Goal: Task Accomplishment & Management: Manage account settings

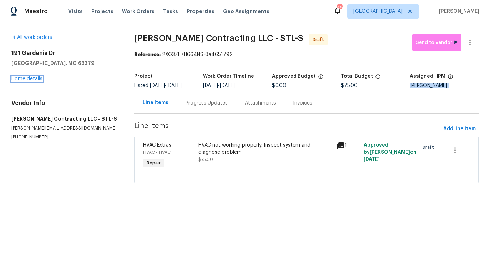
click at [26, 81] on link "Home details" at bounding box center [26, 78] width 31 height 5
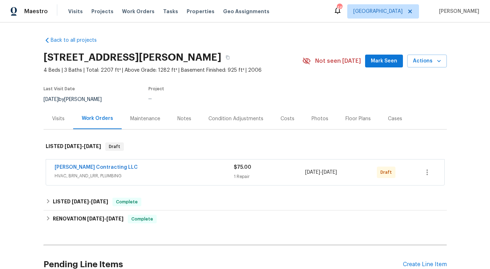
scroll to position [30, 0]
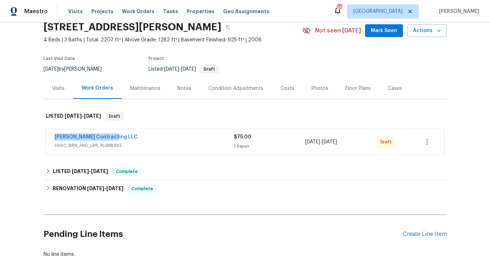
drag, startPoint x: 47, startPoint y: 140, endPoint x: 157, endPoint y: 140, distance: 109.6
click at [157, 140] on div "Loftin Contracting LLC HVAC, BRN_AND_LRR, PLUMBING $75.00 1 Repair 9/16/2025 - …" at bounding box center [245, 142] width 398 height 26
copy link "Loftin Contracting LLC"
click at [100, 135] on link "Loftin Contracting LLC" at bounding box center [96, 137] width 83 height 5
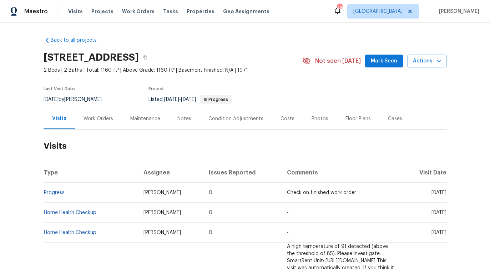
click at [91, 123] on div "Work Orders" at bounding box center [98, 118] width 47 height 21
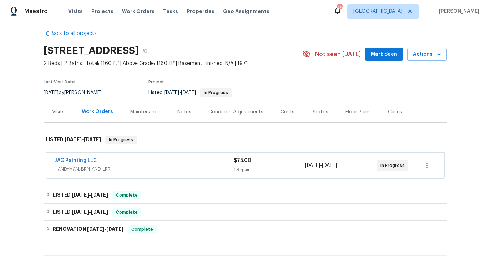
scroll to position [8, 0]
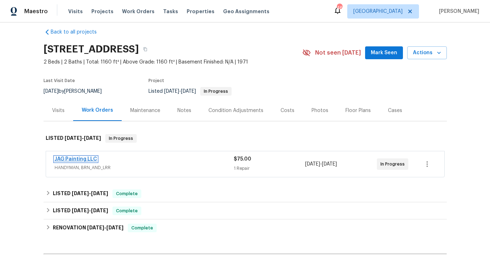
click at [72, 159] on link "JAG Painting LLC" at bounding box center [76, 159] width 42 height 5
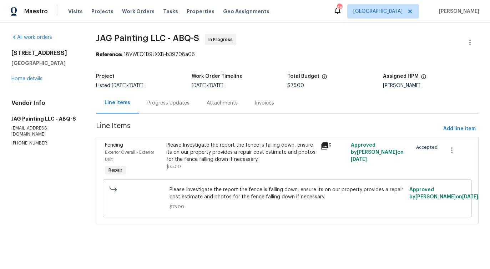
click at [174, 110] on div "Progress Updates" at bounding box center [168, 102] width 59 height 21
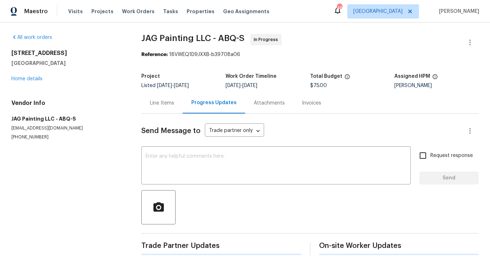
click at [179, 146] on div "Send Message to Trade partner only Trade partner only ​ x ​ Request response Se…" at bounding box center [309, 184] width 337 height 141
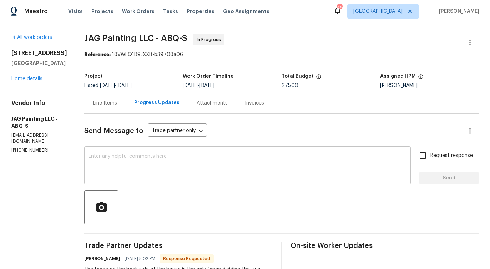
click at [173, 164] on textarea at bounding box center [248, 166] width 318 height 25
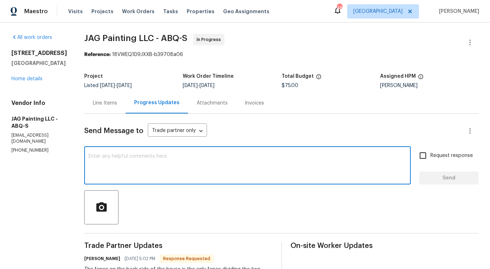
click at [104, 108] on div "Line Items" at bounding box center [104, 102] width 41 height 21
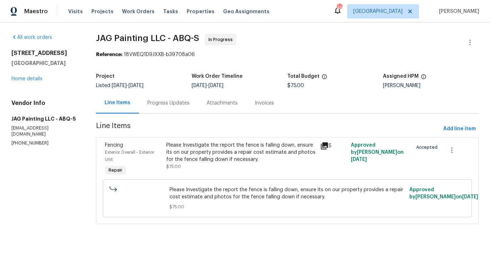
click at [218, 159] on div "Please Investigate the report the fence is falling down, ensure its on our prop…" at bounding box center [241, 152] width 150 height 21
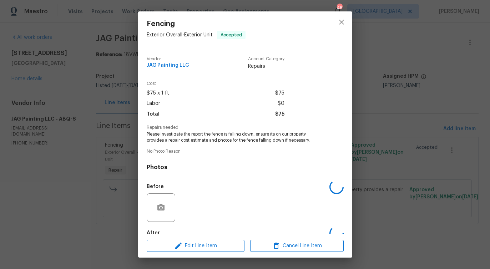
scroll to position [42, 0]
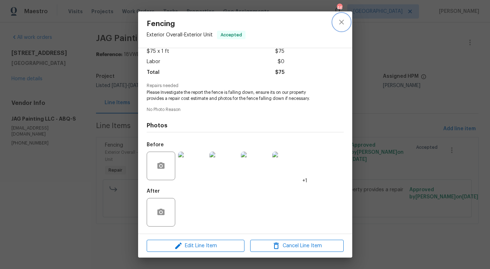
click at [342, 22] on icon "close" at bounding box center [341, 22] width 5 height 5
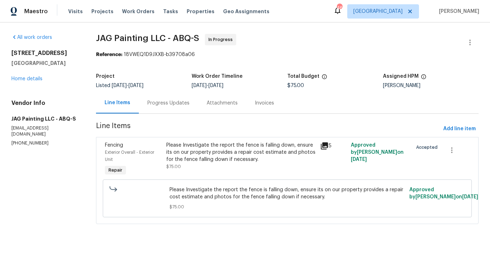
click at [174, 110] on div "Progress Updates" at bounding box center [168, 102] width 59 height 21
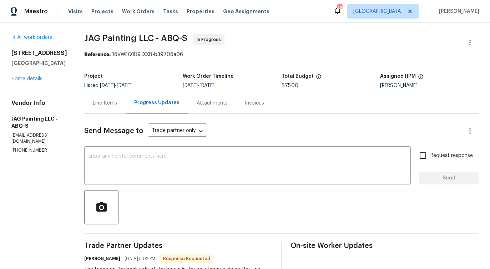
click at [182, 166] on textarea at bounding box center [248, 166] width 318 height 25
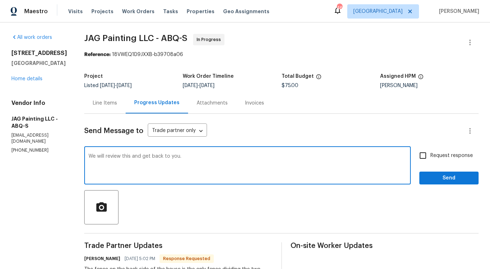
type textarea "We will review this and get back to you."
click at [427, 155] on input "Request response" at bounding box center [423, 155] width 15 height 15
checkbox input "true"
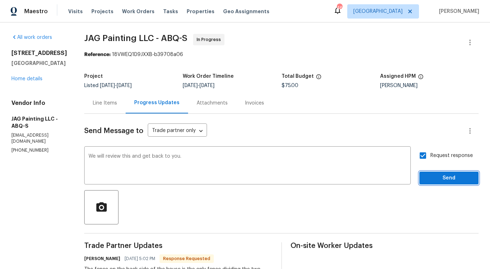
click at [434, 182] on span "Send" at bounding box center [449, 178] width 48 height 9
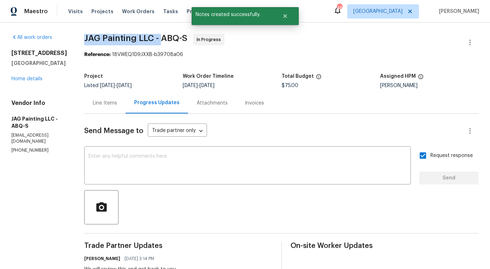
drag, startPoint x: 79, startPoint y: 41, endPoint x: 160, endPoint y: 40, distance: 81.1
click at [160, 40] on div "All work orders 5009 Ian Ave NW Albuquerque, NM 87120 Home details Vendor Info …" at bounding box center [245, 270] width 490 height 496
copy span "JAG Painting LLC -"
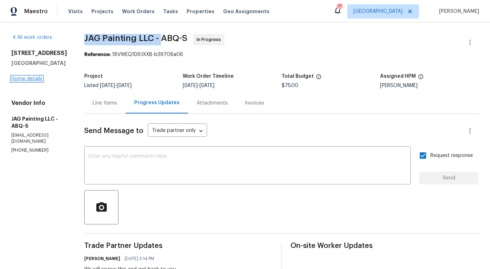
click at [37, 81] on link "Home details" at bounding box center [26, 78] width 31 height 5
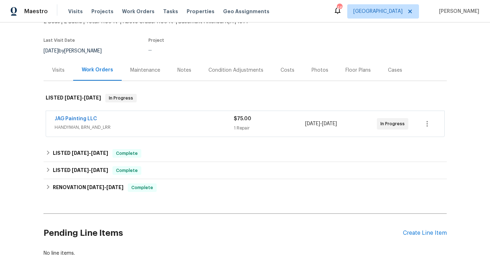
scroll to position [56, 0]
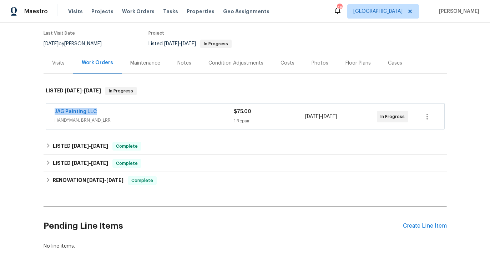
drag, startPoint x: 48, startPoint y: 111, endPoint x: 135, endPoint y: 111, distance: 87.1
click at [135, 111] on div "JAG Painting LLC HANDYMAN, BRN_AND_LRR $75.00 1 Repair 9/12/2025 - 9/14/2025 In…" at bounding box center [245, 117] width 398 height 26
copy link "JAG Painting LLC"
click at [83, 109] on link "JAG Painting LLC" at bounding box center [76, 111] width 42 height 5
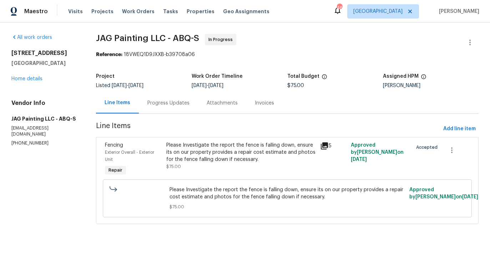
click at [186, 187] on span "Please Investigate the report the fence is falling down, ensure its on our prop…" at bounding box center [288, 193] width 236 height 14
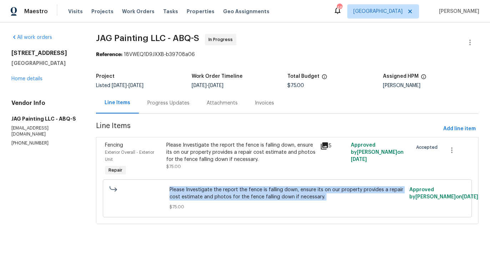
copy span "Please Investigate the report the fence is falling down, ensure its on our prop…"
click at [163, 106] on div "Progress Updates" at bounding box center [168, 103] width 42 height 7
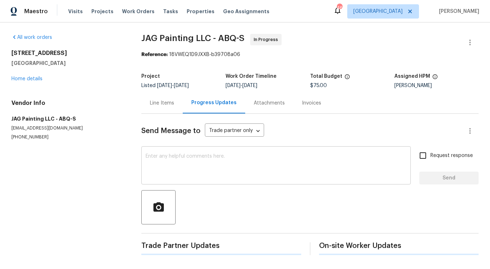
click at [182, 156] on textarea at bounding box center [276, 166] width 261 height 25
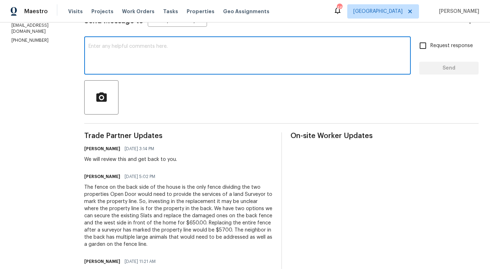
scroll to position [126, 0]
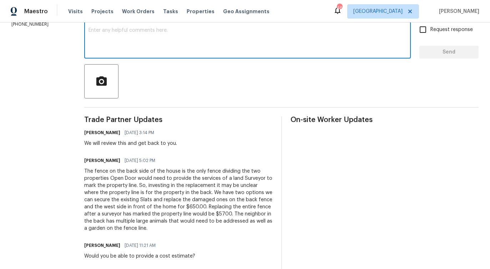
click at [163, 180] on div "The fence on the back side of the house is the only fence dividing the two prop…" at bounding box center [178, 200] width 188 height 64
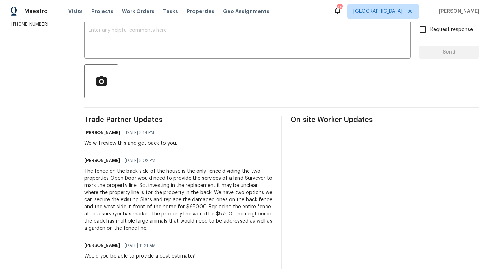
click at [163, 180] on div "The fence on the back side of the house is the only fence dividing the two prop…" at bounding box center [178, 200] width 188 height 64
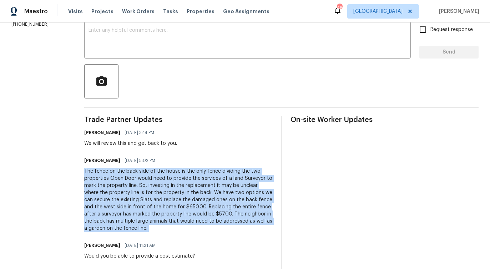
copy div "The fence on the back side of the house is the only fence dividing the two prop…"
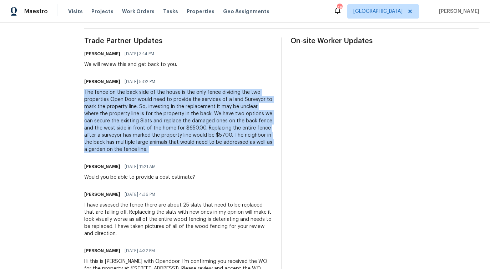
scroll to position [231, 0]
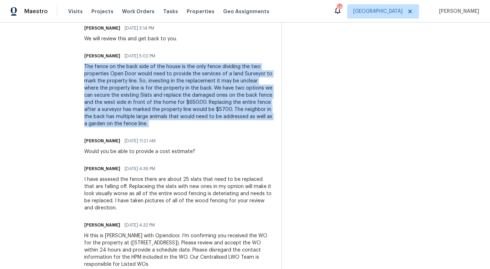
click at [158, 190] on div "I have assesed the fence there are about 25 slats that need to be replaced that…" at bounding box center [178, 194] width 188 height 36
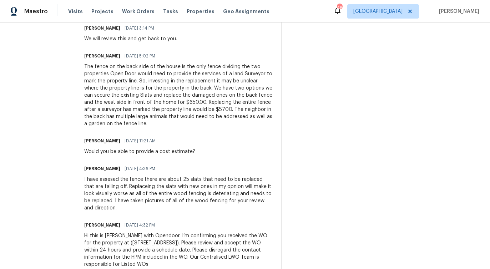
click at [158, 190] on div "I have assesed the fence there are about 25 slats that need to be replaced that…" at bounding box center [178, 194] width 188 height 36
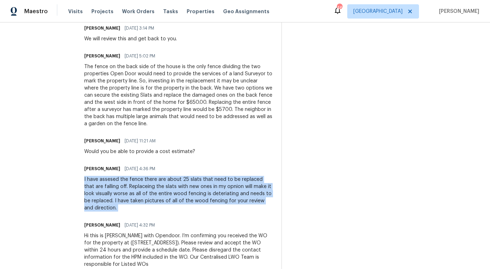
copy div "I have assesed the fence there are about 25 slats that need to be replaced that…"
click at [191, 116] on div "The fence on the back side of the house is the only fence dividing the two prop…" at bounding box center [178, 95] width 188 height 64
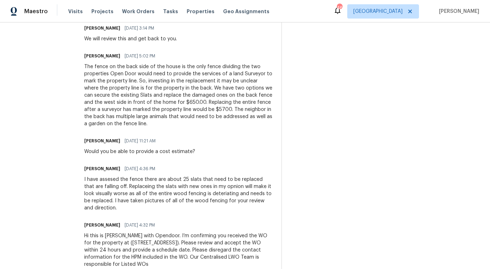
click at [191, 116] on div "The fence on the back side of the house is the only fence dividing the two prop…" at bounding box center [178, 95] width 188 height 64
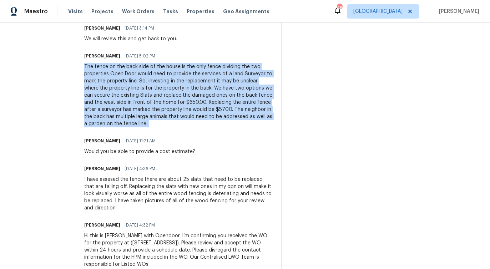
copy div "The fence on the back side of the house is the only fence dividing the two prop…"
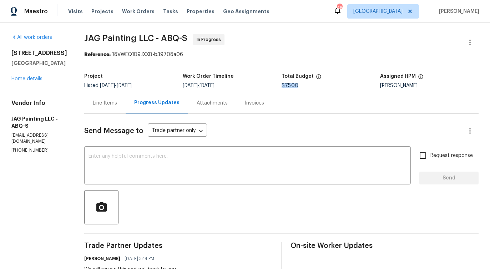
drag, startPoint x: 282, startPoint y: 86, endPoint x: 307, endPoint y: 85, distance: 25.3
click at [307, 85] on div "$75.00" at bounding box center [331, 85] width 99 height 5
copy span "$75.00"
click at [107, 104] on div "Line Items" at bounding box center [105, 103] width 24 height 7
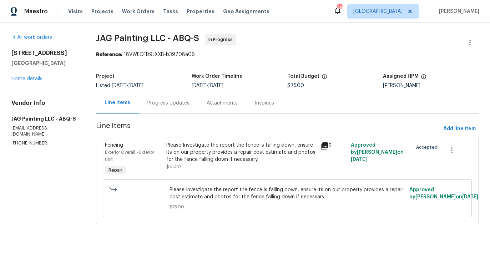
click at [246, 158] on div "Please Investigate the report the fence is falling down, ensure its on our prop…" at bounding box center [241, 152] width 150 height 21
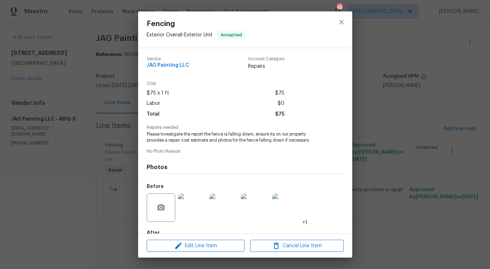
scroll to position [42, 0]
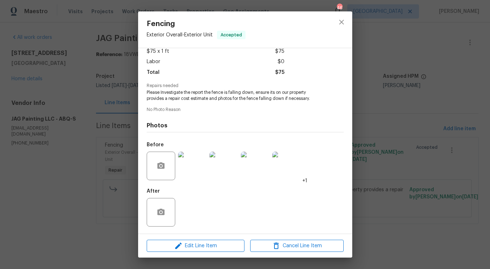
click at [296, 176] on img at bounding box center [286, 166] width 29 height 29
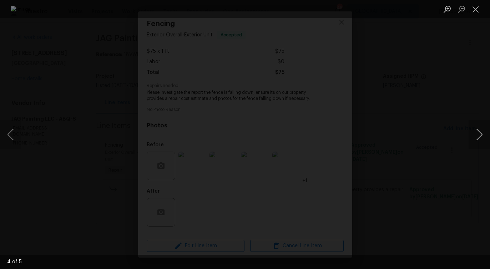
click at [477, 137] on button "Next image" at bounding box center [479, 134] width 21 height 29
click at [474, 6] on button "Close lightbox" at bounding box center [476, 9] width 14 height 12
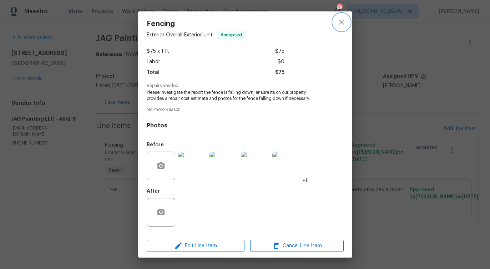
click at [342, 25] on icon "close" at bounding box center [341, 22] width 9 height 9
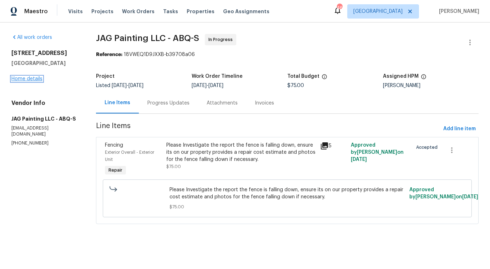
click at [34, 77] on link "Home details" at bounding box center [26, 78] width 31 height 5
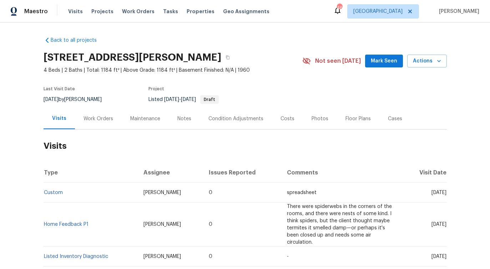
click at [97, 125] on div "Work Orders" at bounding box center [98, 118] width 47 height 21
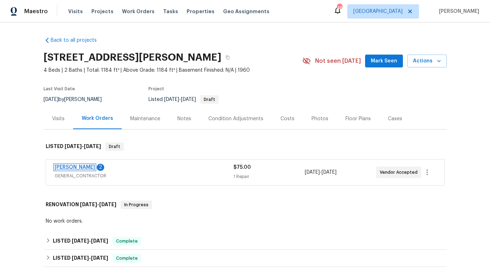
click at [86, 168] on link "MEL Contracting" at bounding box center [75, 167] width 40 height 5
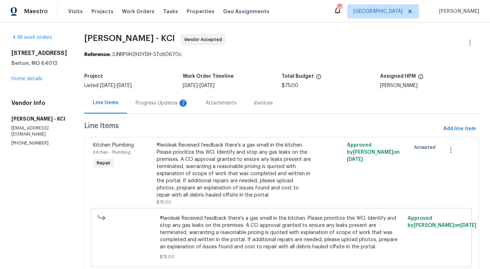
click at [150, 100] on div "Progress Updates 2" at bounding box center [162, 103] width 53 height 7
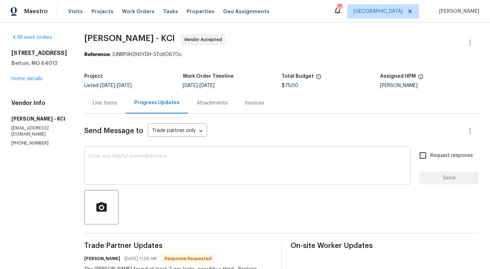
click at [171, 154] on textarea at bounding box center [248, 166] width 318 height 25
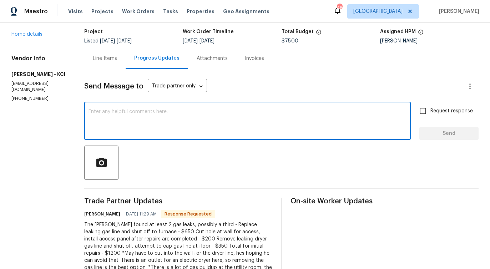
scroll to position [23, 0]
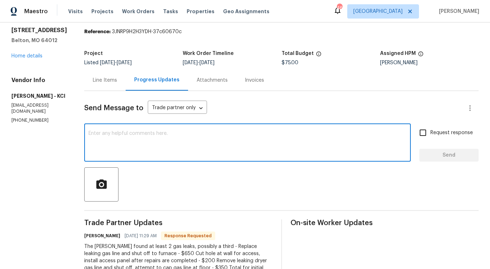
click at [105, 86] on div "Line Items" at bounding box center [104, 80] width 41 height 21
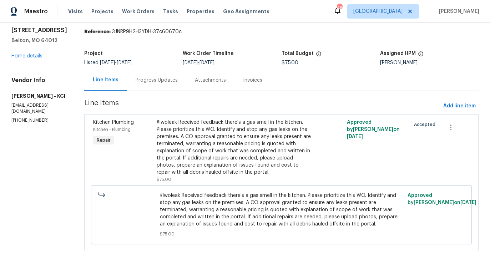
click at [170, 85] on div "Progress Updates" at bounding box center [156, 80] width 59 height 21
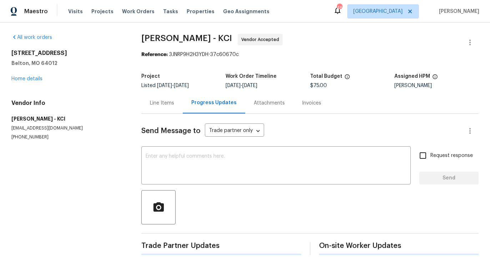
click at [191, 142] on div "Send Message to Trade partner only Trade partner only ​ x ​ Request response Se…" at bounding box center [309, 184] width 337 height 141
click at [185, 159] on textarea at bounding box center [276, 166] width 261 height 25
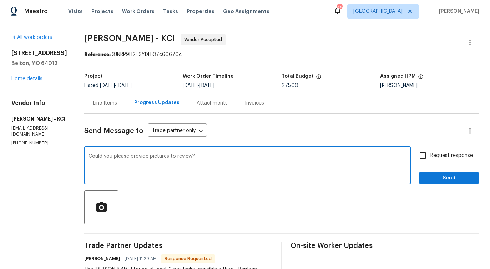
type textarea "Could you please provide pictures to review?"
click at [417, 152] on input "Request response" at bounding box center [423, 155] width 15 height 15
checkbox input "true"
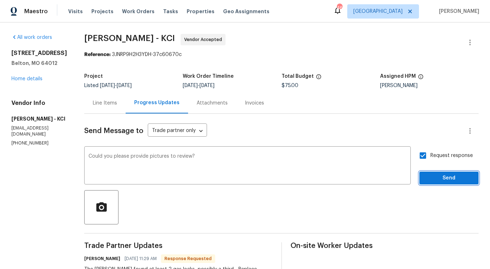
click at [440, 180] on span "Send" at bounding box center [449, 178] width 48 height 9
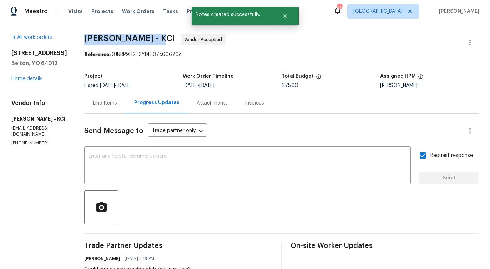
drag, startPoint x: 77, startPoint y: 39, endPoint x: 159, endPoint y: 40, distance: 81.0
copy span "MEL Contracting -"
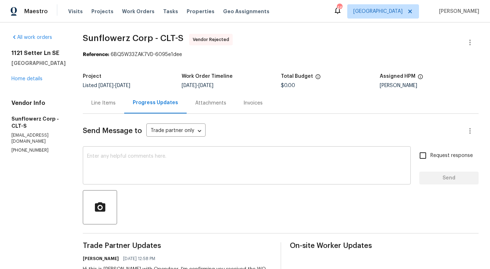
click at [160, 156] on textarea at bounding box center [247, 166] width 320 height 25
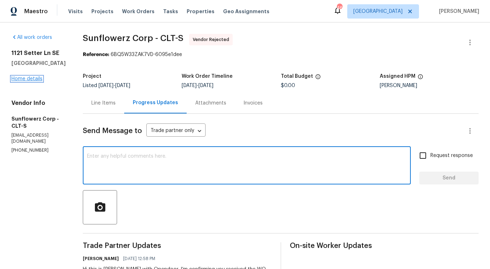
click at [35, 77] on link "Home details" at bounding box center [26, 78] width 31 height 5
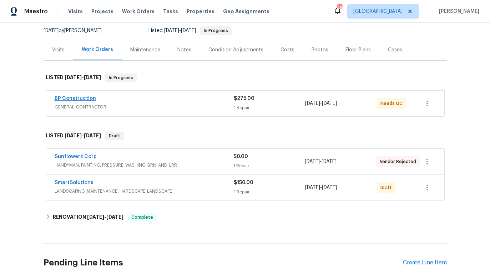
scroll to position [76, 0]
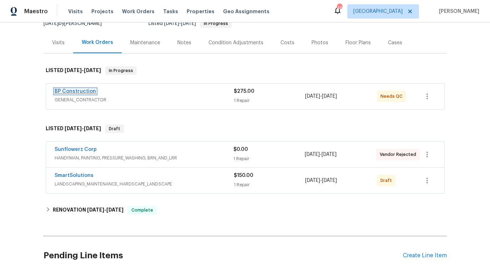
click at [77, 91] on link "BP Construction" at bounding box center [75, 91] width 41 height 5
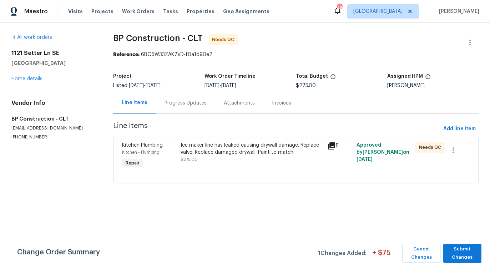
click at [173, 111] on div "Progress Updates" at bounding box center [185, 102] width 59 height 21
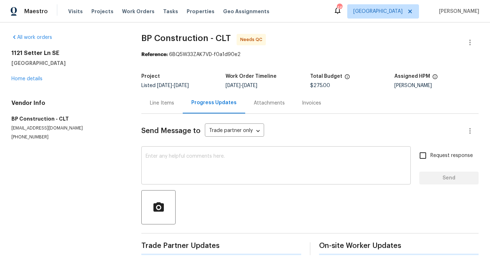
click at [192, 172] on textarea at bounding box center [276, 166] width 261 height 25
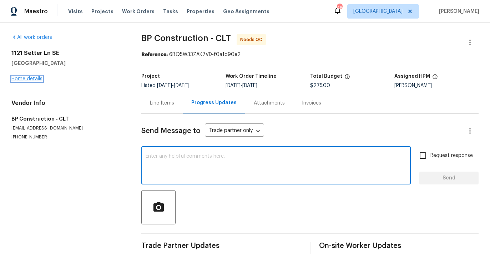
click at [27, 78] on link "Home details" at bounding box center [26, 78] width 31 height 5
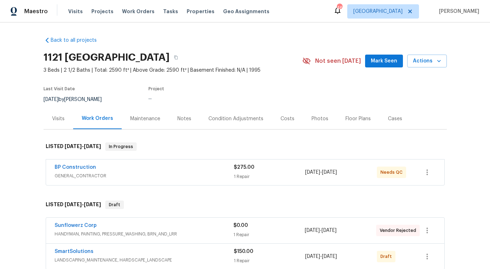
scroll to position [31, 0]
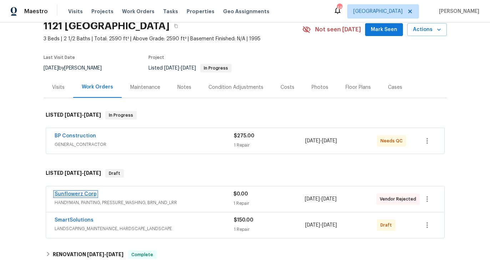
click at [77, 195] on link "Sunflowerz Corp" at bounding box center [76, 194] width 42 height 5
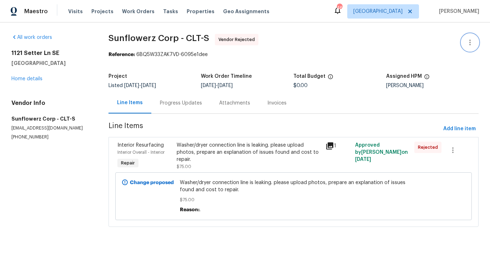
click at [469, 45] on icon "button" at bounding box center [470, 42] width 9 height 9
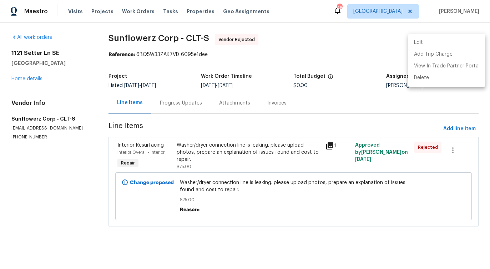
click at [409, 46] on li "Edit" at bounding box center [446, 43] width 77 height 12
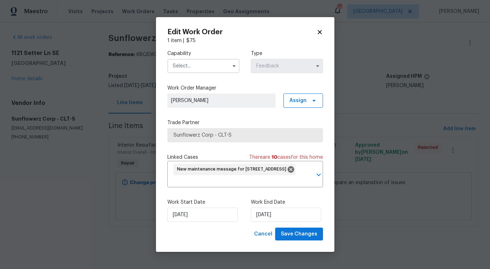
click at [207, 70] on input "text" at bounding box center [203, 66] width 72 height 14
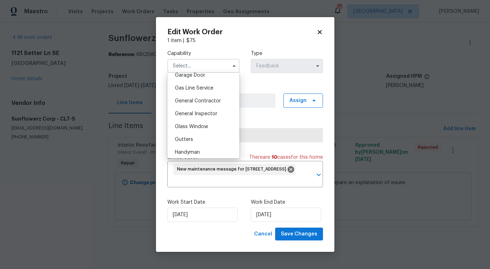
scroll to position [320, 0]
click at [209, 106] on div "General Contractor" at bounding box center [203, 102] width 69 height 13
type input "General Contractor"
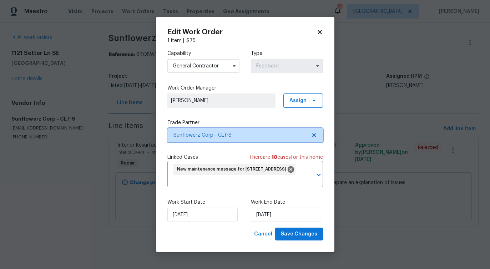
click at [223, 136] on span "Sunflowerz Corp - CLT-S" at bounding box center [239, 135] width 133 height 7
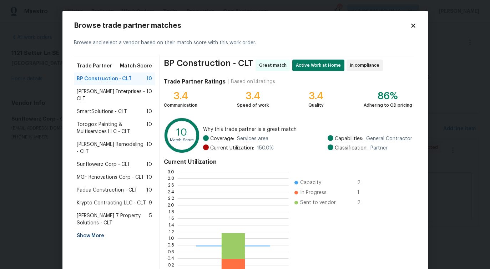
scroll to position [100, 111]
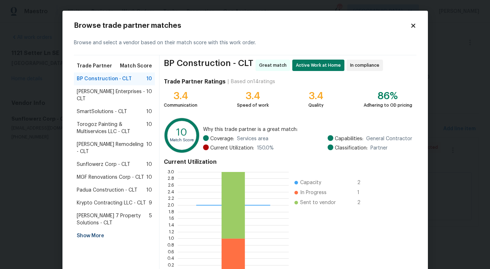
click at [108, 92] on span "Nordman Enterprises - CLT" at bounding box center [112, 95] width 70 height 14
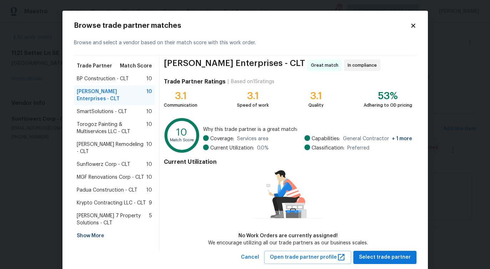
click at [105, 109] on div "SmartSolutions - CLT 10" at bounding box center [114, 111] width 81 height 13
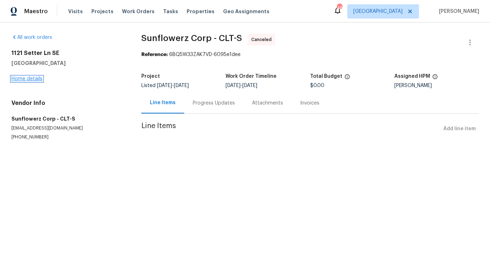
click at [29, 76] on link "Home details" at bounding box center [26, 78] width 31 height 5
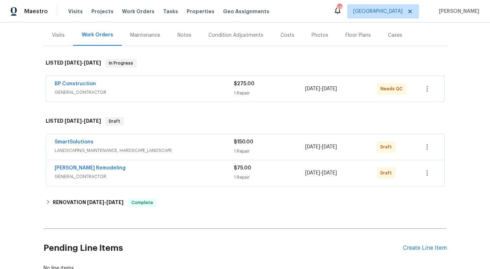
scroll to position [93, 0]
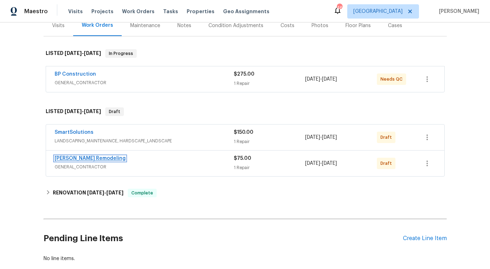
click at [71, 159] on link "[PERSON_NAME] Remodeling" at bounding box center [90, 158] width 71 height 5
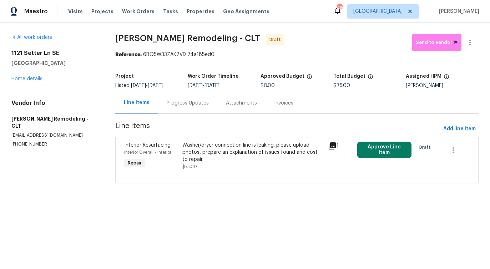
click at [242, 157] on div "Washer/dryer connection line is leaking. please upload photos, prepare an expla…" at bounding box center [253, 152] width 142 height 21
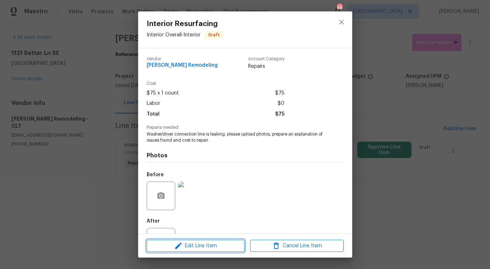
click at [200, 245] on span "Edit Line Item" at bounding box center [196, 246] width 94 height 9
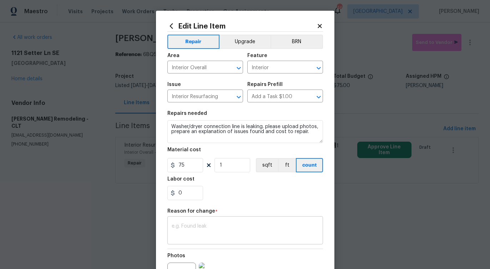
click at [204, 228] on textarea at bounding box center [245, 231] width 147 height 15
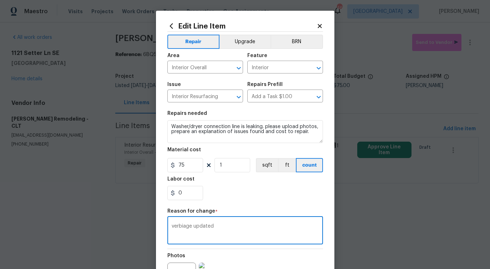
scroll to position [83, 0]
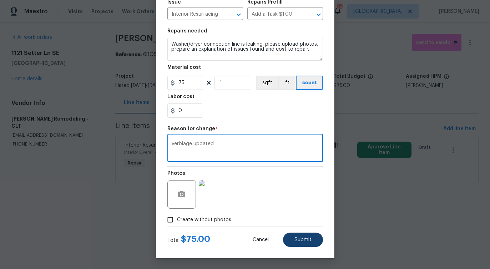
type textarea "verbiage updated"
click at [315, 244] on button "Submit" at bounding box center [303, 240] width 40 height 14
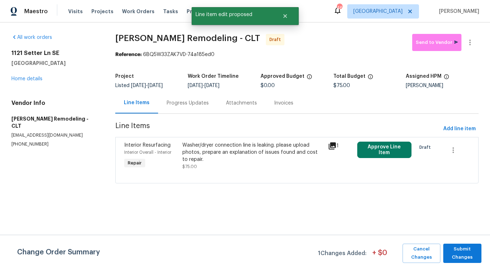
scroll to position [0, 0]
click at [462, 261] on span "Submit Changes" at bounding box center [462, 253] width 31 height 16
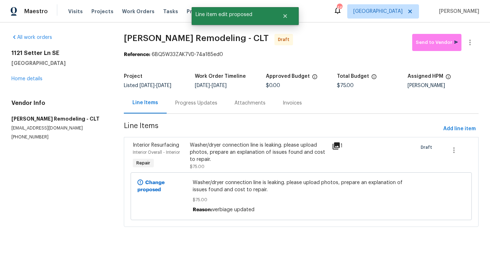
click at [206, 104] on div "Progress Updates" at bounding box center [196, 103] width 42 height 7
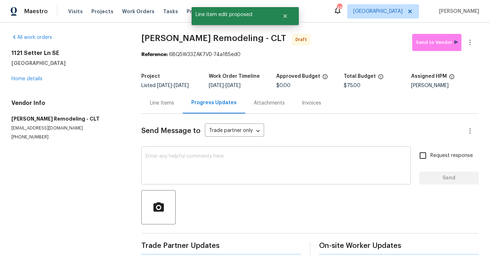
click at [205, 166] on textarea at bounding box center [276, 166] width 261 height 25
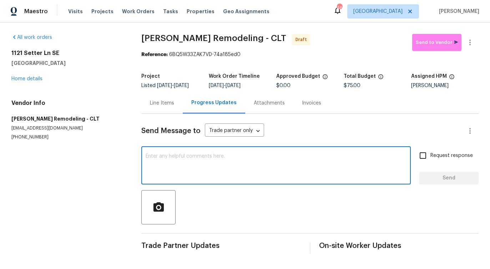
click at [231, 161] on textarea at bounding box center [276, 166] width 261 height 25
click at [185, 160] on textarea at bounding box center [276, 166] width 261 height 25
paste textarea "Hi this is [PERSON_NAME] with Opendoor. I’m confirming you received the WO for …"
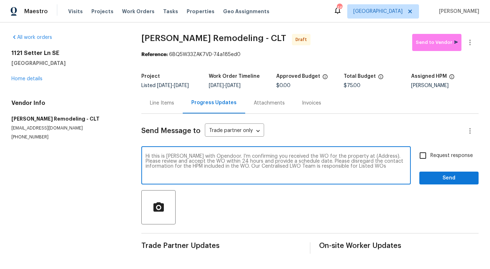
click at [362, 156] on textarea "Hi this is [PERSON_NAME] with Opendoor. I’m confirming you received the WO for …" at bounding box center [276, 166] width 261 height 25
click at [362, 156] on textarea "Hi this is Pavithra with Opendoor. I’m confirming you received the WO for the p…" at bounding box center [276, 166] width 261 height 25
paste textarea "1121 Setter Ln SE, Concord, NC 28025"
type textarea "Hi this is Pavithra with Opendoor. I’m confirming you received the WO for the p…"
click at [439, 154] on span "Request response" at bounding box center [452, 155] width 42 height 7
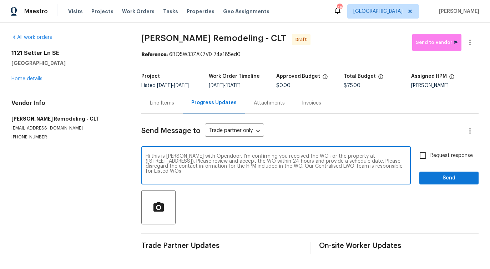
click at [431, 154] on input "Request response" at bounding box center [423, 155] width 15 height 15
checkbox input "true"
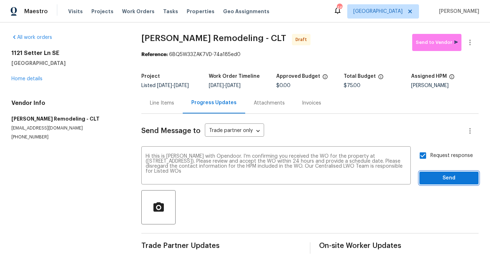
click at [440, 176] on span "Send" at bounding box center [449, 178] width 48 height 9
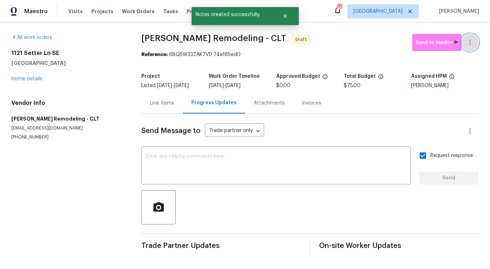
click at [466, 50] on button "button" at bounding box center [470, 42] width 17 height 17
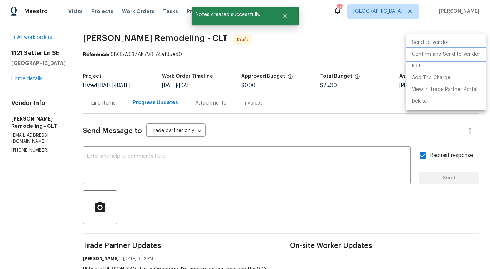
click at [453, 55] on li "Confirm and Send to Vendor" at bounding box center [446, 55] width 80 height 12
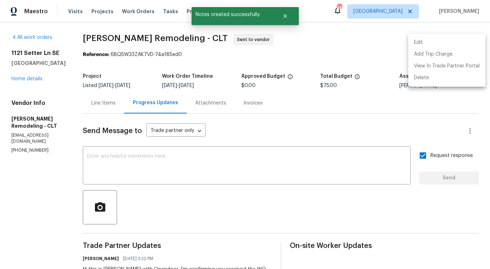
click at [227, 170] on div at bounding box center [245, 134] width 490 height 269
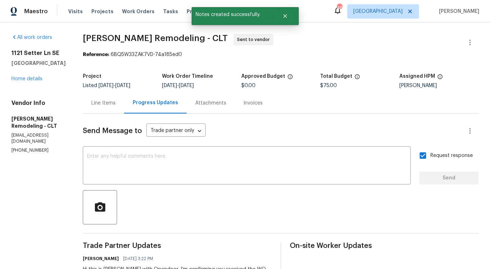
click at [170, 40] on span "Pino Remodeling - CLT" at bounding box center [155, 38] width 145 height 9
drag, startPoint x: 86, startPoint y: 36, endPoint x: 154, endPoint y: 39, distance: 68.3
click at [154, 39] on span "Pino Remodeling - CLT" at bounding box center [155, 38] width 145 height 9
copy span "Pino Remodeling"
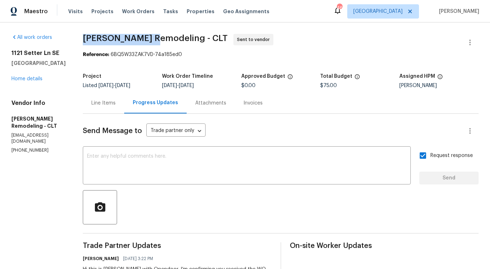
copy span "Pino Remodeling"
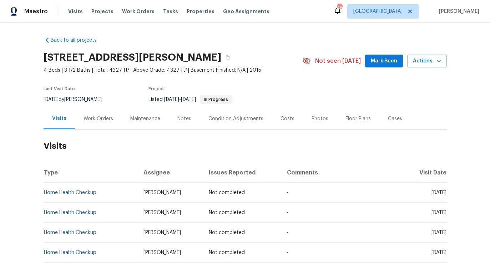
click at [92, 125] on div "Work Orders" at bounding box center [98, 118] width 47 height 21
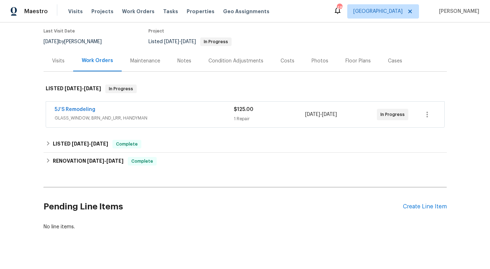
scroll to position [68, 0]
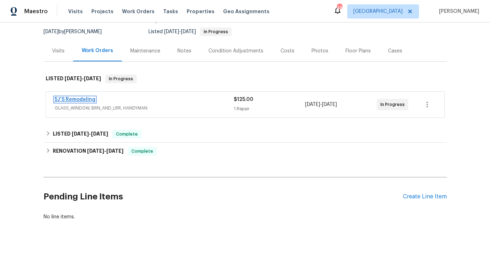
click at [80, 99] on link "5J’S Remodeling" at bounding box center [75, 99] width 41 height 5
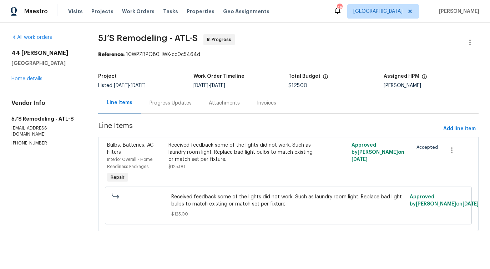
click at [174, 103] on div "Progress Updates" at bounding box center [171, 103] width 42 height 7
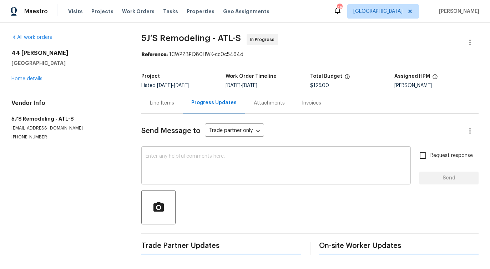
click at [189, 167] on textarea at bounding box center [276, 166] width 261 height 25
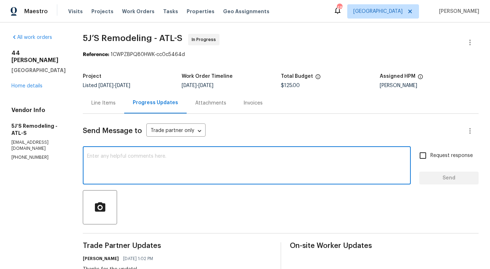
click at [157, 168] on textarea at bounding box center [247, 166] width 320 height 25
type textarea "Do you have any update on the status of the work order?"
click at [424, 158] on input "Request response" at bounding box center [423, 155] width 15 height 15
checkbox input "true"
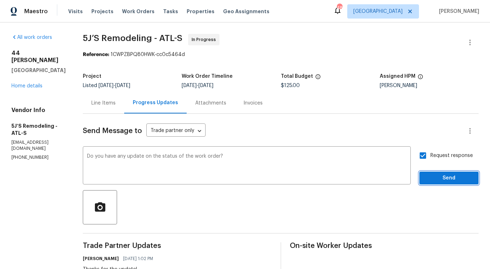
click at [438, 179] on span "Send" at bounding box center [449, 178] width 48 height 9
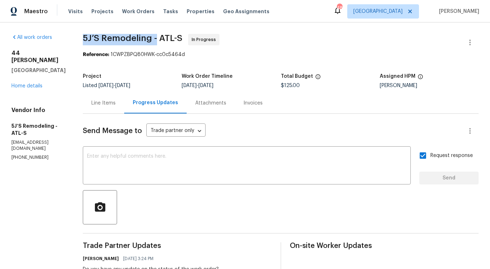
drag, startPoint x: 82, startPoint y: 37, endPoint x: 157, endPoint y: 37, distance: 75.0
click at [157, 37] on div "All work orders [STREET_ADDRESS][PERSON_NAME] Home details Vendor Info 5J’S Rem…" at bounding box center [245, 213] width 490 height 383
copy span "5J’S Remodeling -"
click at [36, 84] on link "Home details" at bounding box center [26, 86] width 31 height 5
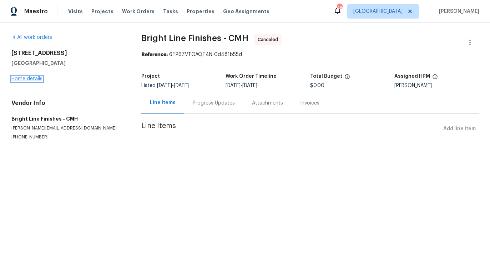
click at [30, 79] on link "Home details" at bounding box center [26, 78] width 31 height 5
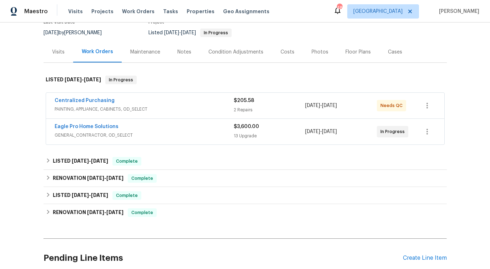
scroll to position [66, 0]
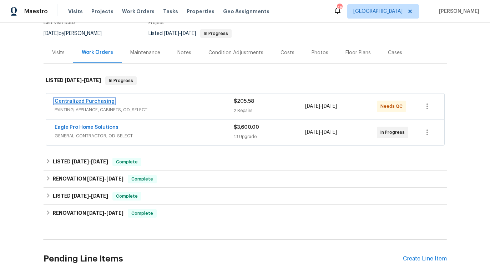
click at [98, 104] on link "Centralized Purchasing" at bounding box center [85, 101] width 60 height 5
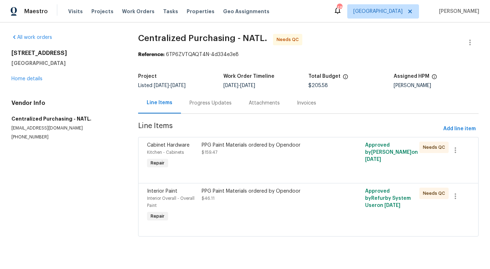
click at [170, 106] on div "Line Items" at bounding box center [159, 102] width 43 height 21
click at [187, 106] on div "Progress Updates" at bounding box center [210, 102] width 59 height 21
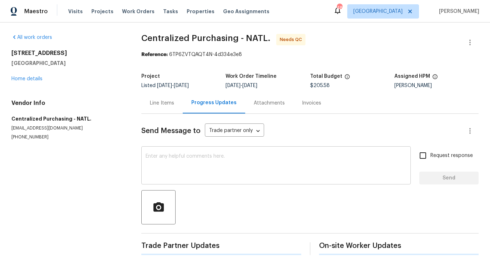
click at [198, 171] on textarea at bounding box center [276, 166] width 261 height 25
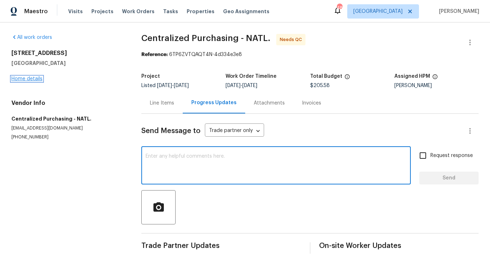
click at [35, 79] on link "Home details" at bounding box center [26, 78] width 31 height 5
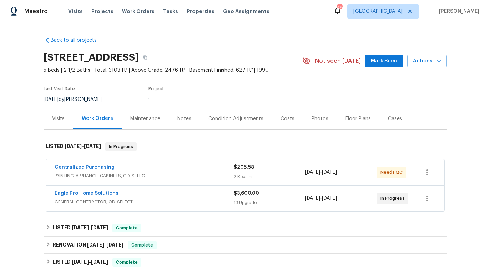
scroll to position [101, 0]
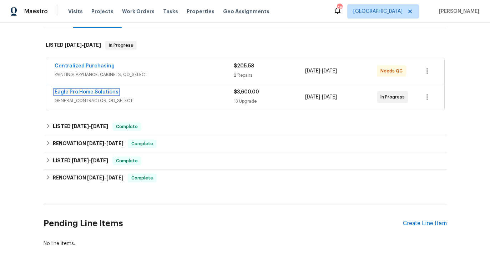
click at [95, 92] on link "Eagle Pro Home Solutions" at bounding box center [87, 92] width 64 height 5
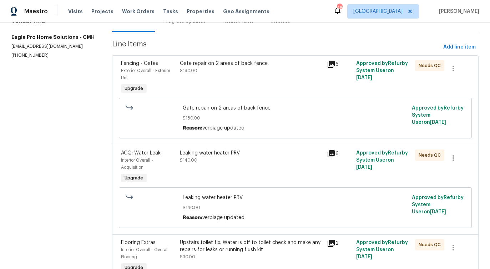
scroll to position [42, 0]
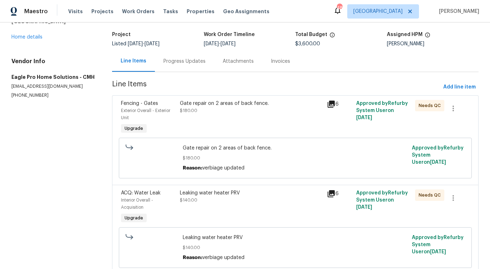
click at [182, 64] on div "Progress Updates" at bounding box center [184, 61] width 42 height 7
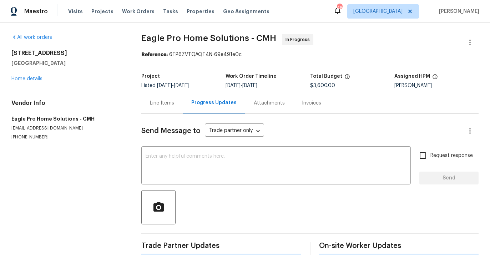
click at [204, 145] on div "Send Message to Trade partner only Trade partner only ​ x ​ Request response Se…" at bounding box center [309, 184] width 337 height 141
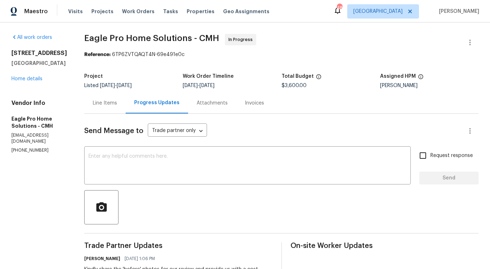
click at [117, 104] on div "Line Items" at bounding box center [105, 103] width 24 height 7
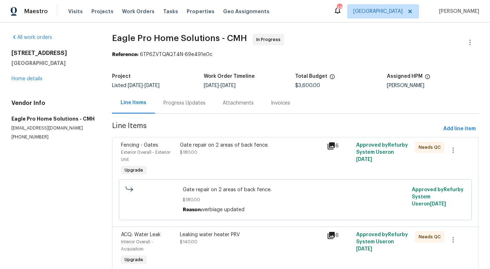
click at [196, 168] on div "Gate repair on 2 areas of back fence. $180.00" at bounding box center [251, 160] width 147 height 40
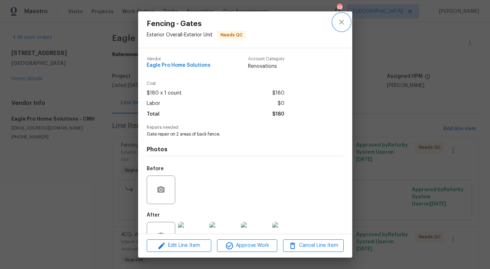
click at [340, 21] on icon "close" at bounding box center [341, 22] width 5 height 5
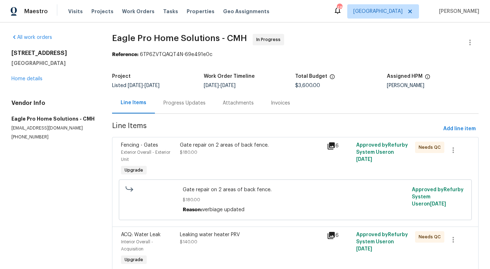
click at [190, 102] on div "Progress Updates" at bounding box center [184, 103] width 42 height 7
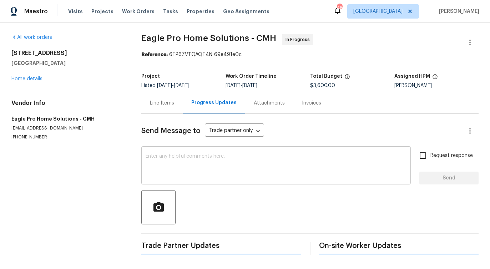
click at [193, 176] on textarea at bounding box center [276, 166] width 261 height 25
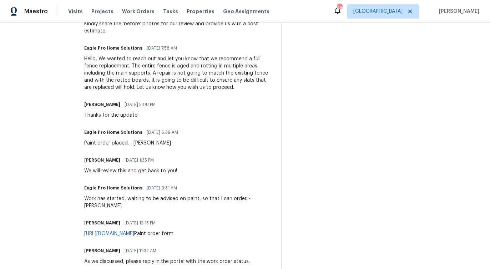
scroll to position [142, 0]
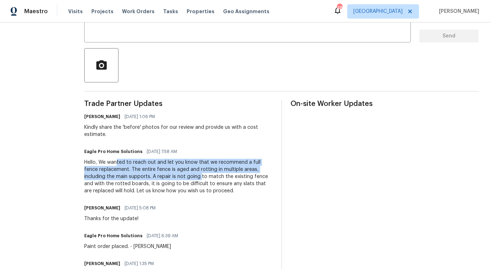
drag, startPoint x: 136, startPoint y: 161, endPoint x: 218, endPoint y: 180, distance: 84.6
click at [218, 180] on div "Hello, We wanted to reach out and let you know that we recommend a full fence r…" at bounding box center [178, 177] width 188 height 36
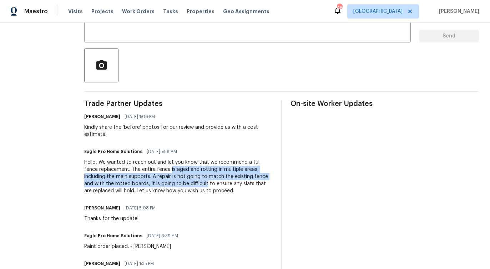
drag, startPoint x: 187, startPoint y: 170, endPoint x: 237, endPoint y: 185, distance: 51.7
click at [237, 185] on div "Hello, We wanted to reach out and let you know that we recommend a full fence r…" at bounding box center [178, 177] width 188 height 36
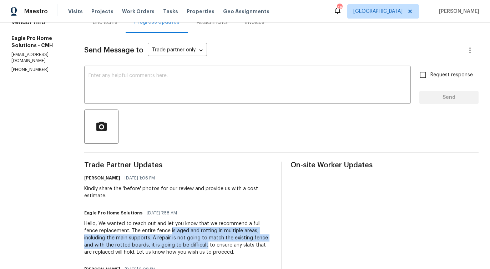
scroll to position [78, 0]
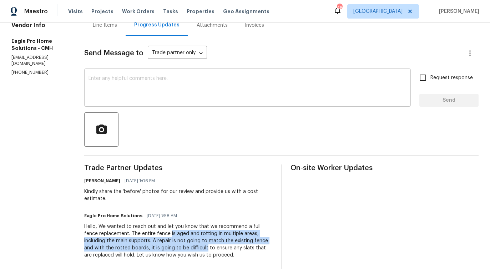
click at [181, 92] on textarea at bounding box center [248, 88] width 318 height 25
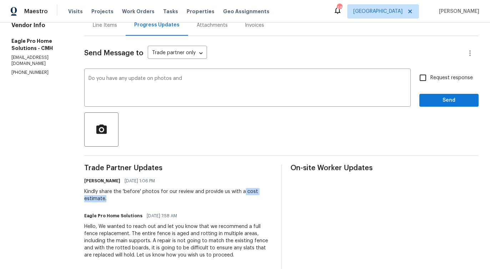
drag, startPoint x: 260, startPoint y: 193, endPoint x: 270, endPoint y: 199, distance: 11.6
click at [270, 199] on div "Kindly share the 'before' photos for our review and provide us with a cost esti…" at bounding box center [178, 195] width 188 height 14
copy div "cost estimate."
click at [209, 76] on textarea "Do you have any update on photos and" at bounding box center [248, 88] width 318 height 25
paste textarea "cost estimate."
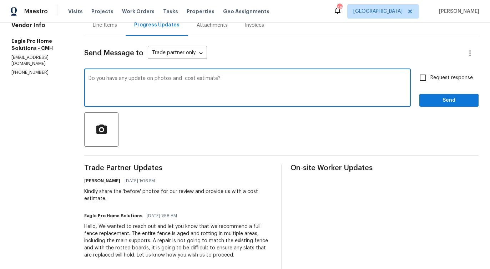
click at [201, 79] on textarea "Do you have any update on photos and cost estimate?" at bounding box center [248, 88] width 318 height 25
type textarea "Do you have any update on photos and cost estimate?"
click at [454, 78] on span "Request response" at bounding box center [452, 77] width 42 height 7
click at [431, 78] on input "Request response" at bounding box center [423, 77] width 15 height 15
checkbox input "true"
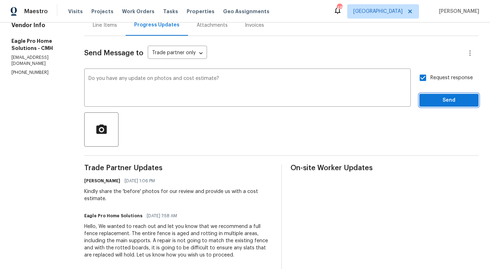
click at [454, 100] on span "Send" at bounding box center [449, 100] width 48 height 9
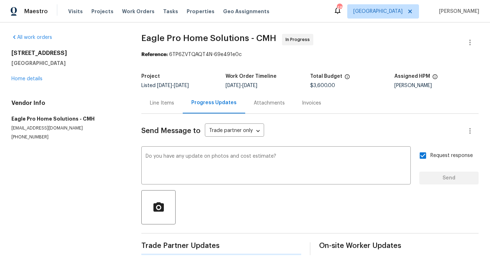
scroll to position [0, 0]
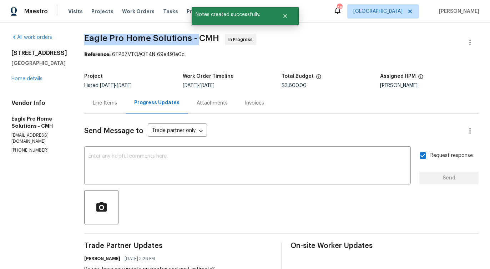
drag, startPoint x: 98, startPoint y: 37, endPoint x: 213, endPoint y: 40, distance: 115.7
copy span "Eagle Pro Home Solutions -"
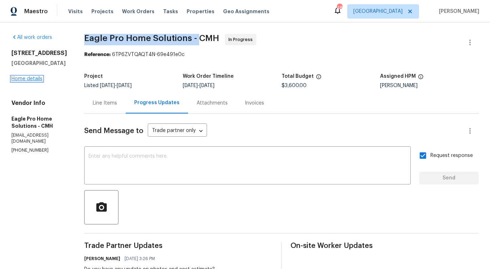
click at [30, 79] on link "Home details" at bounding box center [26, 78] width 31 height 5
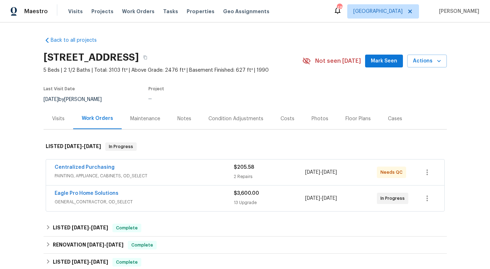
scroll to position [14, 0]
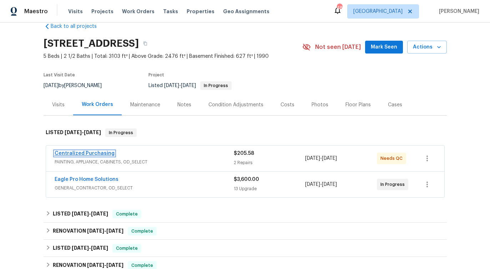
click at [86, 153] on link "Centralized Purchasing" at bounding box center [85, 153] width 60 height 5
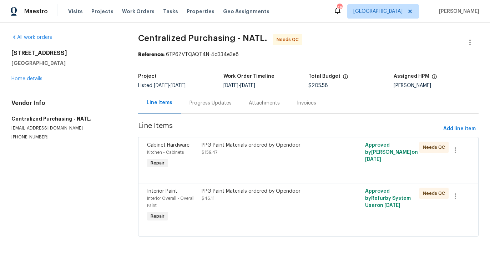
click at [216, 108] on div "Progress Updates" at bounding box center [210, 102] width 59 height 21
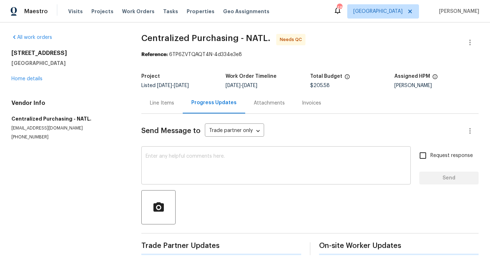
click at [213, 168] on textarea at bounding box center [276, 166] width 261 height 25
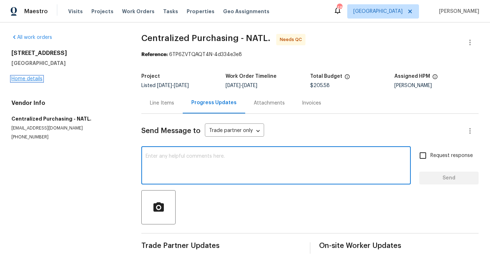
click at [24, 79] on link "Home details" at bounding box center [26, 78] width 31 height 5
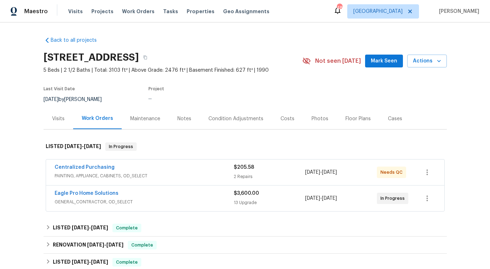
scroll to position [61, 0]
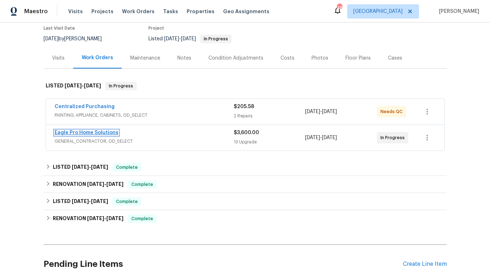
click at [95, 131] on link "Eagle Pro Home Solutions" at bounding box center [87, 132] width 64 height 5
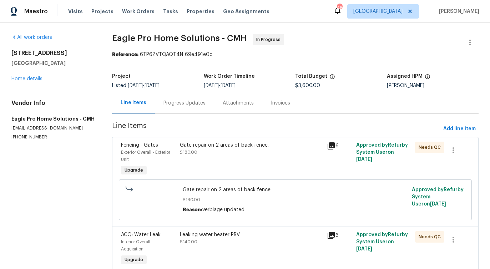
click at [181, 110] on div "Progress Updates" at bounding box center [184, 102] width 59 height 21
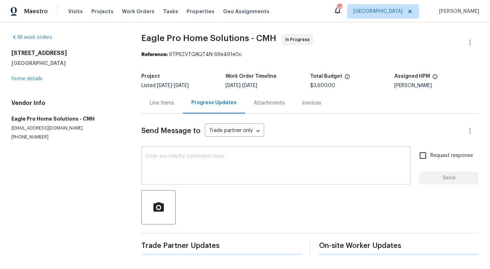
click at [193, 177] on textarea at bounding box center [276, 166] width 261 height 25
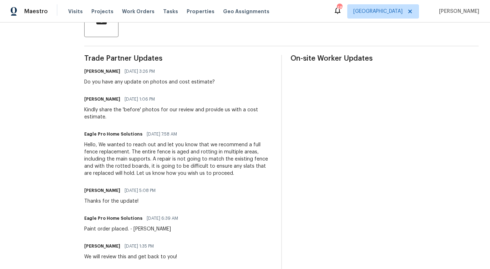
scroll to position [64, 0]
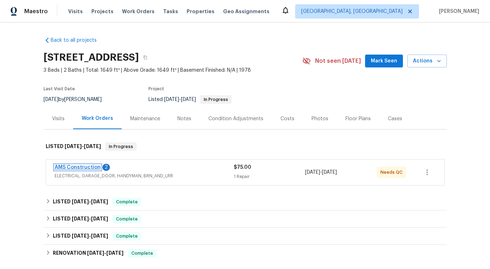
click at [88, 167] on link "AMS Construction" at bounding box center [78, 167] width 46 height 5
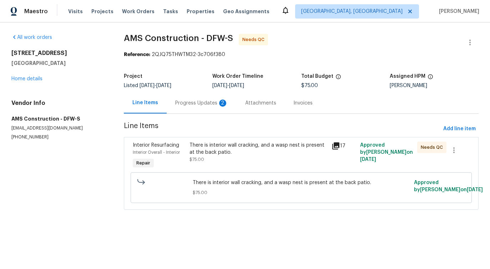
click at [183, 106] on div "Progress Updates 2" at bounding box center [201, 103] width 53 height 7
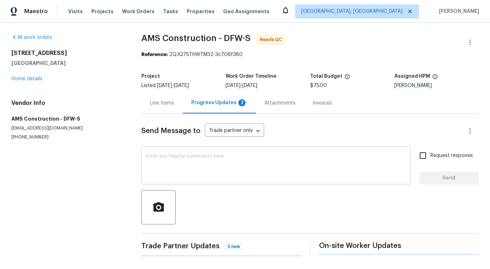
click at [197, 155] on textarea at bounding box center [276, 166] width 261 height 25
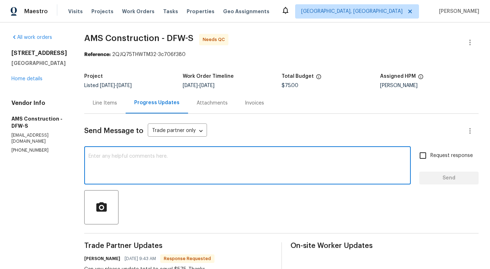
scroll to position [100, 0]
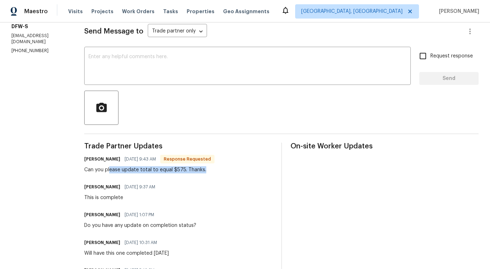
drag, startPoint x: 105, startPoint y: 172, endPoint x: 199, endPoint y: 172, distance: 94.2
click at [199, 172] on div "Can you please update total to equal $575. Thanks." at bounding box center [149, 169] width 130 height 7
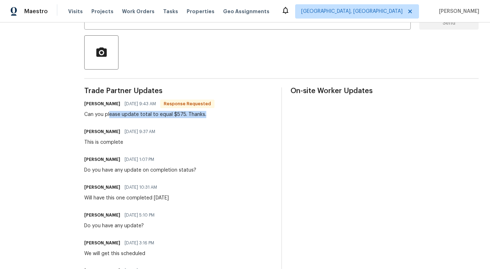
scroll to position [0, 0]
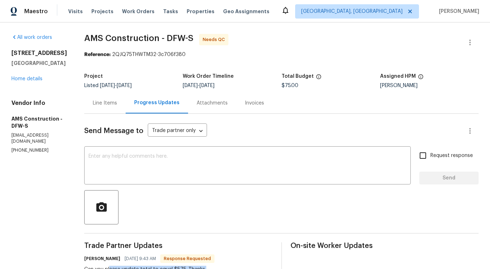
click at [102, 107] on div "Line Items" at bounding box center [104, 102] width 41 height 21
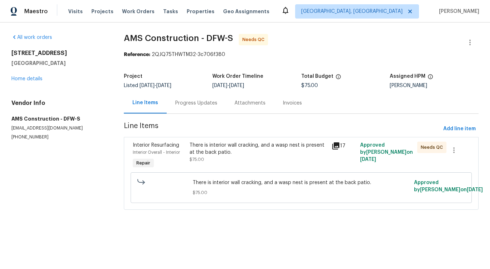
click at [260, 156] on div "There is interior wall cracking, and a wasp nest is present at the back patio. …" at bounding box center [259, 152] width 138 height 21
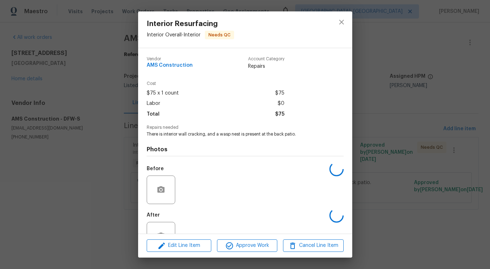
scroll to position [24, 0]
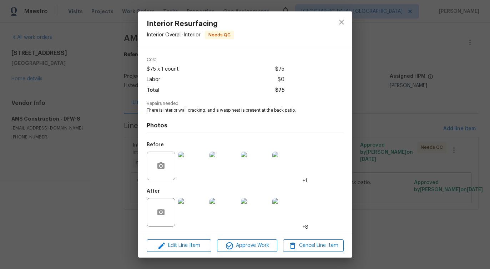
click at [191, 217] on img at bounding box center [192, 212] width 29 height 29
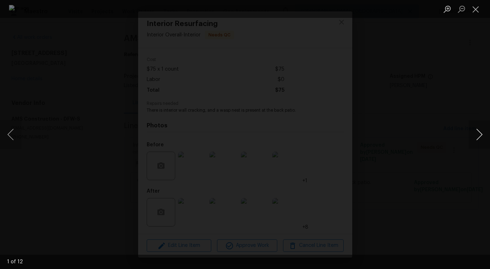
click at [479, 135] on button "Next image" at bounding box center [479, 134] width 21 height 29
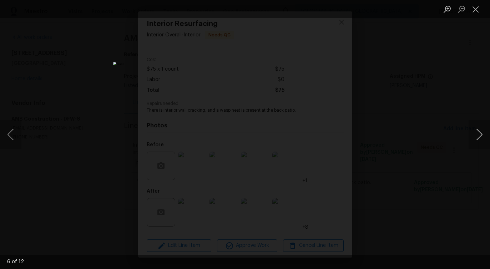
click at [479, 135] on button "Next image" at bounding box center [479, 134] width 21 height 29
click at [474, 9] on button "Close lightbox" at bounding box center [476, 9] width 14 height 12
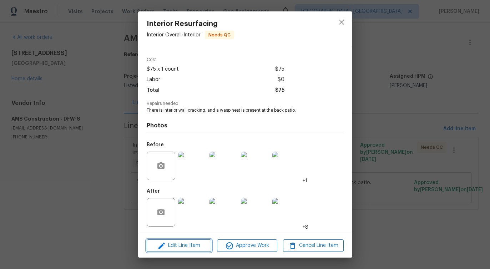
click at [181, 248] on span "Edit Line Item" at bounding box center [179, 245] width 60 height 9
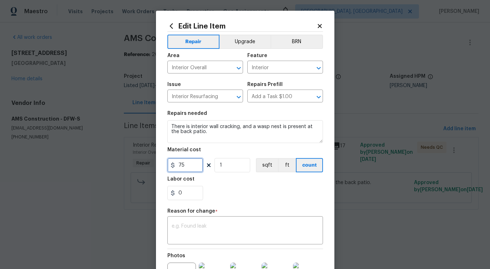
click at [179, 167] on input "75" at bounding box center [185, 165] width 36 height 14
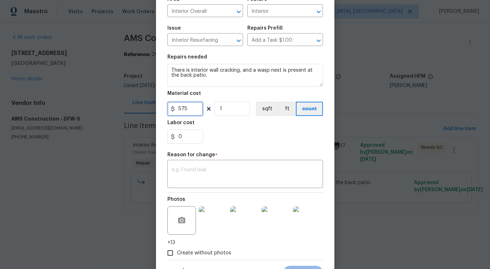
scroll to position [90, 0]
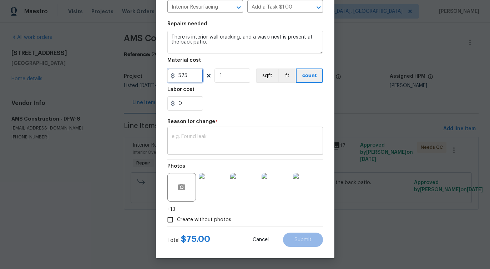
type input "575"
click at [220, 139] on textarea at bounding box center [245, 141] width 147 height 15
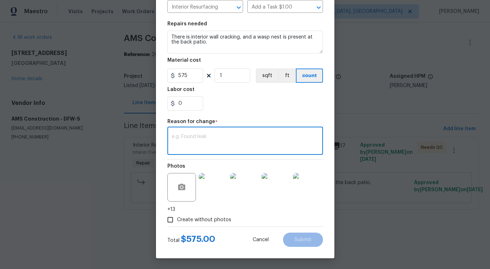
paste textarea "(PS) Updated per vendor's final cost."
type textarea "(PS) Updated per vendor's final cost."
click at [303, 241] on span "Submit" at bounding box center [303, 239] width 17 height 5
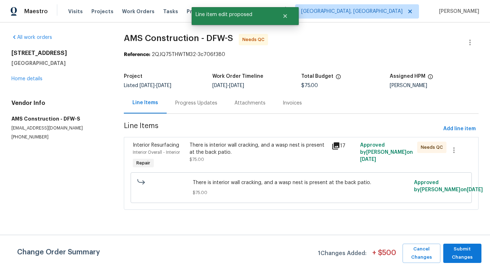
scroll to position [0, 0]
click at [462, 253] on span "Submit Changes" at bounding box center [462, 253] width 31 height 16
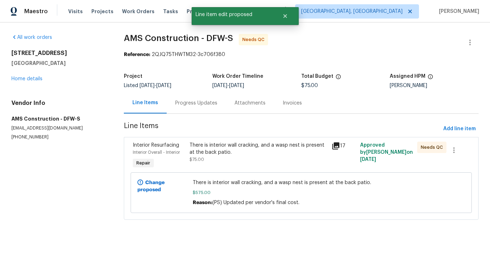
click at [198, 104] on div "Progress Updates" at bounding box center [196, 103] width 42 height 7
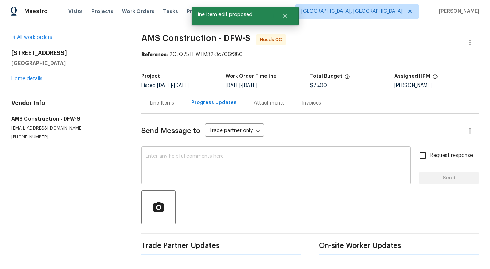
click at [215, 159] on textarea at bounding box center [276, 166] width 261 height 25
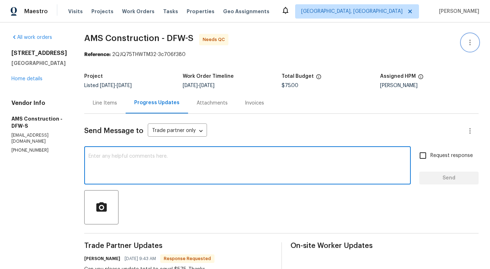
click at [472, 46] on icon "button" at bounding box center [470, 42] width 9 height 9
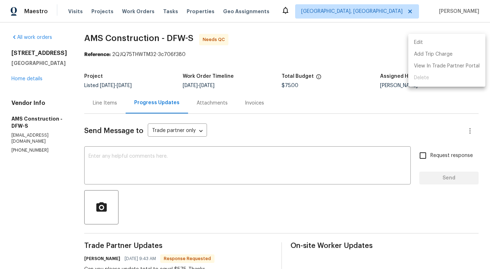
click at [444, 47] on li "Edit" at bounding box center [446, 43] width 77 height 12
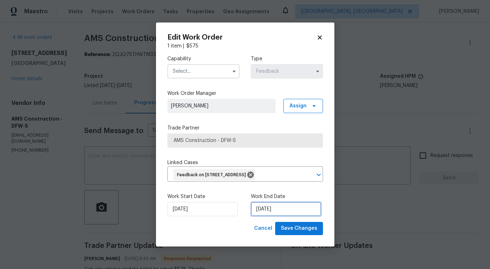
click at [271, 216] on input "[DATE]" at bounding box center [286, 209] width 70 height 14
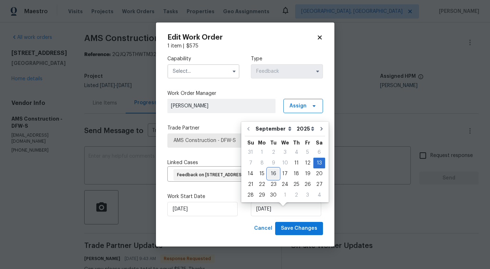
click at [272, 174] on div "16" at bounding box center [273, 174] width 11 height 10
type input "[DATE]"
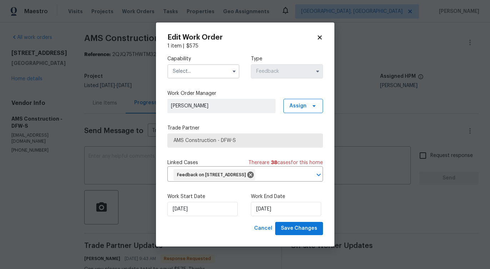
click at [214, 69] on input "text" at bounding box center [203, 71] width 72 height 14
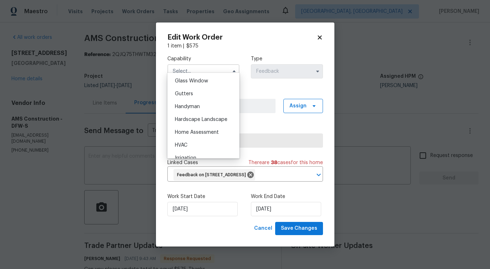
scroll to position [364, 0]
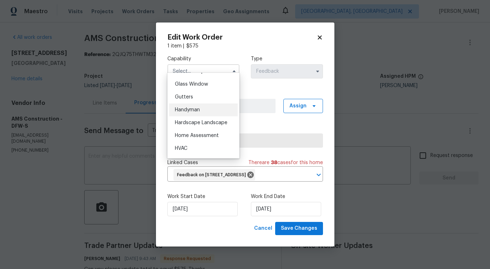
click at [199, 116] on div "Handyman" at bounding box center [203, 110] width 69 height 13
type input "Handyman"
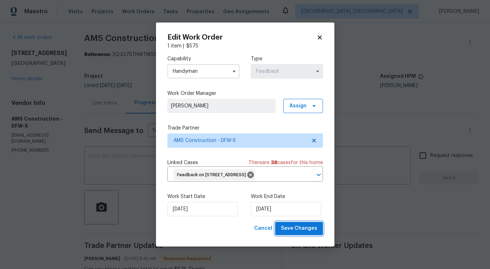
click at [296, 233] on span "Save Changes" at bounding box center [299, 228] width 36 height 9
click at [151, 181] on body "Maestro Visits Projects Work Orders Tasks Properties Geo Assignments [GEOGRAPHI…" at bounding box center [245, 134] width 490 height 269
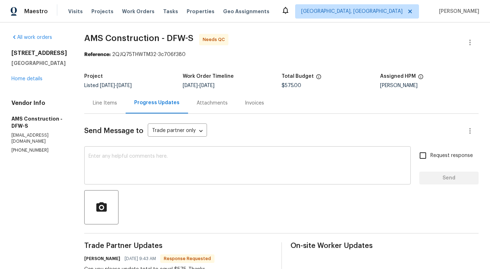
click at [116, 159] on textarea at bounding box center [248, 166] width 318 height 25
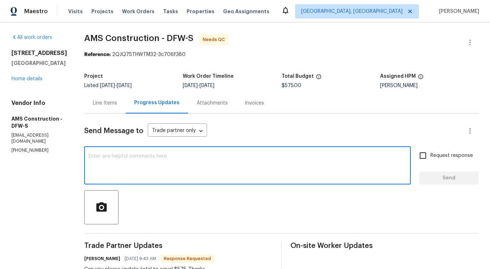
click at [91, 110] on div "Line Items" at bounding box center [104, 102] width 41 height 21
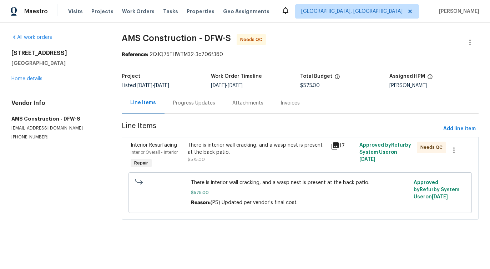
click at [253, 155] on div "There is interior wall cracking, and a wasp nest is present at the back patio." at bounding box center [257, 149] width 139 height 14
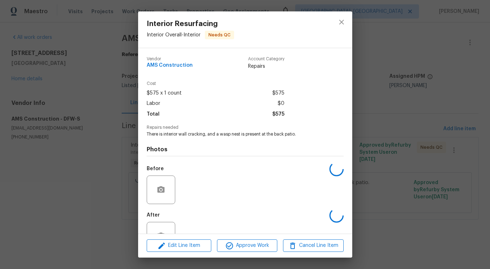
scroll to position [24, 0]
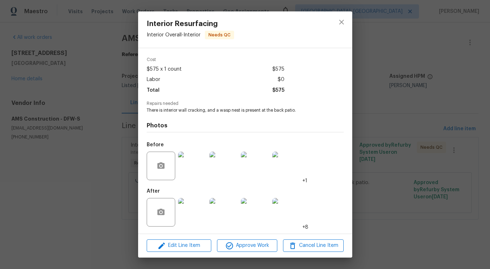
click at [294, 222] on img at bounding box center [286, 212] width 29 height 29
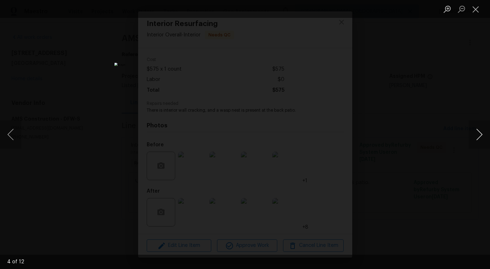
click at [482, 133] on button "Next image" at bounding box center [479, 134] width 21 height 29
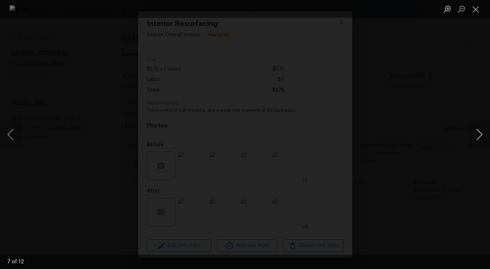
click at [482, 133] on button "Next image" at bounding box center [479, 134] width 21 height 29
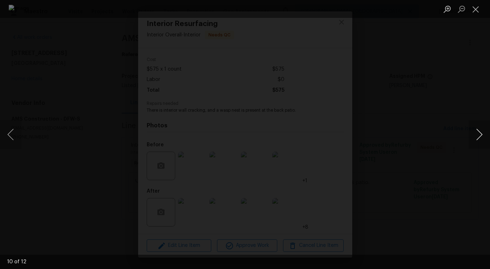
click at [482, 133] on button "Next image" at bounding box center [479, 134] width 21 height 29
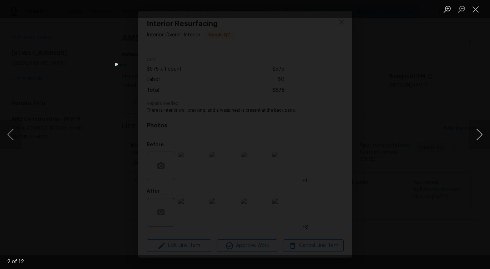
click at [482, 133] on button "Next image" at bounding box center [479, 134] width 21 height 29
click at [476, 9] on button "Close lightbox" at bounding box center [476, 9] width 14 height 12
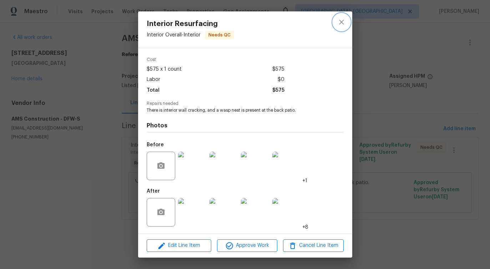
click at [337, 22] on icon "close" at bounding box center [341, 22] width 9 height 9
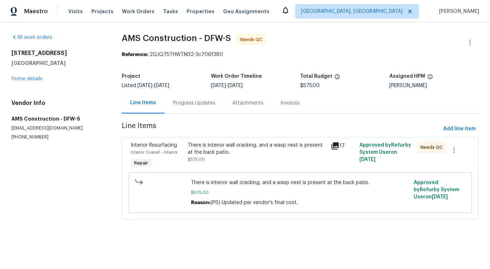
click at [229, 148] on div "There is interior wall cracking, and a wasp nest is present at the back patio." at bounding box center [257, 149] width 139 height 14
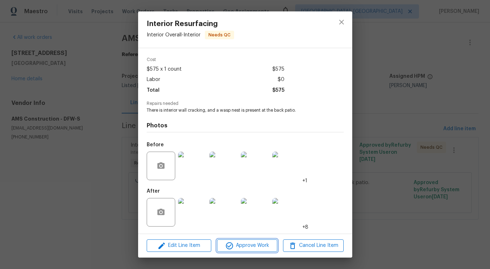
click at [255, 244] on span "Approve Work" at bounding box center [247, 245] width 56 height 9
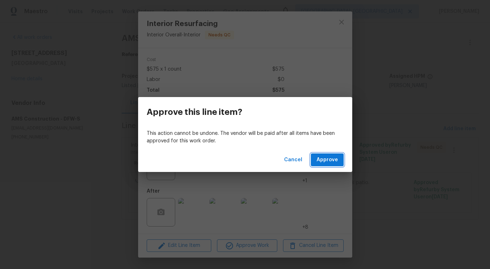
click at [318, 163] on span "Approve" at bounding box center [327, 160] width 21 height 9
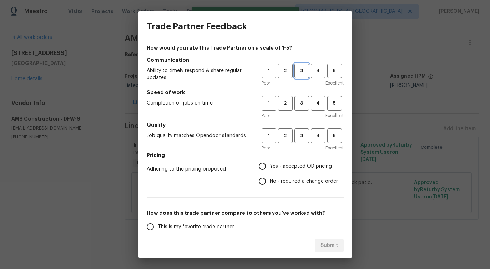
click at [295, 72] on span "3" at bounding box center [301, 71] width 13 height 8
click at [300, 102] on span "3" at bounding box center [301, 103] width 13 height 8
click at [302, 144] on div "1 2 3 4 5 Poor Excellent" at bounding box center [303, 140] width 82 height 23
click at [302, 139] on span "3" at bounding box center [301, 136] width 13 height 8
click at [290, 175] on label "No - required a change order" at bounding box center [296, 181] width 83 height 15
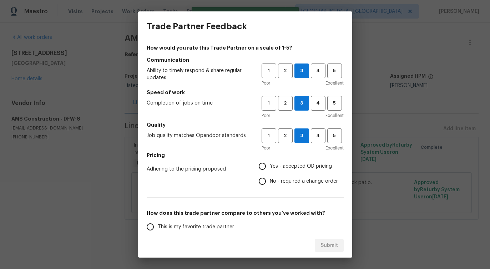
click at [270, 175] on input "No - required a change order" at bounding box center [262, 181] width 15 height 15
radio input "true"
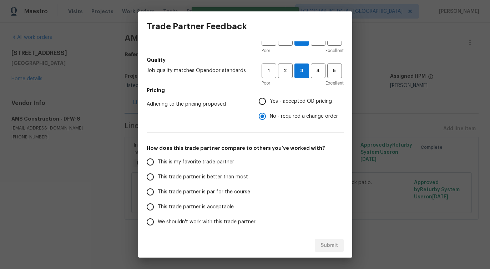
scroll to position [93, 0]
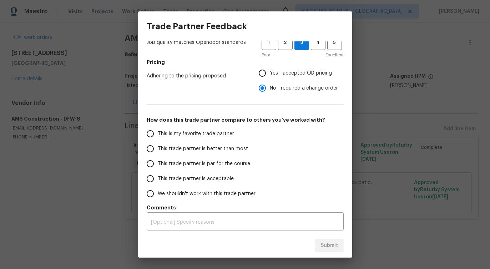
click at [233, 148] on span "This trade partner is better than most" at bounding box center [203, 148] width 90 height 7
click at [158, 148] on input "This trade partner is better than most" at bounding box center [150, 148] width 15 height 15
click at [325, 244] on span "Submit" at bounding box center [329, 245] width 17 height 9
radio input "true"
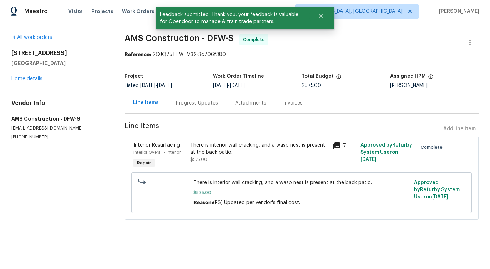
click at [195, 107] on div "Progress Updates" at bounding box center [196, 102] width 59 height 21
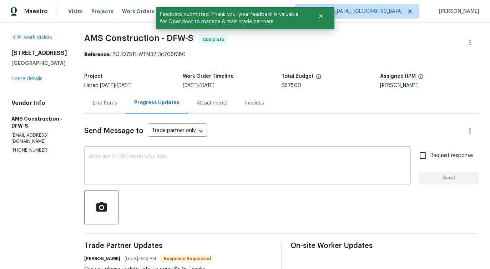
click at [215, 173] on textarea at bounding box center [248, 166] width 318 height 25
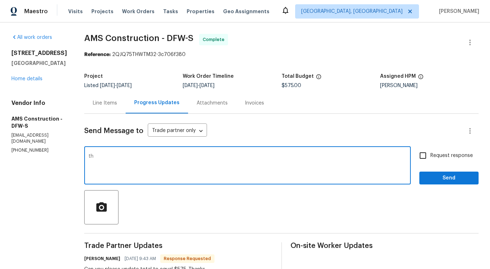
type textarea "t"
type textarea "The price has been updated to $575, and the work order has been approved. Thank…"
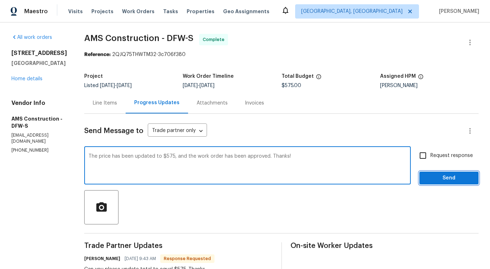
click at [439, 182] on span "Send" at bounding box center [449, 178] width 48 height 9
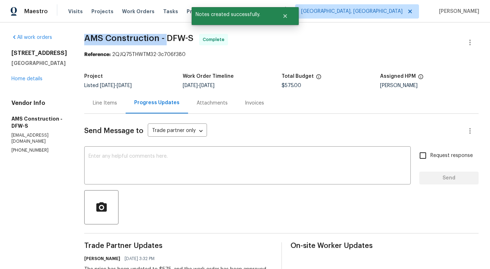
drag, startPoint x: 77, startPoint y: 35, endPoint x: 160, endPoint y: 36, distance: 82.8
click at [160, 36] on div "All work orders 2340 Bluebird Ct Grapevine, TX 76051 Home details Vendor Info A…" at bounding box center [245, 272] width 490 height 501
copy span "AMS Construction -"
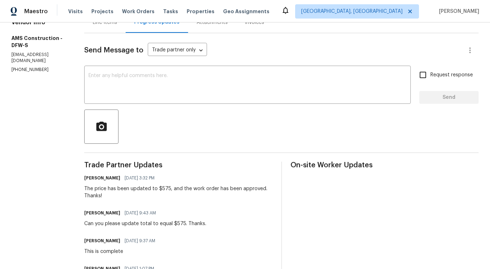
scroll to position [109, 0]
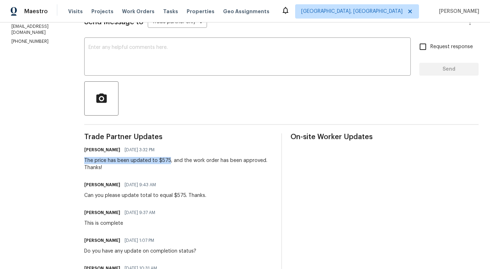
drag, startPoint x: 78, startPoint y: 157, endPoint x: 163, endPoint y: 159, distance: 85.3
click at [163, 159] on div "All work orders 2340 Bluebird Ct Grapevine, TX 76051 Home details Vendor Info A…" at bounding box center [245, 164] width 490 height 501
copy div "The price has been updated to $575"
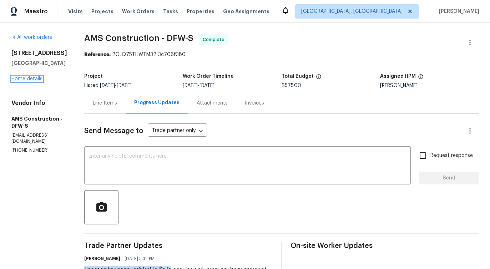
click at [37, 79] on link "Home details" at bounding box center [26, 78] width 31 height 5
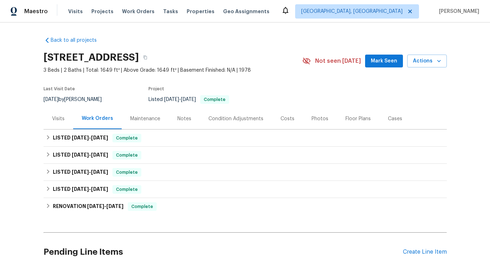
scroll to position [55, 0]
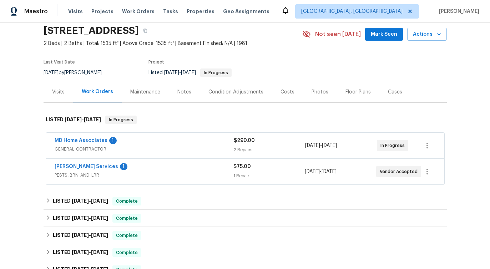
scroll to position [35, 0]
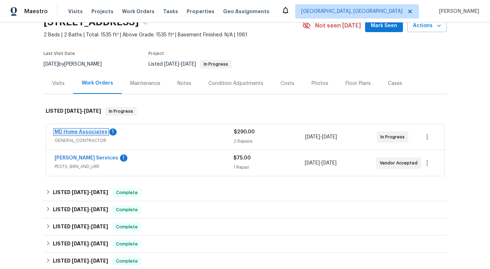
click at [69, 130] on link "MD Home Associates" at bounding box center [81, 132] width 53 height 5
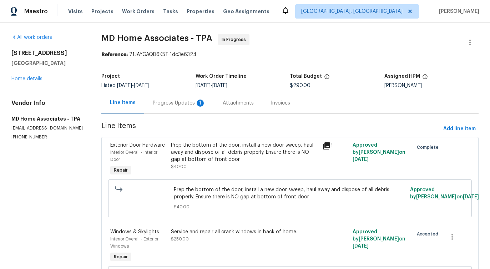
click at [184, 108] on div "Progress Updates 1" at bounding box center [179, 102] width 70 height 21
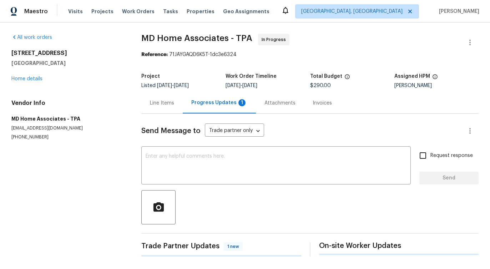
click at [188, 152] on div "x ​" at bounding box center [276, 166] width 270 height 36
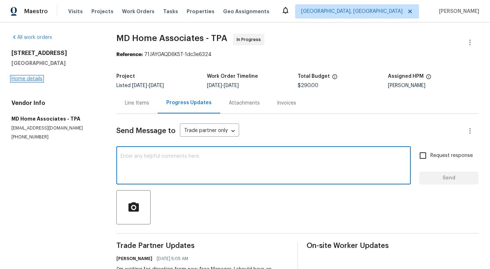
click at [33, 80] on link "Home details" at bounding box center [26, 78] width 31 height 5
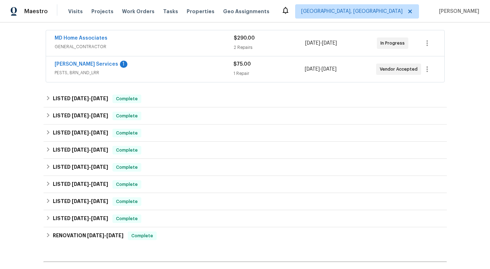
scroll to position [116, 0]
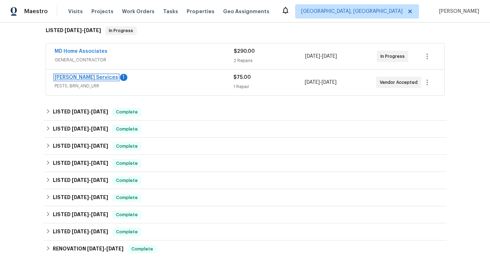
click at [72, 78] on link "Massey Services" at bounding box center [87, 77] width 64 height 5
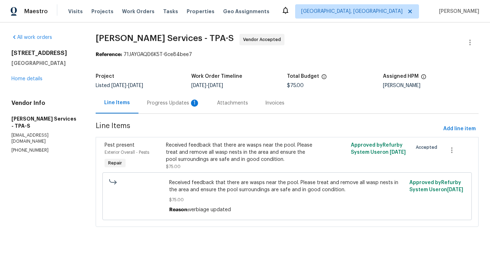
click at [188, 109] on div "Progress Updates 1" at bounding box center [174, 102] width 70 height 21
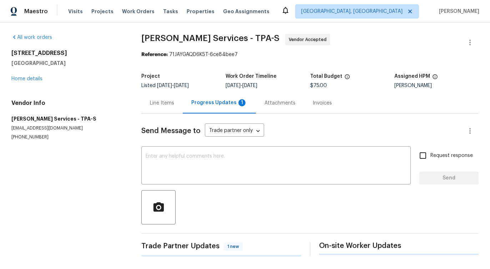
click at [189, 150] on div "x ​" at bounding box center [276, 166] width 270 height 36
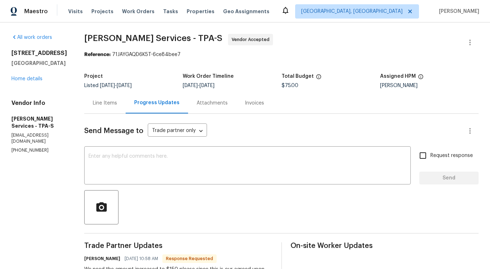
click at [117, 103] on div "Line Items" at bounding box center [105, 103] width 24 height 7
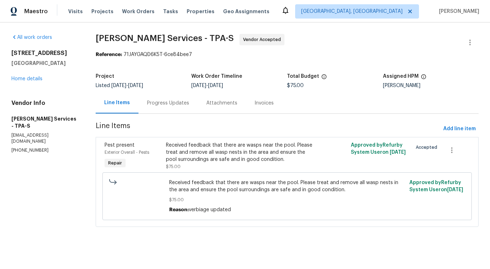
click at [215, 153] on div "Received feedback that there are wasps near the pool. Please treat and remove a…" at bounding box center [241, 152] width 150 height 21
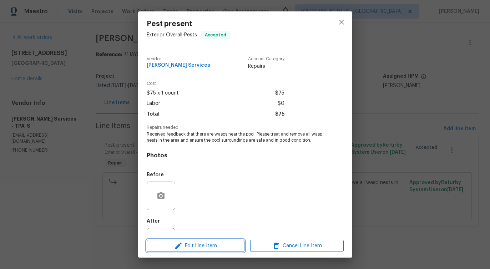
click at [185, 246] on span "Edit Line Item" at bounding box center [196, 246] width 94 height 9
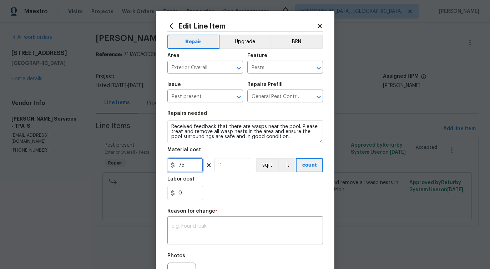
click at [184, 167] on input "75" at bounding box center [185, 165] width 36 height 14
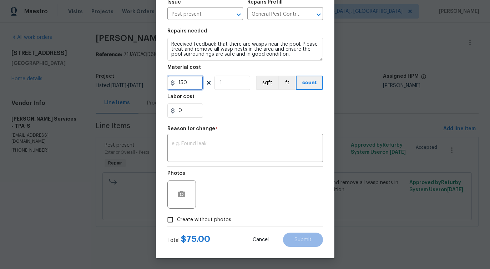
type input "150"
click at [222, 157] on div "x ​" at bounding box center [245, 149] width 156 height 26
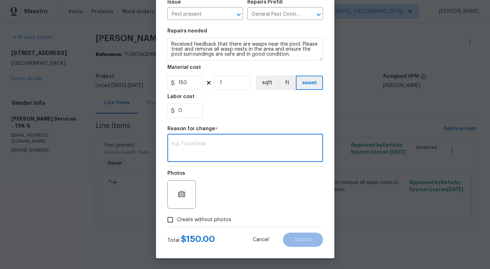
paste textarea "(PS) Updated per vendor's final cost."
type textarea "(PS) Updated per vendor's final cost."
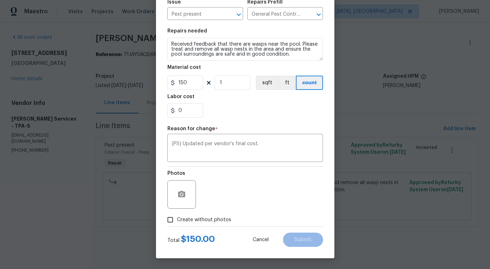
click at [203, 218] on span "Create without photos" at bounding box center [204, 219] width 54 height 7
click at [177, 218] on input "Create without photos" at bounding box center [170, 220] width 14 height 14
checkbox input "true"
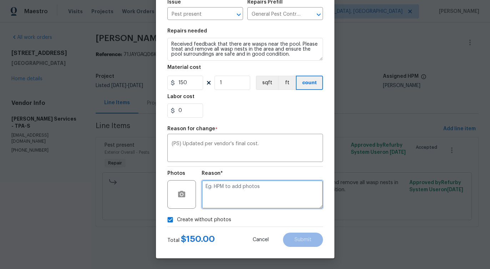
click at [250, 192] on textarea at bounding box center [262, 194] width 121 height 29
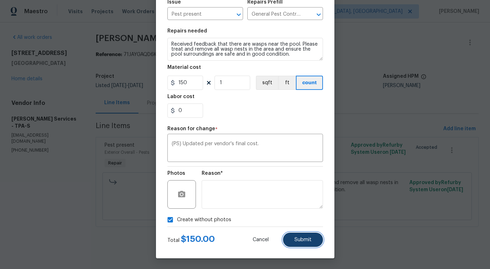
click at [302, 240] on span "Submit" at bounding box center [303, 239] width 17 height 5
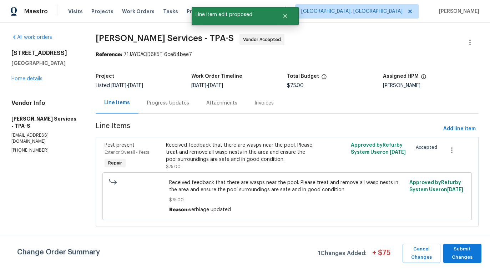
scroll to position [0, 0]
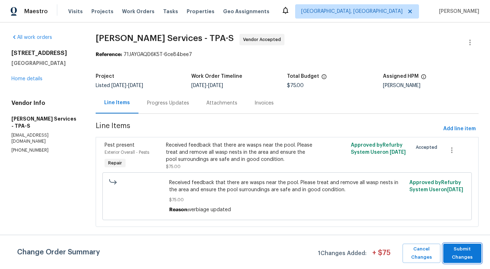
click at [461, 256] on span "Submit Changes" at bounding box center [462, 253] width 31 height 16
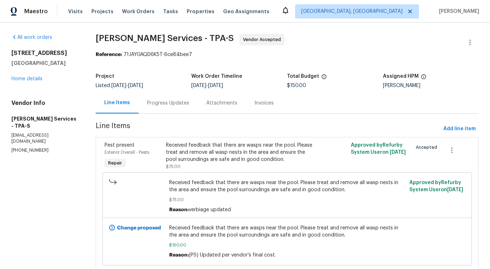
click at [178, 114] on div "Line Items Progress Updates Attachments Invoices" at bounding box center [287, 102] width 383 height 21
click at [183, 111] on div "Progress Updates" at bounding box center [168, 102] width 59 height 21
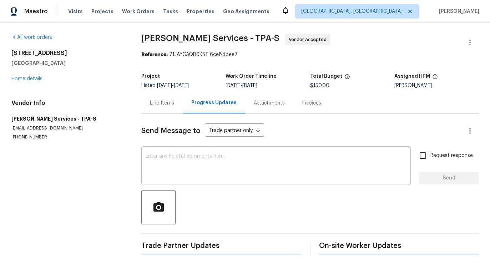
click at [197, 169] on textarea at bounding box center [276, 166] width 261 height 25
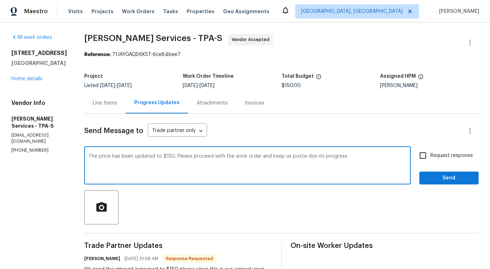
type textarea "The price has been updated to $150. Please proceed with the work order and keep…"
click at [422, 160] on input "Request response" at bounding box center [423, 155] width 15 height 15
checkbox input "true"
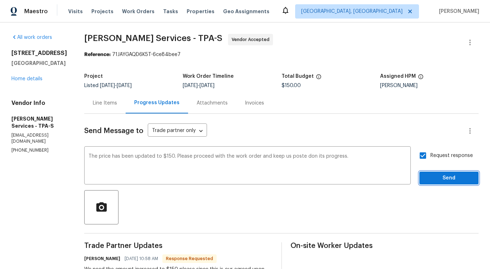
click at [434, 184] on button "Send" at bounding box center [448, 178] width 59 height 13
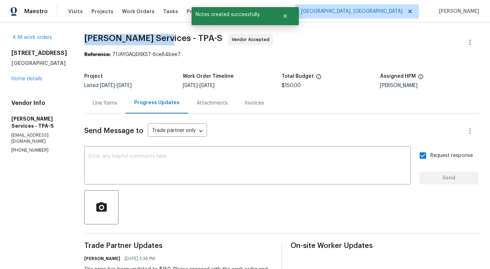
drag, startPoint x: 104, startPoint y: 35, endPoint x: 183, endPoint y: 38, distance: 79.3
click at [183, 38] on div "All work orders 1427 E Gate Dr Venice, FL 34285 Home details Vendor Info Massey…" at bounding box center [245, 234] width 490 height 425
copy span "Massey Services -"
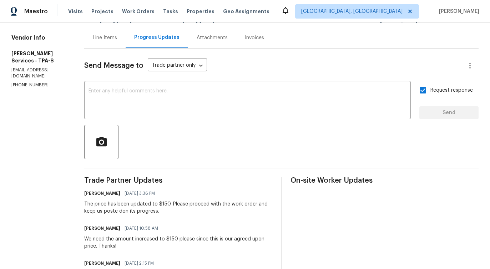
scroll to position [74, 0]
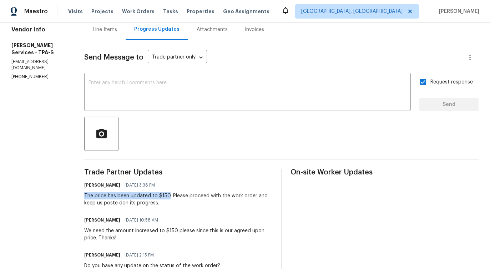
drag, startPoint x: 106, startPoint y: 195, endPoint x: 190, endPoint y: 196, distance: 83.9
click at [190, 196] on div "All work orders 1427 E Gate Dr Venice, FL 34285 Home details Vendor Info Massey…" at bounding box center [245, 161] width 490 height 425
copy div "The price has been updated to $150"
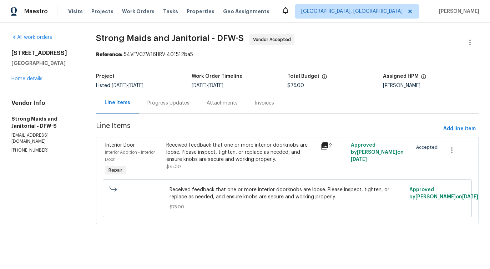
click at [177, 104] on div "Progress Updates" at bounding box center [168, 103] width 42 height 7
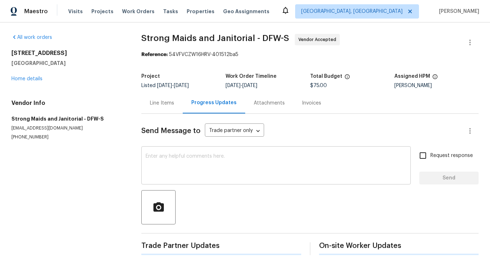
click at [197, 161] on textarea at bounding box center [276, 166] width 261 height 25
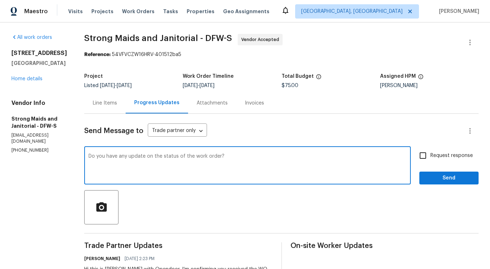
type textarea "Do you have any update on the status of the work order?"
click at [436, 159] on span "Request response" at bounding box center [452, 155] width 42 height 7
click at [431, 159] on input "Request response" at bounding box center [423, 155] width 15 height 15
checkbox input "true"
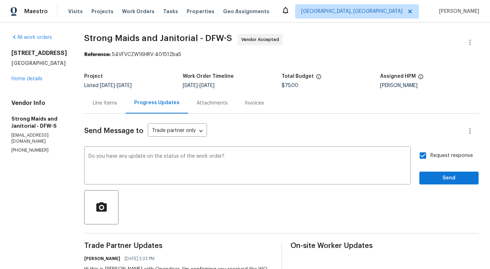
click at [436, 186] on div "Send Message to Trade partner only Trade partner only ​ Do you have any update …" at bounding box center [281, 212] width 394 height 196
click at [433, 180] on span "Send" at bounding box center [449, 178] width 48 height 9
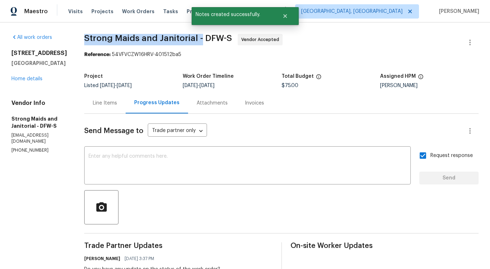
drag, startPoint x: 77, startPoint y: 35, endPoint x: 194, endPoint y: 35, distance: 116.7
click at [194, 35] on div "All work orders 2201 Shady Meadow Ct Arlington, TX 76013 Home details Vendor In…" at bounding box center [245, 185] width 490 height 327
copy span "Strong Maids and Janitorial -"
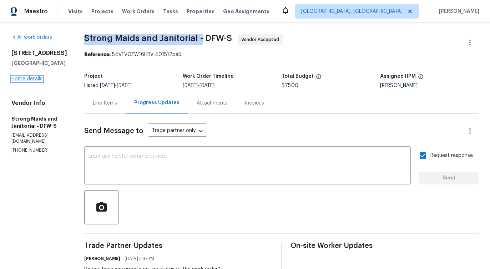
click at [24, 81] on link "Home details" at bounding box center [26, 78] width 31 height 5
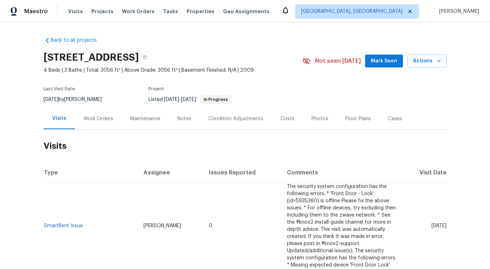
click at [103, 122] on div "Work Orders" at bounding box center [98, 118] width 47 height 21
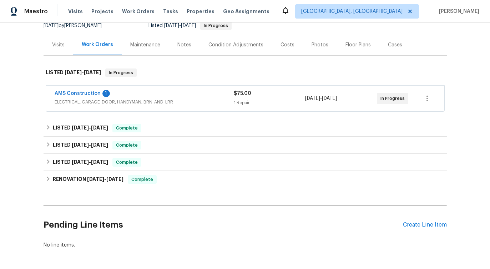
scroll to position [88, 0]
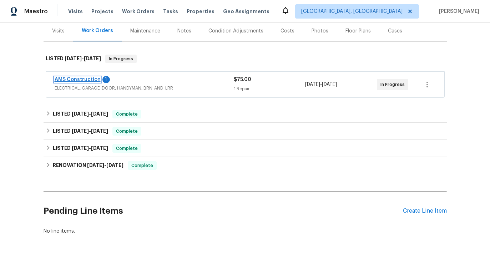
click at [71, 77] on link "AMS Construction" at bounding box center [78, 79] width 46 height 5
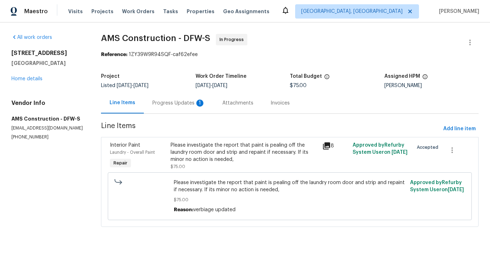
click at [180, 110] on div "Progress Updates 1" at bounding box center [179, 102] width 70 height 21
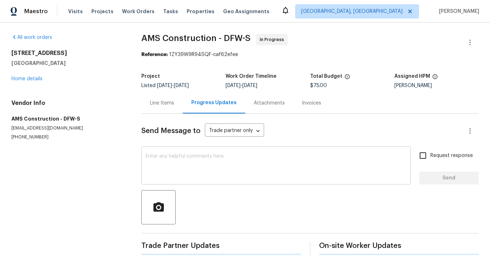
click at [190, 160] on textarea at bounding box center [276, 166] width 261 height 25
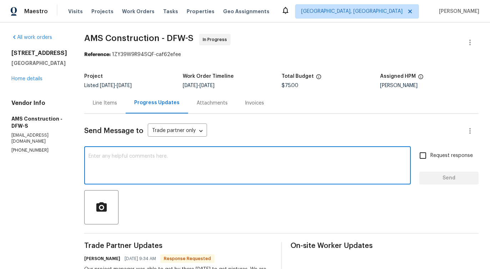
scroll to position [116, 0]
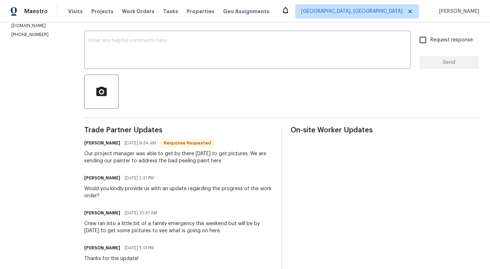
drag, startPoint x: 77, startPoint y: 156, endPoint x: 216, endPoint y: 168, distance: 139.4
click at [216, 168] on div "All work orders [STREET_ADDRESS][PERSON_NAME] Home details Vendor Info AMS Cons…" at bounding box center [245, 168] width 490 height 523
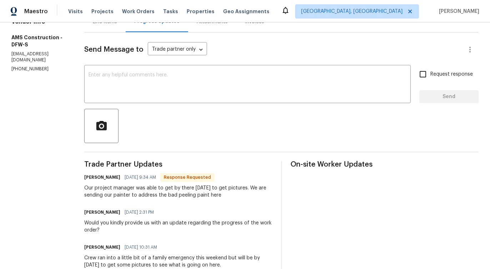
scroll to position [0, 0]
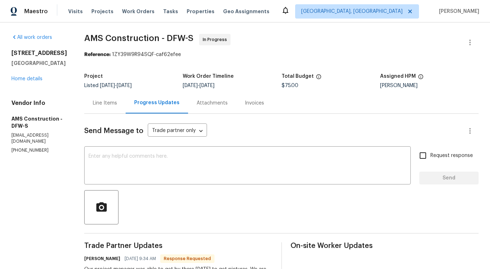
click at [108, 107] on div "Line Items" at bounding box center [104, 102] width 41 height 21
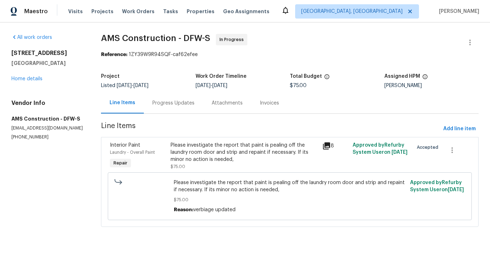
click at [239, 157] on div "Please investigate the report that paint is pealing off the laundry room door a…" at bounding box center [244, 152] width 147 height 21
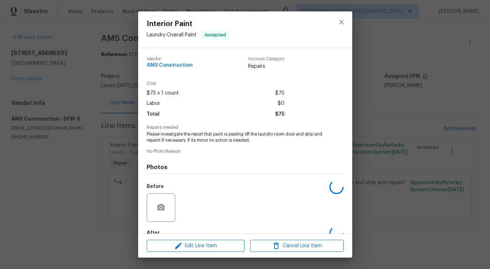
scroll to position [42, 0]
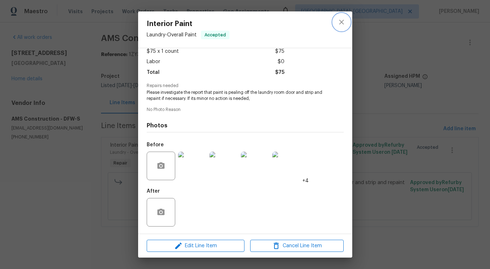
click at [341, 18] on icon "close" at bounding box center [341, 22] width 9 height 9
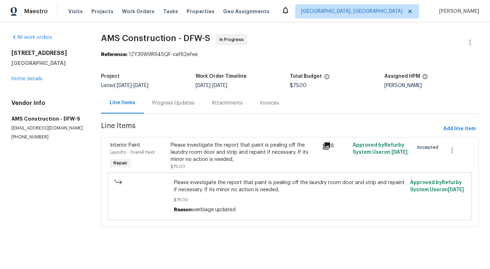
click at [170, 112] on div "Progress Updates" at bounding box center [173, 102] width 59 height 21
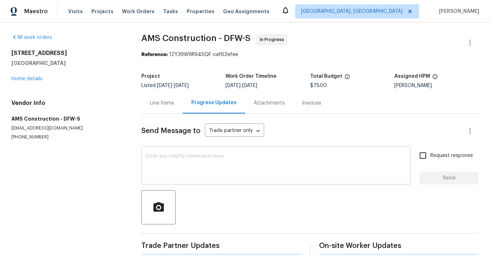
click at [197, 173] on textarea at bounding box center [276, 166] width 261 height 25
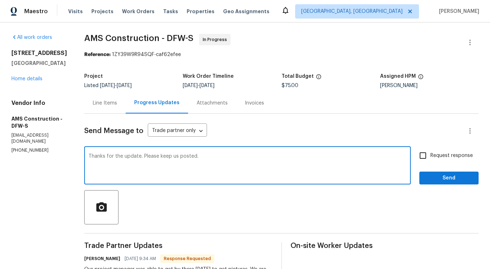
type textarea "Thanks for the update. Please keep us posted."
click at [454, 159] on span "Request response" at bounding box center [452, 155] width 42 height 7
click at [431, 159] on input "Request response" at bounding box center [423, 155] width 15 height 15
checkbox input "true"
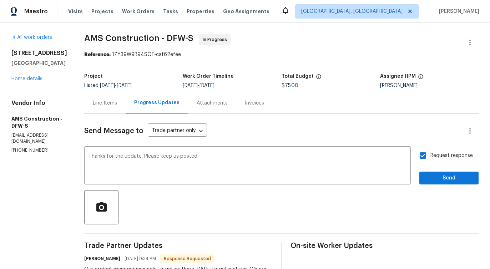
click at [452, 167] on div "Request response Send" at bounding box center [448, 166] width 59 height 36
click at [449, 177] on span "Send" at bounding box center [449, 178] width 48 height 9
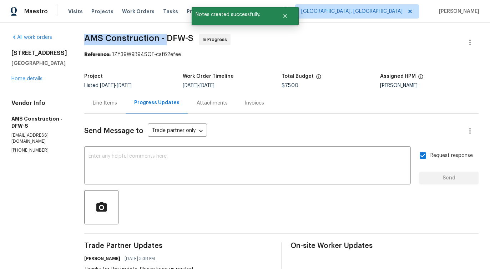
drag, startPoint x: 77, startPoint y: 38, endPoint x: 161, endPoint y: 35, distance: 83.9
copy span "AMS Construction -"
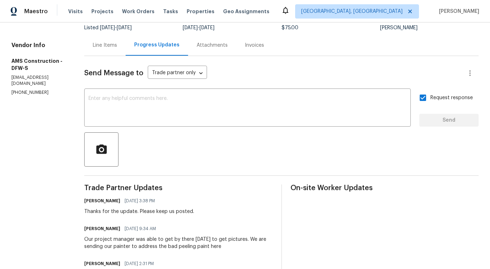
scroll to position [73, 0]
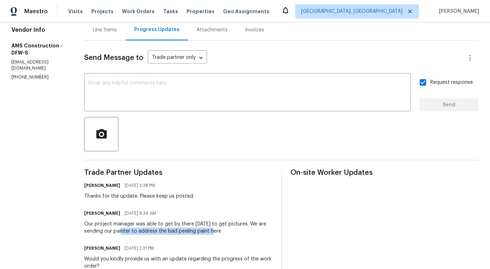
drag, startPoint x: 108, startPoint y: 232, endPoint x: 200, endPoint y: 228, distance: 92.2
click at [200, 228] on div "Our project manager was able to get by there [DATE] to get pictures. We are sen…" at bounding box center [178, 228] width 188 height 14
drag, startPoint x: 109, startPoint y: 232, endPoint x: 120, endPoint y: 234, distance: 11.9
click at [120, 234] on div "Our project manager was able to get by there [DATE] to get pictures. We are sen…" at bounding box center [178, 228] width 188 height 14
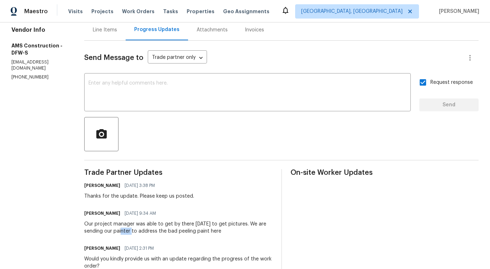
click at [99, 231] on div "Our project manager was able to get by there [DATE] to get pictures. We are sen…" at bounding box center [178, 228] width 188 height 14
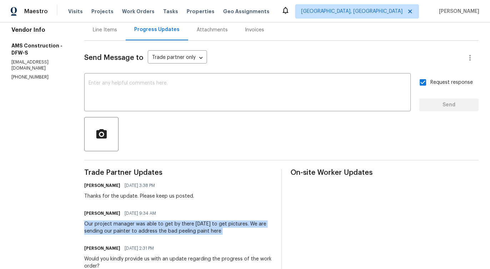
copy div "Our project manager was able to get by there [DATE] to get pictures. We are sen…"
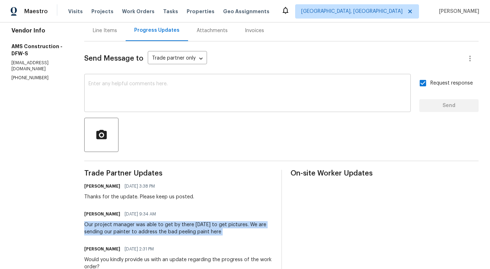
scroll to position [0, 0]
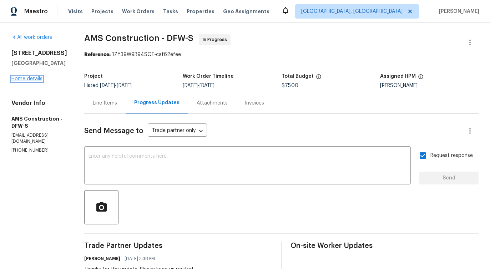
click at [25, 81] on link "Home details" at bounding box center [26, 78] width 31 height 5
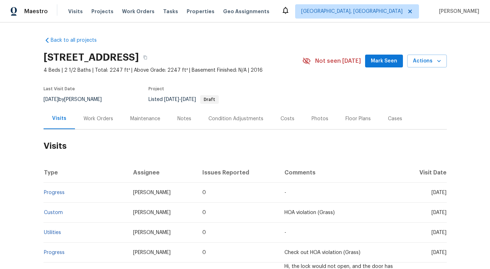
click at [93, 119] on div "Work Orders" at bounding box center [99, 118] width 30 height 7
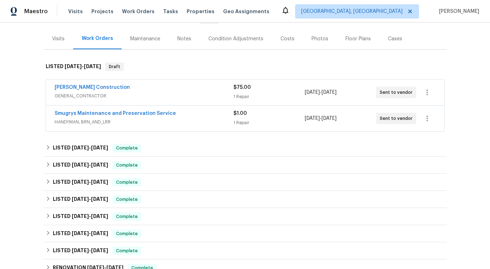
scroll to position [130, 0]
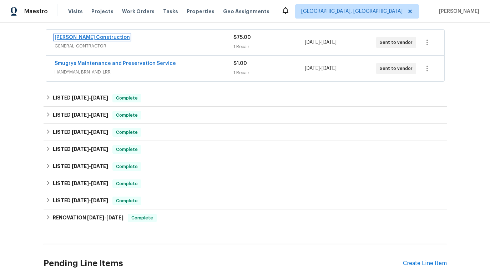
click at [99, 39] on link "[PERSON_NAME] Construction" at bounding box center [92, 37] width 75 height 5
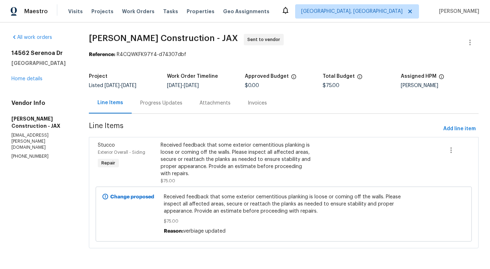
click at [169, 109] on div "Progress Updates" at bounding box center [161, 102] width 59 height 21
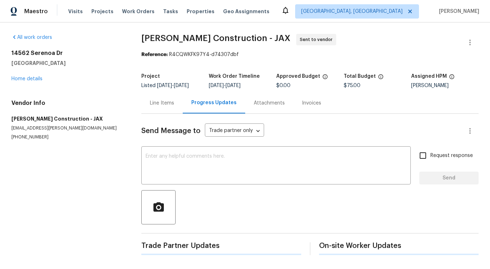
click at [191, 186] on div "Send Message to Trade partner only Trade partner only ​ x ​ Request response Se…" at bounding box center [309, 184] width 337 height 141
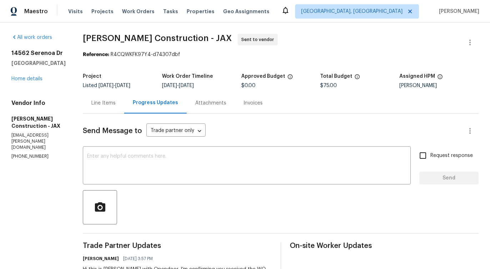
click at [110, 109] on div "Line Items" at bounding box center [103, 102] width 41 height 21
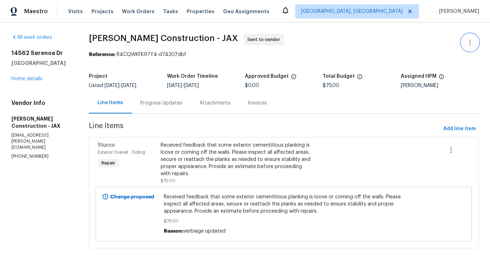
click at [473, 39] on icon "button" at bounding box center [470, 42] width 9 height 9
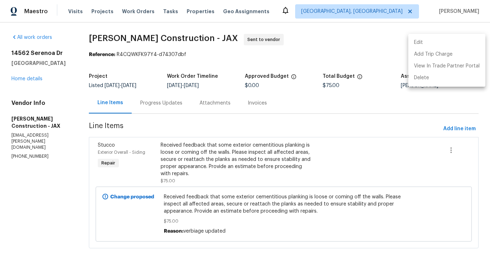
click at [435, 39] on li "Edit" at bounding box center [446, 43] width 77 height 12
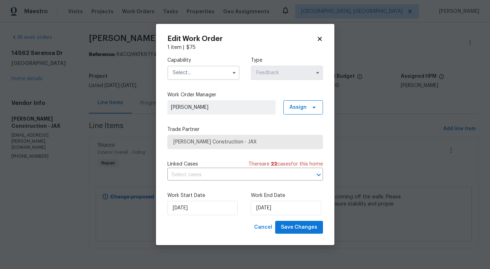
click at [197, 73] on input "text" at bounding box center [203, 73] width 72 height 14
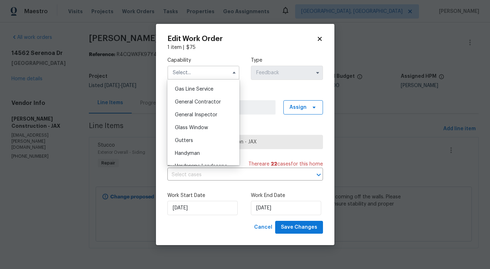
scroll to position [324, 0]
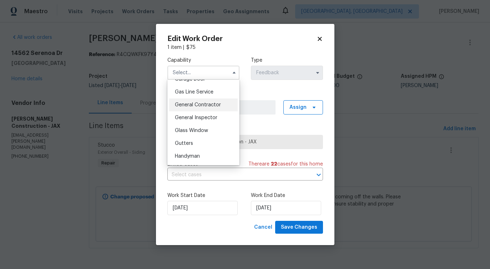
click at [198, 109] on div "General Contractor" at bounding box center [203, 105] width 69 height 13
type input "General Contractor"
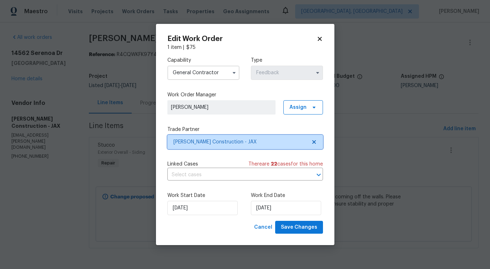
click at [208, 141] on span "[PERSON_NAME] Construction - JAX" at bounding box center [239, 142] width 133 height 7
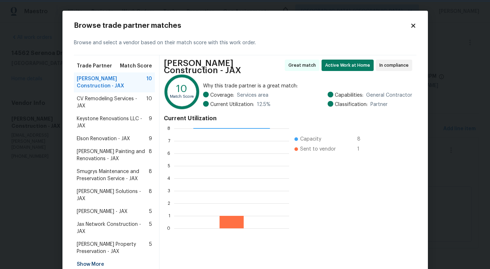
scroll to position [1, 1]
click at [95, 103] on div "CV Remodeling Services - JAX 10" at bounding box center [114, 102] width 81 height 20
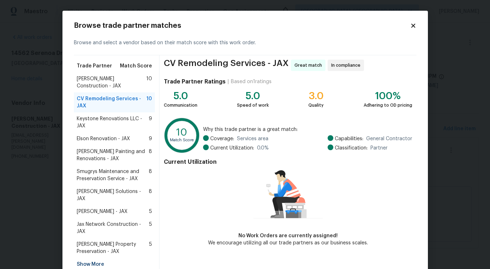
scroll to position [27, 0]
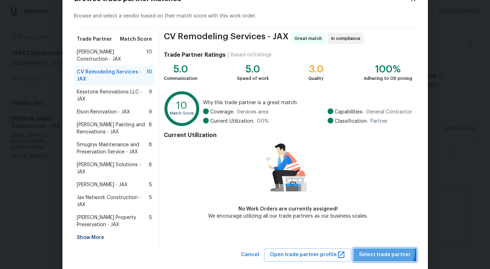
click at [385, 248] on button "Select trade partner" at bounding box center [384, 254] width 63 height 13
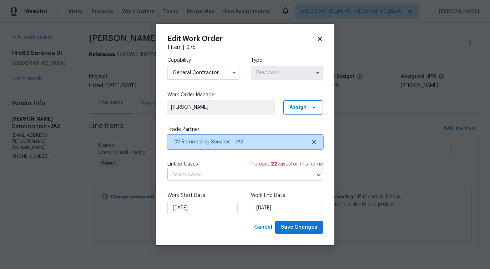
scroll to position [0, 0]
click at [195, 176] on input "text" at bounding box center [235, 175] width 136 height 11
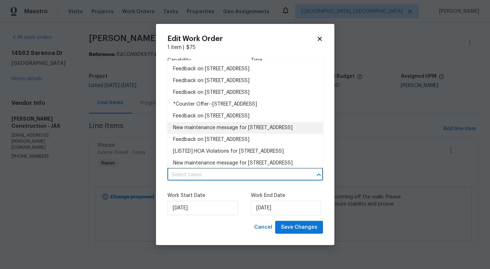
click at [206, 134] on li "New maintenance message for [STREET_ADDRESS]" at bounding box center [245, 128] width 156 height 12
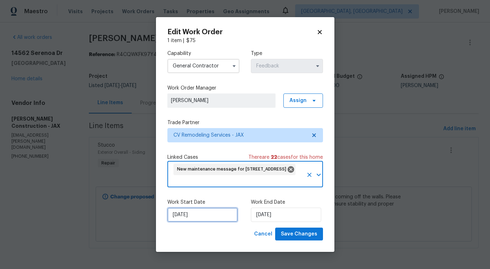
click at [200, 216] on input "[DATE]" at bounding box center [202, 215] width 70 height 14
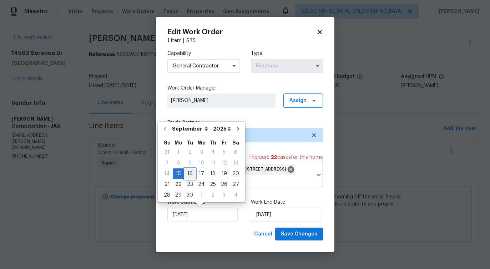
click at [189, 174] on div "16" at bounding box center [189, 174] width 11 height 10
type input "9/16/2025"
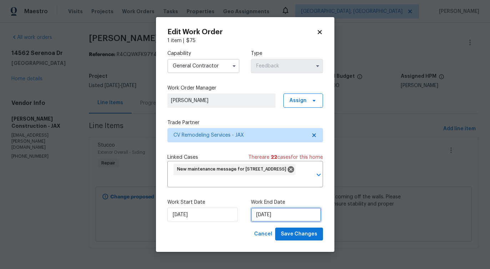
click at [270, 220] on input "9/17/2025" at bounding box center [286, 215] width 70 height 14
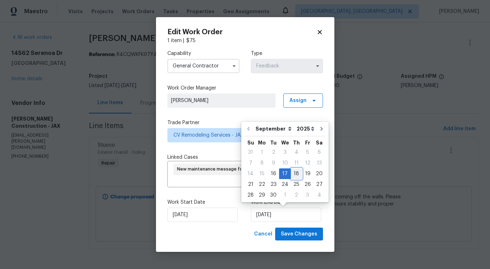
click at [297, 175] on div "18" at bounding box center [296, 174] width 11 height 10
type input "9/18/2025"
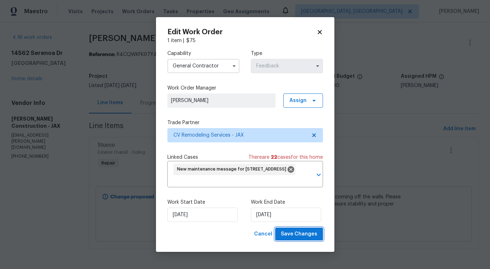
click at [308, 230] on span "Save Changes" at bounding box center [299, 234] width 36 height 9
click at [33, 220] on body "Maestro Visits Projects Work Orders Tasks Properties Geo Assignments Albuquerqu…" at bounding box center [245, 134] width 490 height 268
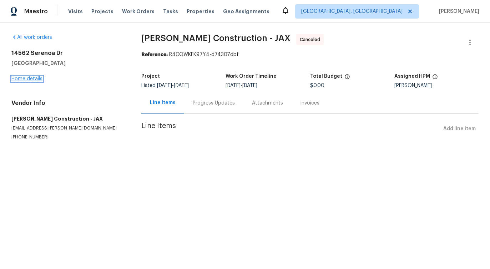
click at [25, 76] on link "Home details" at bounding box center [26, 78] width 31 height 5
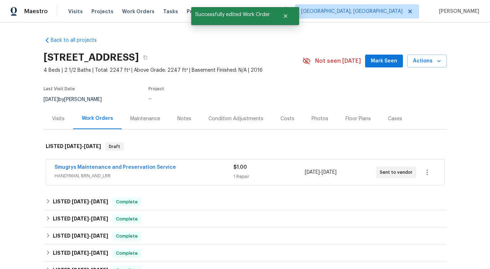
scroll to position [14, 0]
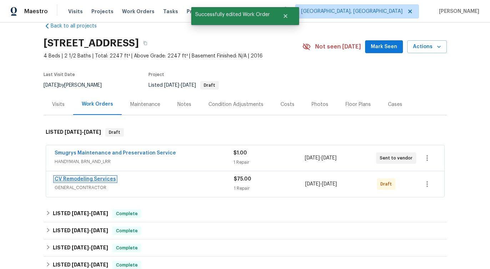
click at [86, 178] on link "CV Remodeling Services" at bounding box center [85, 179] width 61 height 5
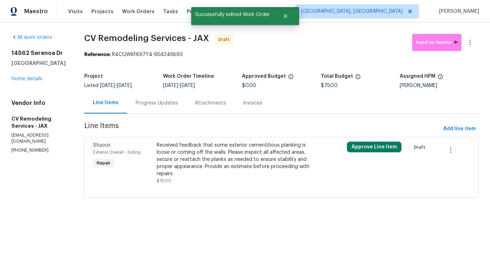
click at [205, 161] on div "Received feedback that some exterior cementitious planking is loose or coming o…" at bounding box center [234, 160] width 155 height 36
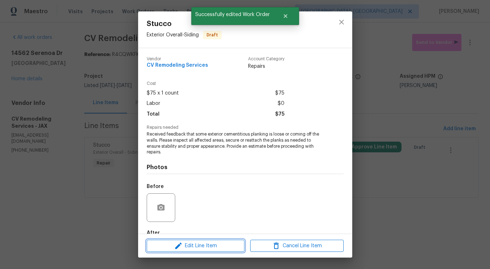
click at [185, 247] on span "Edit Line Item" at bounding box center [196, 246] width 94 height 9
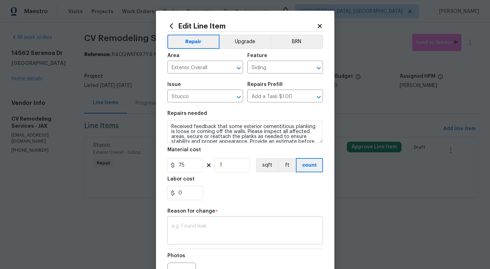
click at [195, 227] on textarea at bounding box center [245, 231] width 147 height 15
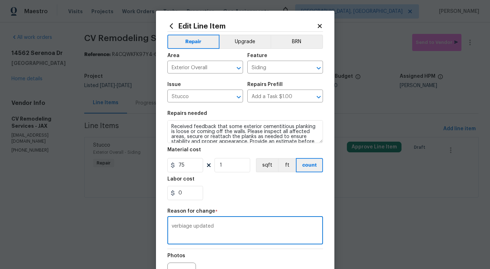
scroll to position [83, 0]
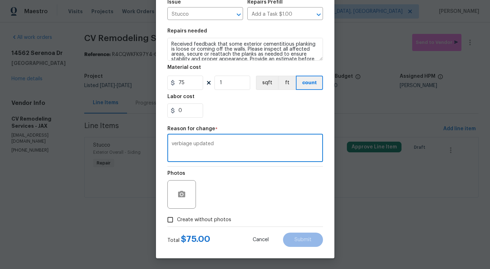
type textarea "verbiage updated"
click at [217, 218] on span "Create without photos" at bounding box center [204, 219] width 54 height 7
click at [177, 218] on input "Create without photos" at bounding box center [170, 220] width 14 height 14
checkbox input "true"
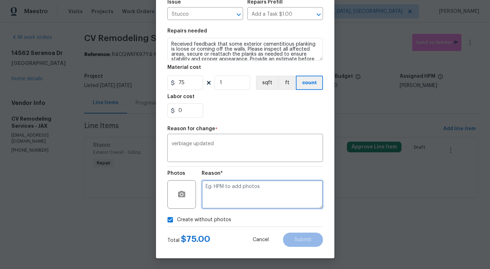
click at [250, 202] on textarea at bounding box center [262, 194] width 121 height 29
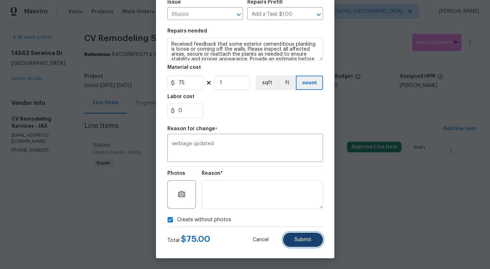
click at [303, 243] on button "Submit" at bounding box center [303, 240] width 40 height 14
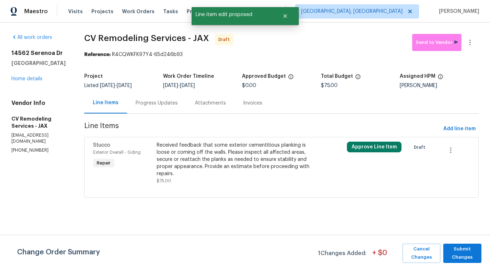
scroll to position [0, 0]
click at [453, 247] on span "Submit Changes" at bounding box center [462, 253] width 31 height 16
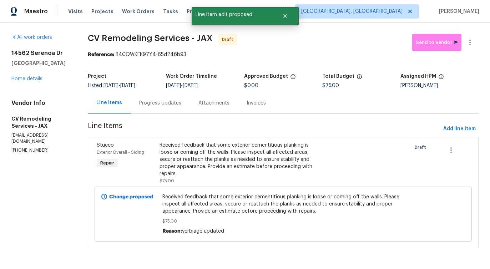
click at [146, 105] on div "Progress Updates" at bounding box center [160, 103] width 42 height 7
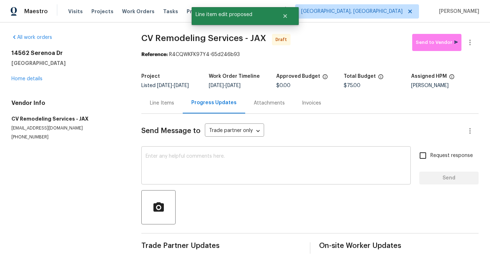
click at [176, 171] on textarea at bounding box center [276, 166] width 261 height 25
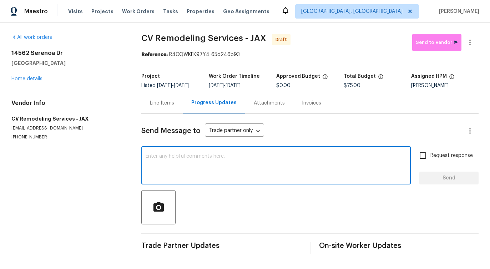
click at [218, 162] on textarea at bounding box center [276, 166] width 261 height 25
paste textarea "Hi this is Pavithra with Opendoor. I’m confirming you received the WO for the p…"
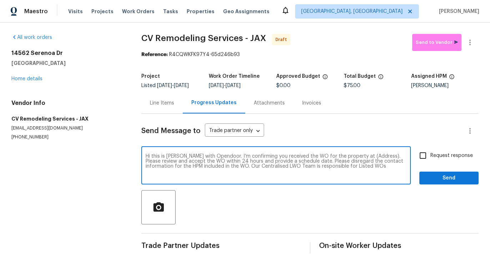
click at [364, 156] on textarea "Hi this is Pavithra with Opendoor. I’m confirming you received the WO for the p…" at bounding box center [276, 166] width 261 height 25
paste textarea "14562 Serenoa Dr, Jacksonville, FL 32258"
type textarea "Hi this is Pavithra with Opendoor. I’m confirming you received the WO for the p…"
click at [431, 160] on input "Request response" at bounding box center [423, 155] width 15 height 15
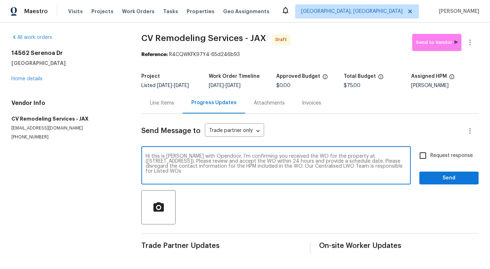
checkbox input "true"
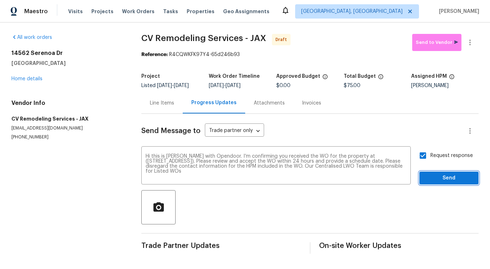
click at [438, 181] on span "Send" at bounding box center [449, 178] width 48 height 9
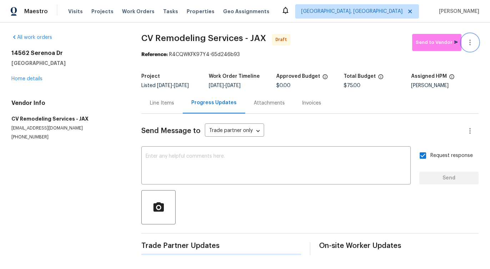
click at [471, 47] on button "button" at bounding box center [470, 42] width 17 height 17
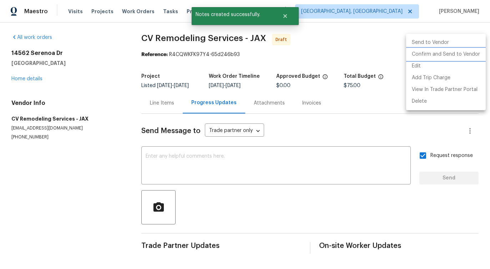
click at [438, 55] on li "Confirm and Send to Vendor" at bounding box center [446, 55] width 80 height 12
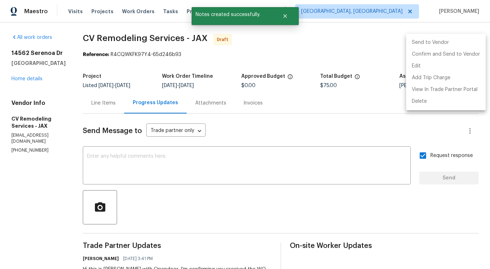
click at [283, 40] on div at bounding box center [245, 134] width 490 height 269
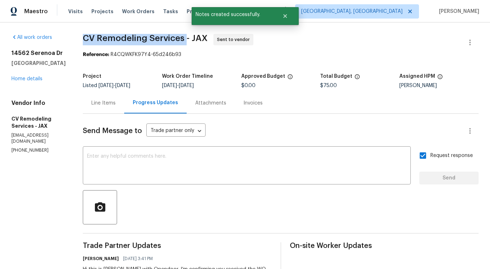
drag, startPoint x: 84, startPoint y: 36, endPoint x: 187, endPoint y: 35, distance: 103.9
click at [187, 35] on div "All work orders 14562 Serenoa Dr Jacksonville, FL 32258 Home details Vendor Inf…" at bounding box center [245, 171] width 490 height 299
copy span "CV Remodeling Services"
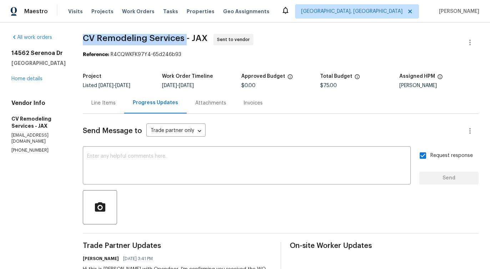
copy span "CV Remodeling Services"
click at [31, 79] on link "Home details" at bounding box center [26, 78] width 31 height 5
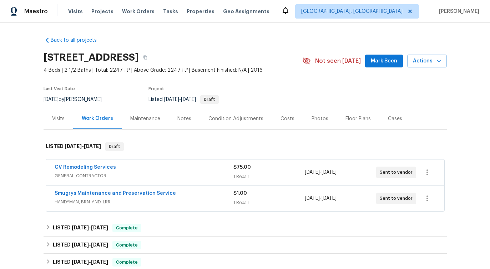
click at [77, 190] on span "Smugrys Maintenance and Preservation Service" at bounding box center [115, 193] width 121 height 7
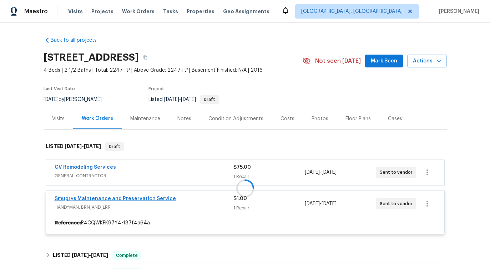
click at [77, 198] on div at bounding box center [245, 188] width 403 height 106
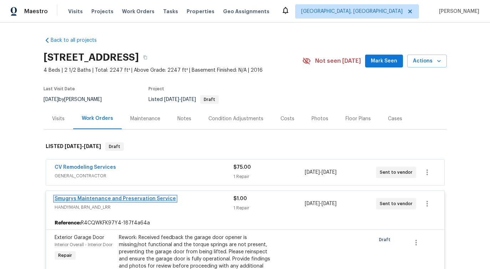
click at [77, 198] on link "Smugrys Maintenance and Preservation Service" at bounding box center [115, 198] width 121 height 5
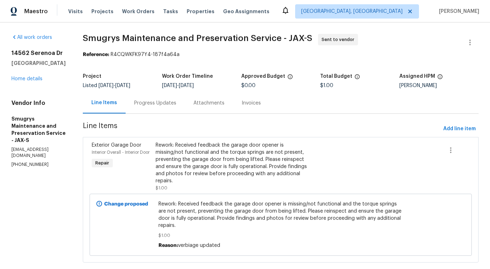
click at [159, 103] on div "Progress Updates" at bounding box center [155, 103] width 42 height 7
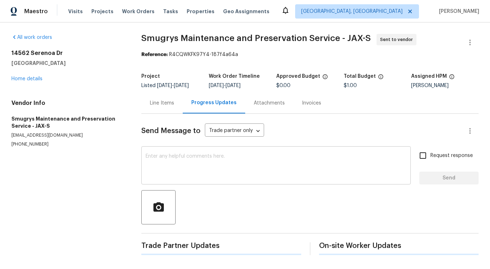
click at [175, 155] on textarea at bounding box center [276, 166] width 261 height 25
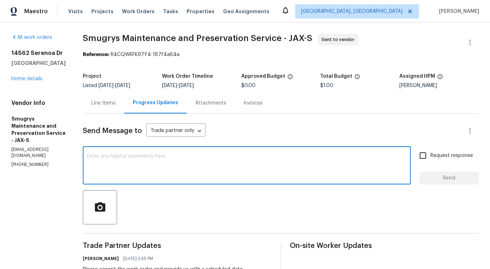
scroll to position [164, 0]
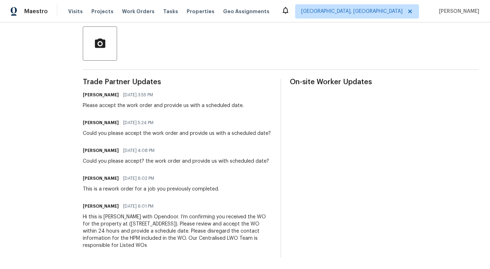
drag, startPoint x: 121, startPoint y: 210, endPoint x: 185, endPoint y: 223, distance: 65.6
click at [185, 223] on div "Pavithra Sekar 09/10/2025 6:01 PM Hi this is Pavithra with Opendoor. I’m confir…" at bounding box center [177, 225] width 189 height 48
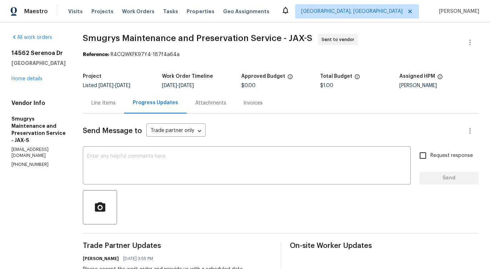
click at [223, 144] on div "Send Message to Trade partner only Trade partner only ​ x ​ Request response Se…" at bounding box center [281, 268] width 396 height 308
click at [414, 86] on div "William Sparks" at bounding box center [438, 85] width 79 height 5
copy div "William Sparks"
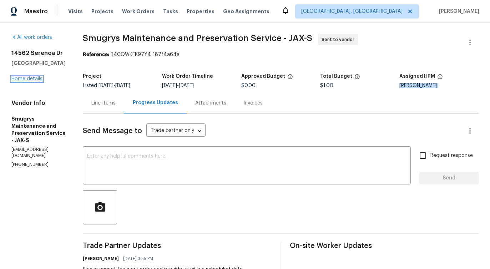
click at [35, 81] on link "Home details" at bounding box center [26, 78] width 31 height 5
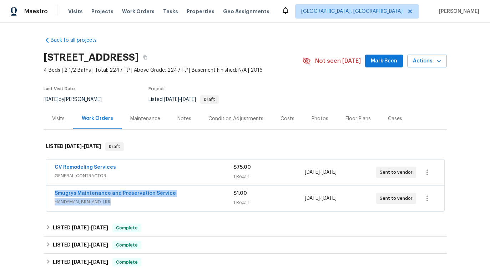
drag, startPoint x: 49, startPoint y: 196, endPoint x: 228, endPoint y: 198, distance: 178.9
click at [228, 198] on div "Smugrys Maintenance and Preservation Service HANDYMAN, BRN_AND_LRR $1.00 1 Repa…" at bounding box center [245, 199] width 398 height 26
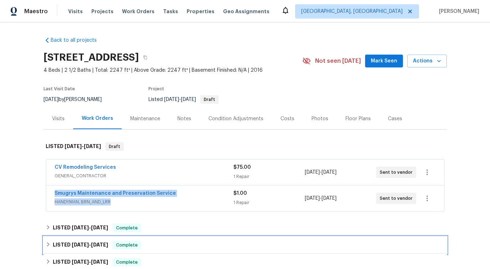
click at [164, 241] on div "LISTED 7/24/25 - 7/30/25 Complete" at bounding box center [245, 245] width 403 height 17
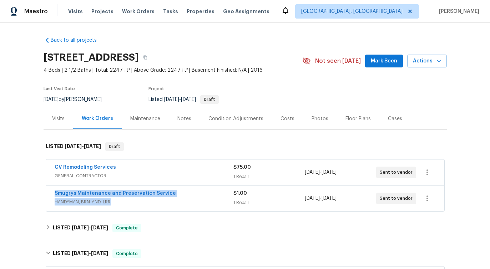
click at [34, 197] on div "Back to all projects 14562 Serenoa Dr, Jacksonville, FL 32258 4 Beds | 2 1/2 Ba…" at bounding box center [245, 145] width 490 height 247
drag, startPoint x: 54, startPoint y: 193, endPoint x: 178, endPoint y: 195, distance: 124.2
click at [178, 195] on div "Smugrys Maintenance and Preservation Service HANDYMAN, BRN_AND_LRR $1.00 1 Repa…" at bounding box center [245, 199] width 398 height 26
copy link "Smugrys Maintenance and Preservation Service"
click at [19, 196] on div "Back to all projects 14562 Serenoa Dr, Jacksonville, FL 32258 4 Beds | 2 1/2 Ba…" at bounding box center [245, 145] width 490 height 247
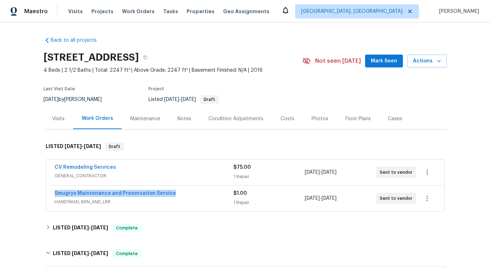
drag, startPoint x: 50, startPoint y: 194, endPoint x: 207, endPoint y: 194, distance: 156.4
click at [207, 194] on div "Smugrys Maintenance and Preservation Service HANDYMAN, BRN_AND_LRR $1.00 1 Repa…" at bounding box center [245, 199] width 398 height 26
copy link "Smugrys Maintenance and Preservation Service"
click at [147, 58] on icon "button" at bounding box center [145, 57] width 4 height 4
copy link "Smugrys Maintenance and Preservation Service"
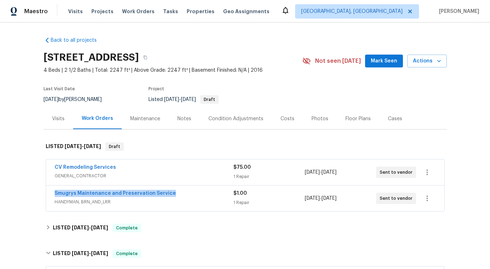
click at [290, 62] on div "14562 Serenoa Dr, Jacksonville, FL 32258" at bounding box center [173, 57] width 259 height 19
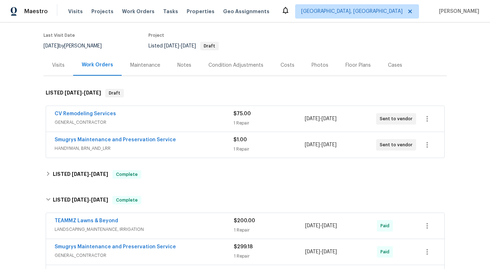
scroll to position [54, 0]
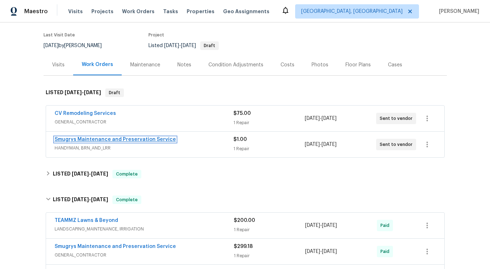
click at [139, 140] on link "Smugrys Maintenance and Preservation Service" at bounding box center [115, 139] width 121 height 5
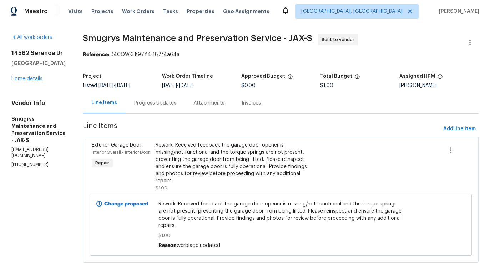
click at [154, 106] on div "Progress Updates" at bounding box center [155, 103] width 42 height 7
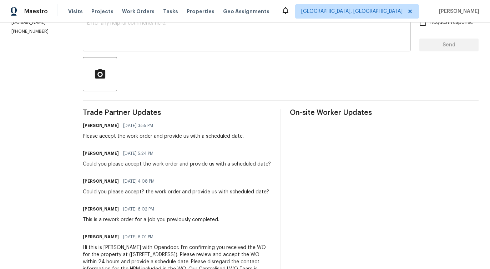
scroll to position [136, 0]
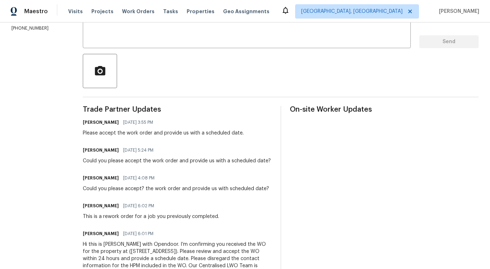
click at [150, 192] on div "Could you please accept? the work order and provide us with scheduled date?" at bounding box center [176, 188] width 186 height 7
click at [142, 218] on div "This is a rework order for a job you previously completed." at bounding box center [151, 216] width 136 height 7
click at [134, 164] on div "Could you please accept the work order and provide us with a scheduled date?" at bounding box center [177, 160] width 188 height 7
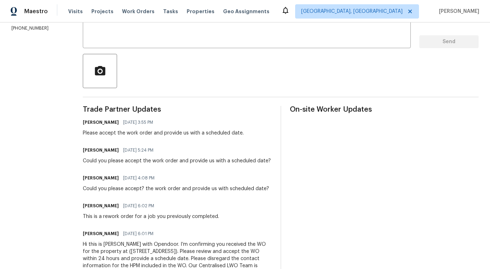
click at [134, 164] on div "Could you please accept the work order and provide us with a scheduled date?" at bounding box center [177, 160] width 188 height 7
copy div "Could you please accept the work order and provide us with a scheduled date?"
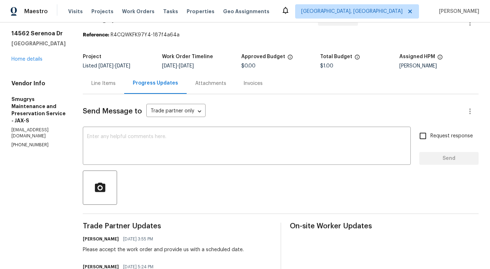
scroll to position [0, 0]
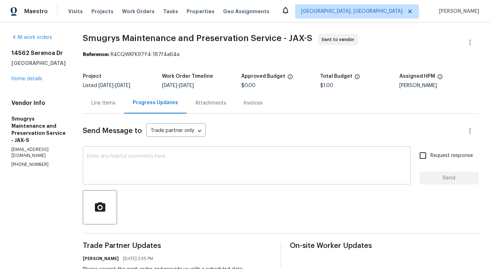
click at [130, 162] on textarea at bounding box center [247, 166] width 320 height 25
paste textarea "Could you please accept the work order and provide us with a scheduled date?"
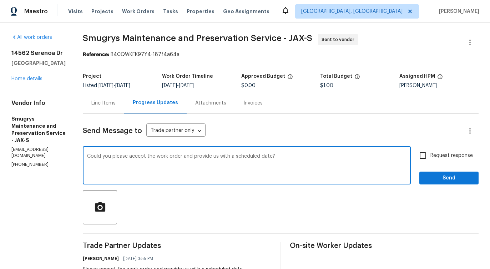
type textarea "Could you please accept the work order and provide us with a scheduled date?"
click at [438, 158] on span "Request response" at bounding box center [452, 155] width 42 height 7
click at [431, 158] on input "Request response" at bounding box center [423, 155] width 15 height 15
checkbox input "true"
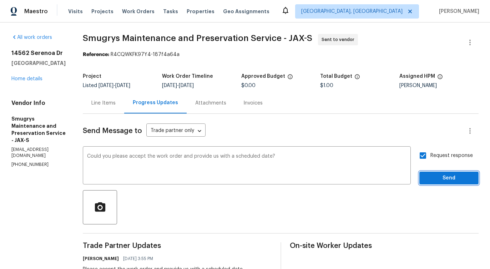
click at [436, 176] on span "Send" at bounding box center [449, 178] width 48 height 9
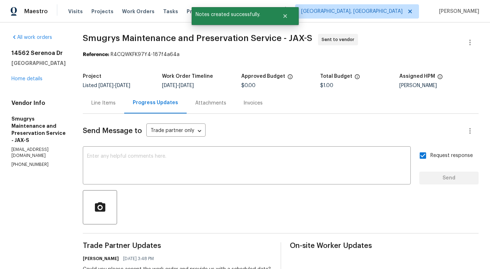
click at [33, 156] on p "smugryllc@gmail.com" at bounding box center [38, 153] width 54 height 12
copy p "smugryllc@gmail.com"
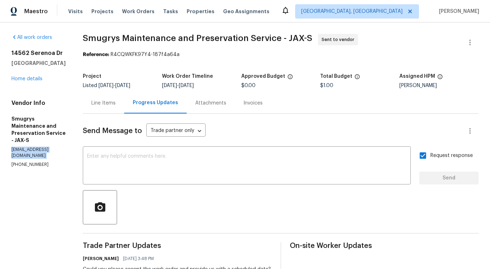
click at [36, 162] on div "Vendor Info Smugrys Maintenance and Preservation Service - JAX-S smugryllc@gmai…" at bounding box center [38, 134] width 54 height 68
click at [37, 156] on p "smugryllc@gmail.com" at bounding box center [38, 153] width 54 height 12
copy p "smugryllc@gmail.com"
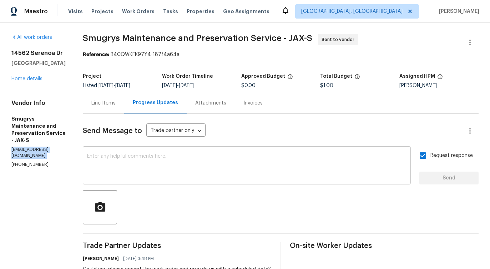
click at [166, 161] on textarea at bounding box center [247, 166] width 320 height 25
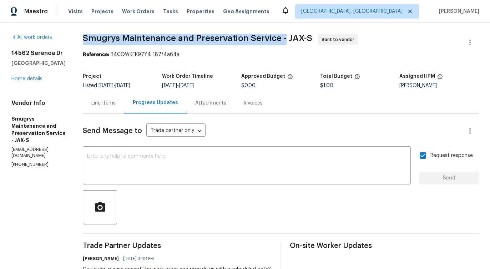
drag, startPoint x: 77, startPoint y: 39, endPoint x: 278, endPoint y: 41, distance: 201.4
click at [278, 41] on div "All work orders 14562 Serenoa Dr Jacksonville, FL 32258 Home details Vendor Inf…" at bounding box center [245, 241] width 490 height 438
copy span "Smugrys Maintenance and Preservation Service -"
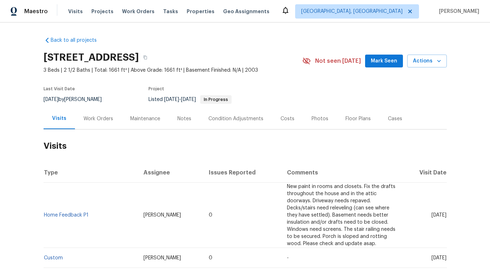
click at [95, 117] on div "Work Orders" at bounding box center [99, 118] width 30 height 7
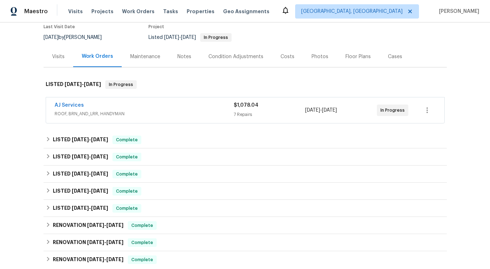
scroll to position [90, 0]
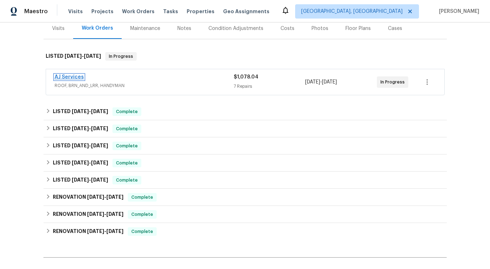
click at [67, 77] on link "AJ Services" at bounding box center [69, 77] width 29 height 5
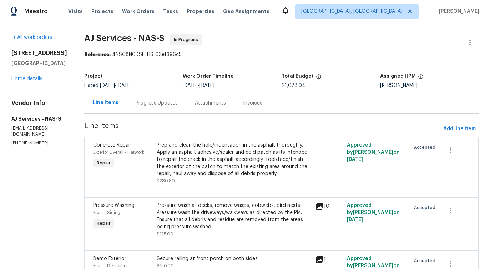
click at [165, 101] on div "Progress Updates" at bounding box center [157, 103] width 42 height 7
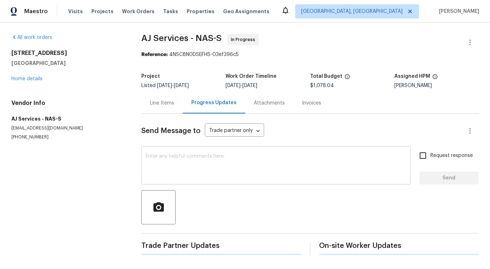
click at [190, 158] on textarea at bounding box center [276, 166] width 261 height 25
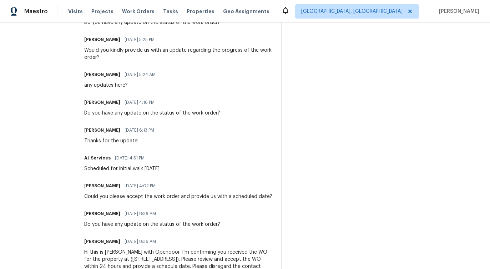
scroll to position [256, 0]
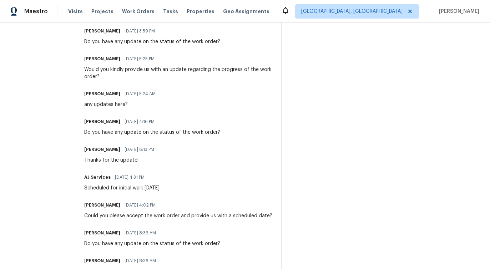
click at [166, 131] on div "Do you have any update on the status of the work order?" at bounding box center [152, 132] width 136 height 7
click at [167, 67] on div "Would you kindly provide us with an update regarding the progress of the work o…" at bounding box center [178, 73] width 188 height 14
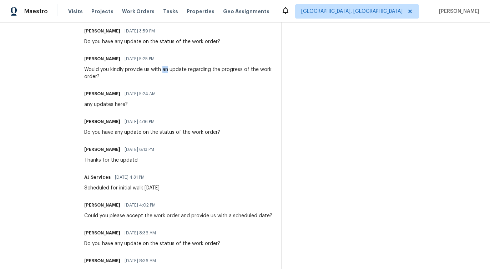
click at [167, 67] on div "Would you kindly provide us with an update regarding the progress of the work o…" at bounding box center [178, 73] width 188 height 14
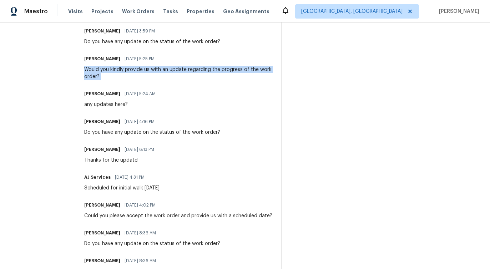
copy div "Would you kindly provide us with an update regarding the progress of the work o…"
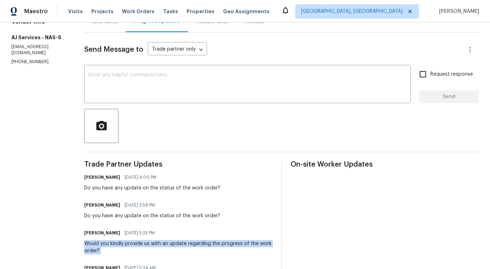
scroll to position [0, 0]
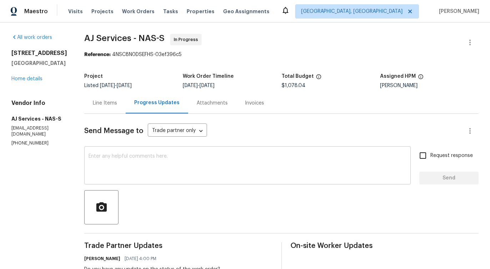
click at [142, 161] on textarea at bounding box center [248, 166] width 318 height 25
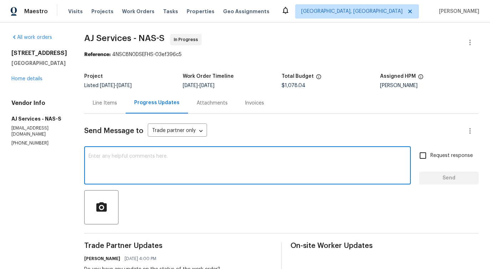
click at [122, 164] on textarea at bounding box center [248, 166] width 318 height 25
type textarea "Do you have any update?"
click at [433, 160] on label "Request response" at bounding box center [444, 155] width 57 height 15
click at [431, 160] on input "Request response" at bounding box center [423, 155] width 15 height 15
checkbox input "true"
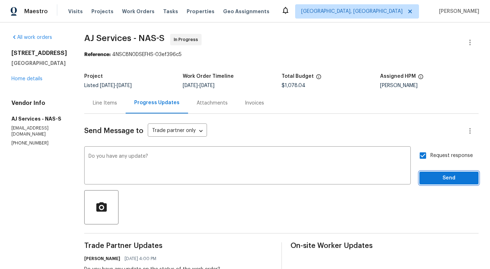
click at [439, 181] on span "Send" at bounding box center [449, 178] width 48 height 9
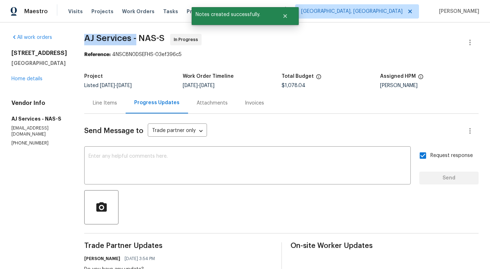
drag, startPoint x: 80, startPoint y: 34, endPoint x: 137, endPoint y: 35, distance: 57.5
copy span "AJ Services -"
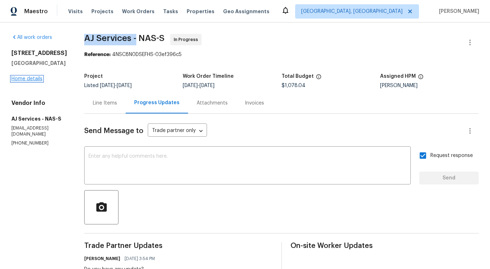
click at [34, 79] on link "Home details" at bounding box center [26, 78] width 31 height 5
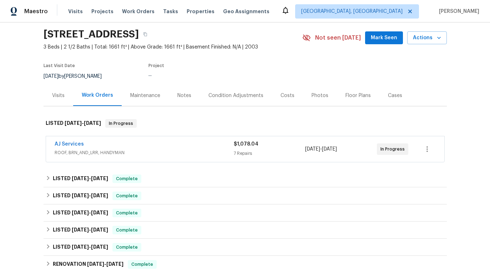
scroll to position [31, 0]
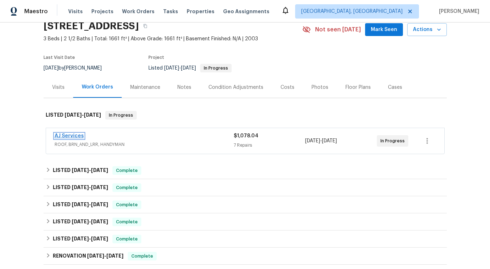
click at [71, 135] on link "AJ Services" at bounding box center [69, 136] width 29 height 5
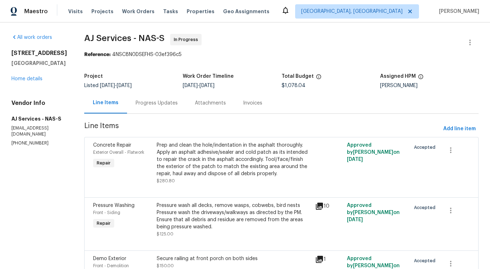
click at [153, 105] on div "Progress Updates" at bounding box center [157, 103] width 42 height 7
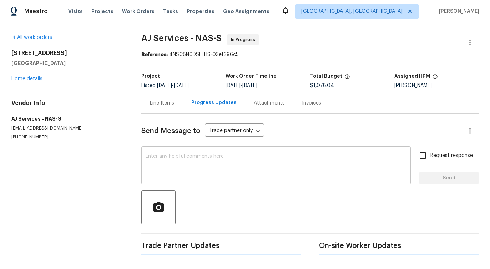
click at [177, 159] on textarea at bounding box center [276, 166] width 261 height 25
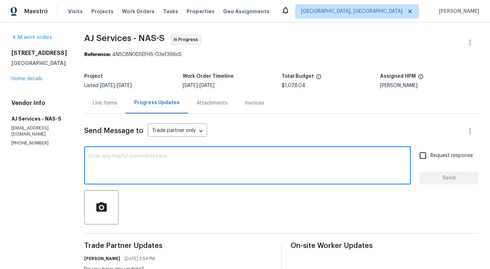
click at [113, 110] on div "Line Items" at bounding box center [104, 102] width 41 height 21
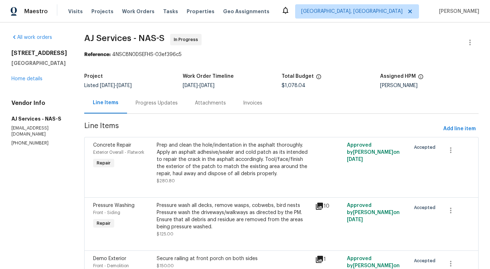
click at [35, 140] on p "(615) 809-8767" at bounding box center [39, 143] width 56 height 6
drag, startPoint x: 88, startPoint y: 38, endPoint x: 118, endPoint y: 38, distance: 30.0
click at [118, 38] on span "AJ Services - NAS-S" at bounding box center [124, 38] width 80 height 9
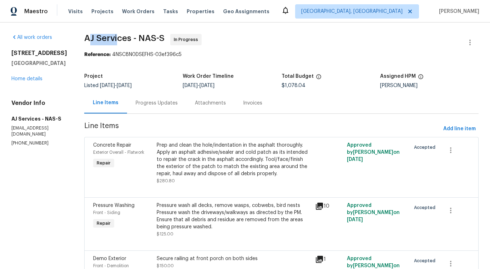
click at [31, 140] on p "(615) 809-8767" at bounding box center [39, 143] width 56 height 6
copy p "(615) 809-8767"
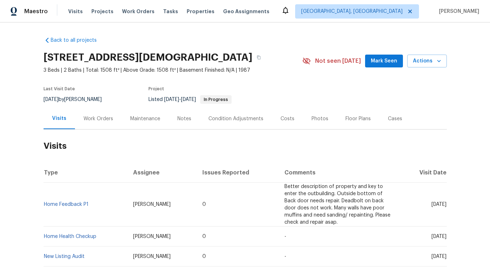
click at [91, 129] on div "Work Orders" at bounding box center [98, 118] width 47 height 21
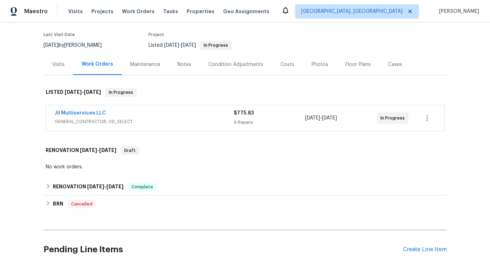
scroll to position [54, 0]
click at [87, 116] on link "Jil Multiservices LLC" at bounding box center [80, 113] width 51 height 5
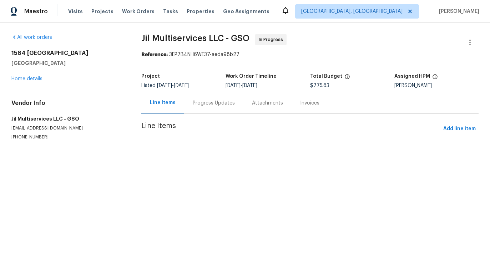
click at [198, 107] on div "Progress Updates" at bounding box center [213, 102] width 59 height 21
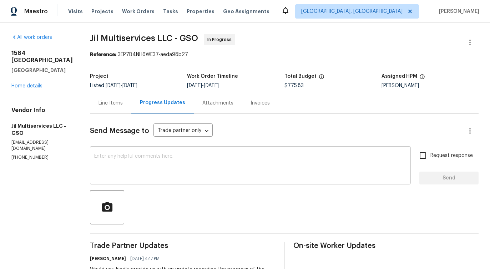
click at [194, 164] on textarea at bounding box center [250, 166] width 312 height 25
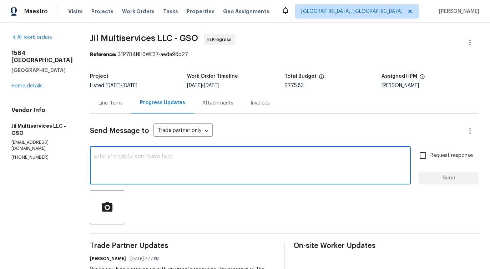
click at [107, 104] on div "Line Items" at bounding box center [111, 103] width 24 height 7
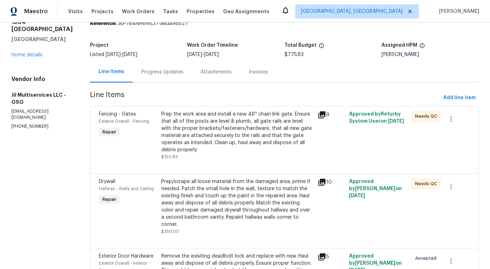
scroll to position [41, 0]
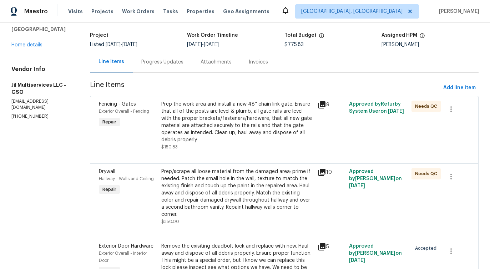
click at [165, 73] on div "Line Items Progress Updates Attachments Invoices" at bounding box center [284, 61] width 389 height 21
click at [166, 66] on div "Progress Updates" at bounding box center [162, 61] width 59 height 21
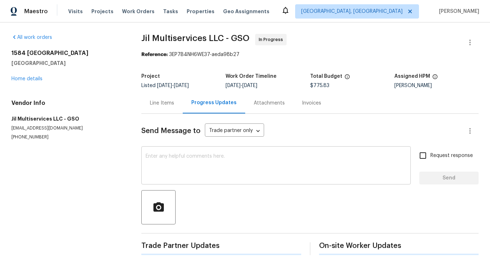
click at [186, 161] on textarea at bounding box center [276, 166] width 261 height 25
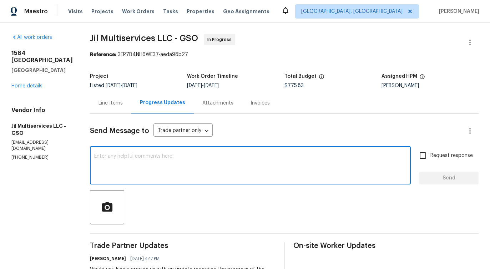
scroll to position [57, 0]
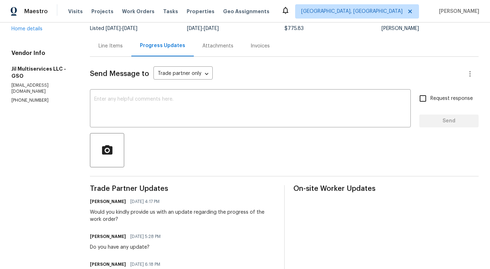
click at [120, 250] on div "Do you have any update?" at bounding box center [127, 247] width 75 height 7
copy div "Do you have any update?"
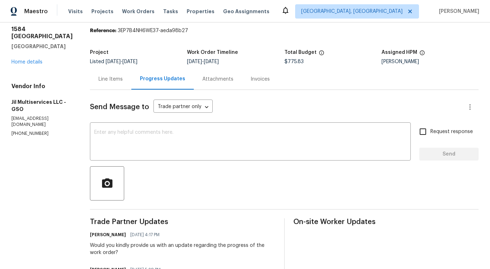
scroll to position [0, 0]
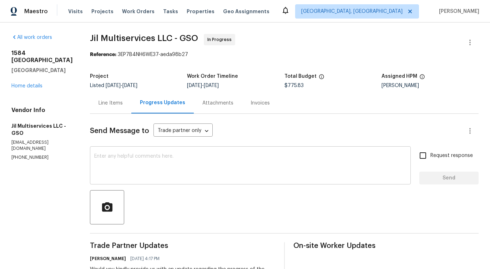
click at [181, 173] on textarea at bounding box center [250, 166] width 312 height 25
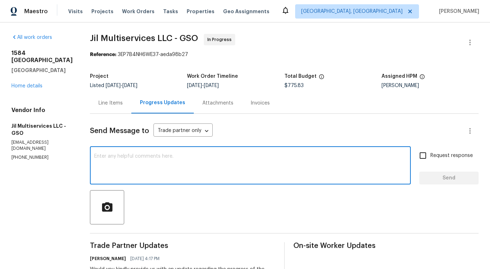
paste textarea "Do you have any update?"
type textarea "Do you have any update?"
click at [455, 154] on span "Request response" at bounding box center [452, 155] width 42 height 7
click at [431, 154] on input "Request response" at bounding box center [423, 155] width 15 height 15
checkbox input "true"
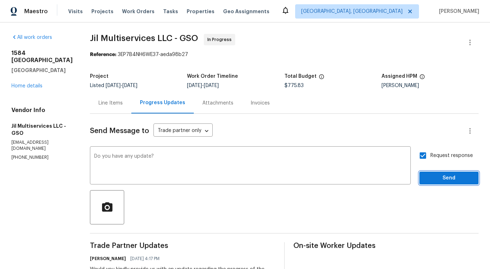
click at [452, 181] on span "Send" at bounding box center [449, 178] width 48 height 9
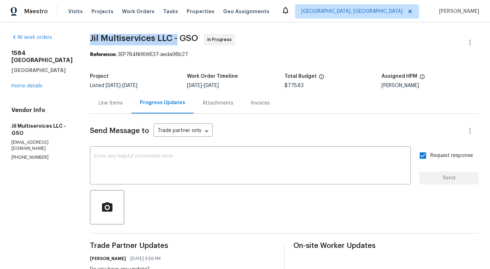
drag, startPoint x: 85, startPoint y: 35, endPoint x: 175, endPoint y: 38, distance: 90.0
click at [175, 38] on div "All work orders 1584 Shady Grove Church Rd Winston Salem, NC 27107 Home details…" at bounding box center [245, 262] width 490 height 481
copy span "Jil Multiservices LLC -"
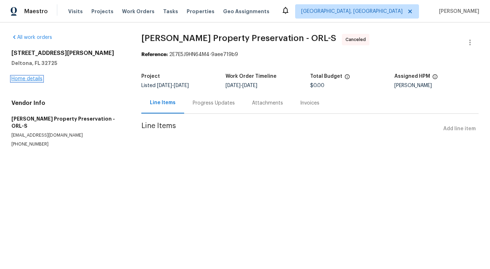
click at [26, 81] on link "Home details" at bounding box center [26, 78] width 31 height 5
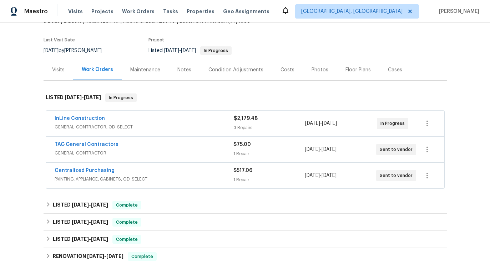
scroll to position [55, 0]
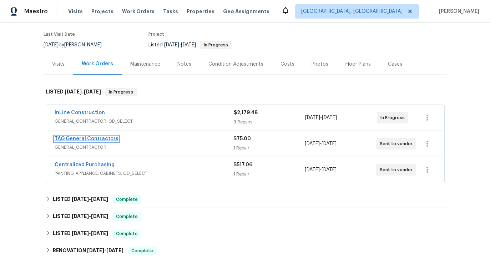
click at [82, 138] on link "TAG General Contractors" at bounding box center [87, 138] width 64 height 5
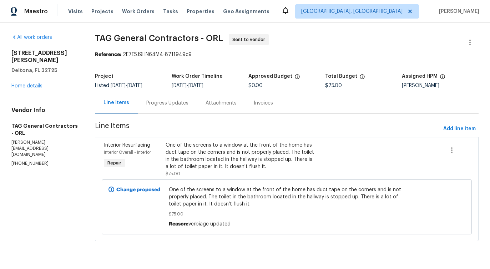
click at [171, 108] on div "Progress Updates" at bounding box center [167, 102] width 59 height 21
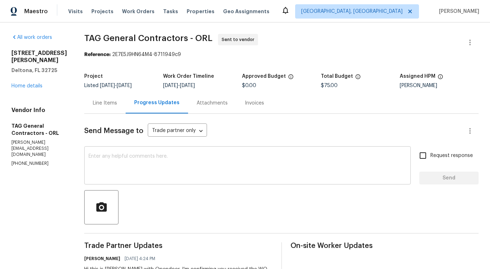
click at [191, 167] on textarea at bounding box center [248, 166] width 318 height 25
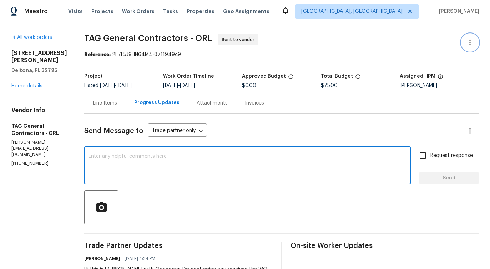
click at [471, 40] on icon "button" at bounding box center [470, 42] width 9 height 9
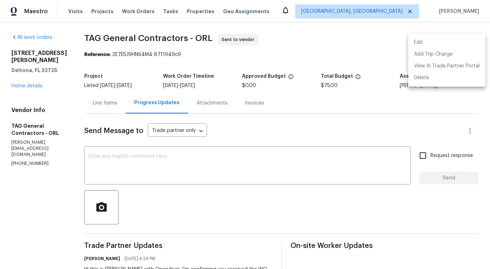
click at [440, 41] on li "Edit" at bounding box center [446, 43] width 77 height 12
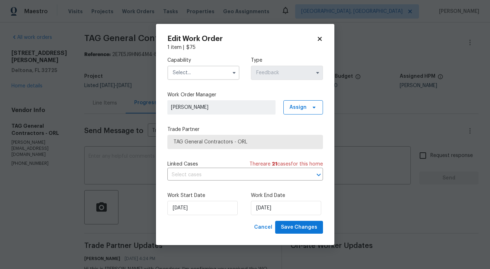
click at [212, 67] on input "text" at bounding box center [203, 73] width 72 height 14
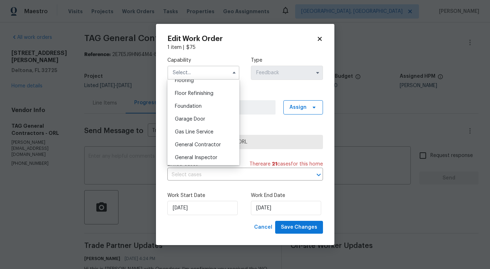
scroll to position [305, 0]
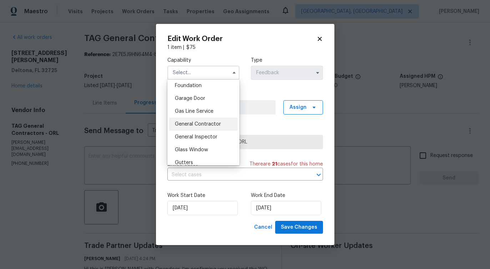
click at [201, 119] on div "General Contractor" at bounding box center [203, 124] width 69 height 13
type input "General Contractor"
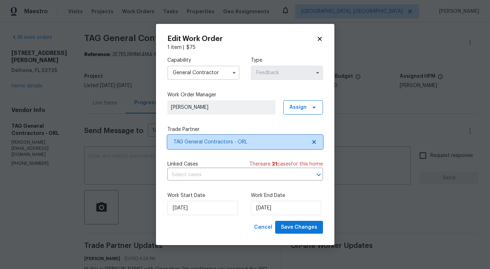
click at [206, 145] on span "TAG General Contractors - ORL" at bounding box center [239, 142] width 133 height 7
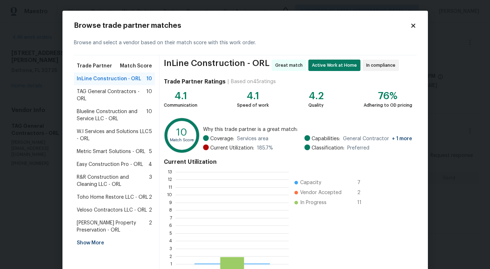
scroll to position [100, 113]
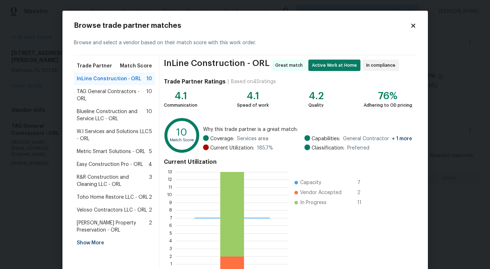
click at [107, 120] on span "Blueline Construction and Service LLC - ORL" at bounding box center [112, 115] width 70 height 14
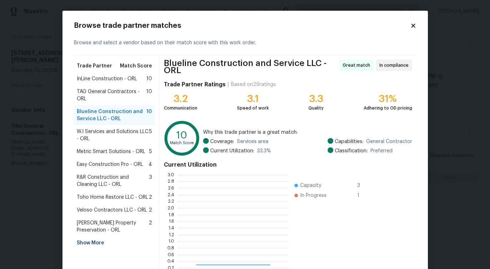
scroll to position [100, 111]
click at [118, 81] on span "InLine Construction - ORL" at bounding box center [107, 78] width 60 height 7
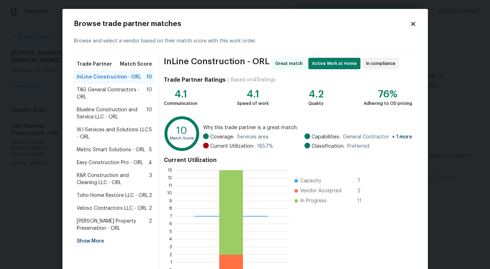
scroll to position [46, 0]
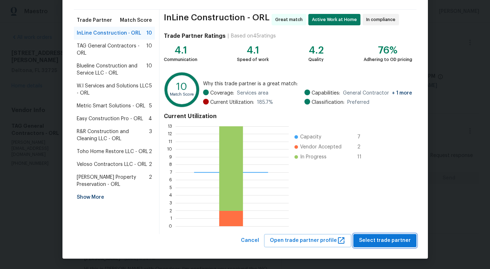
click at [377, 239] on span "Select trade partner" at bounding box center [385, 240] width 52 height 9
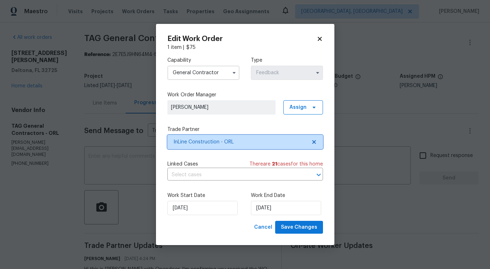
scroll to position [0, 0]
click at [186, 178] on input "text" at bounding box center [235, 175] width 136 height 11
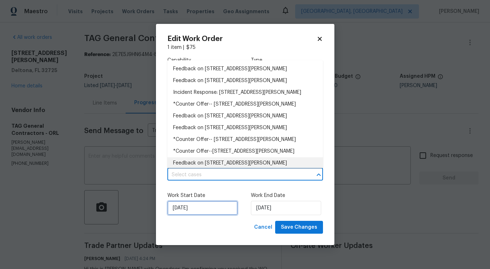
click at [208, 205] on input "[DATE]" at bounding box center [202, 208] width 70 height 14
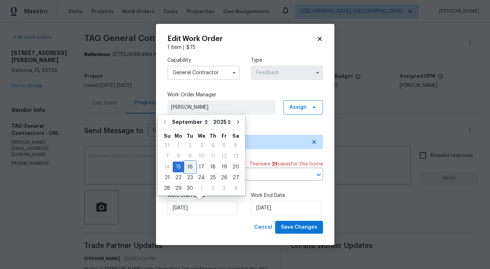
click at [187, 166] on div "16" at bounding box center [189, 167] width 11 height 10
type input "[DATE]"
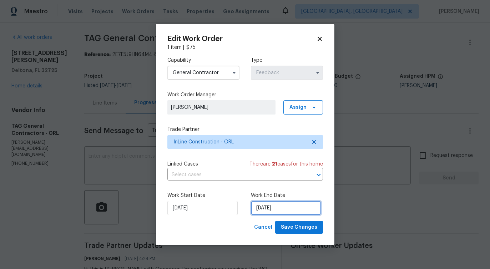
click at [266, 206] on input "[DATE]" at bounding box center [286, 208] width 70 height 14
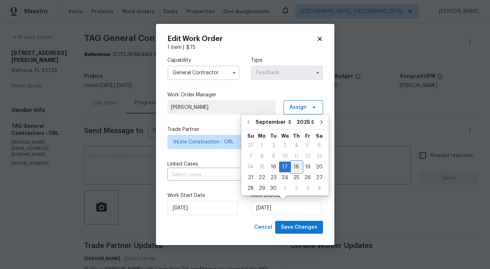
click at [296, 169] on div "18" at bounding box center [296, 167] width 11 height 10
type input "[DATE]"
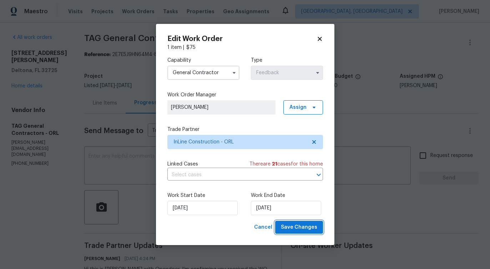
click at [314, 227] on span "Save Changes" at bounding box center [299, 227] width 36 height 9
click at [79, 194] on body "Maestro Visits Projects Work Orders Tasks Properties Geo Assignments [GEOGRAPHI…" at bounding box center [245, 134] width 490 height 269
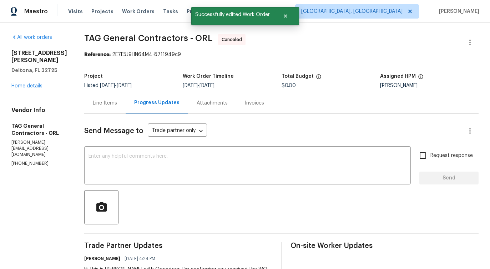
click at [34, 75] on div "[STREET_ADDRESS][PERSON_NAME] Home details" at bounding box center [39, 70] width 56 height 40
click at [34, 84] on link "Home details" at bounding box center [26, 86] width 31 height 5
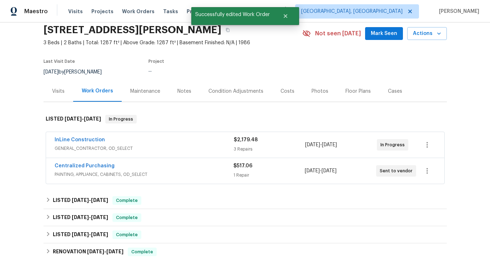
scroll to position [44, 0]
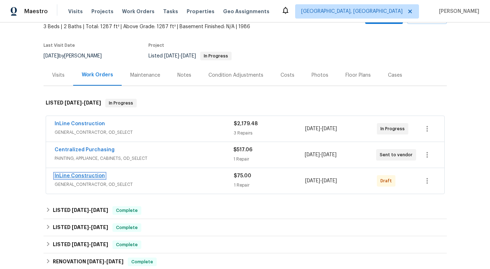
click at [78, 175] on link "InLine Construction" at bounding box center [80, 175] width 50 height 5
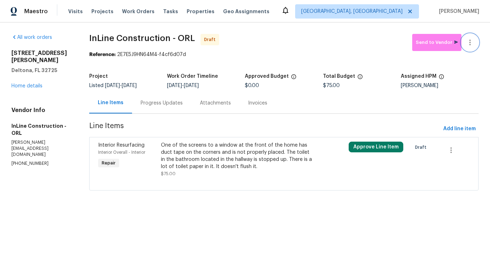
click at [469, 44] on icon "button" at bounding box center [470, 42] width 9 height 9
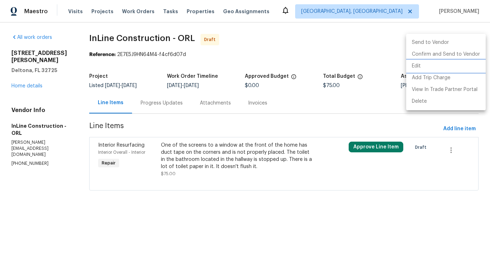
click at [418, 68] on li "Edit" at bounding box center [446, 66] width 80 height 12
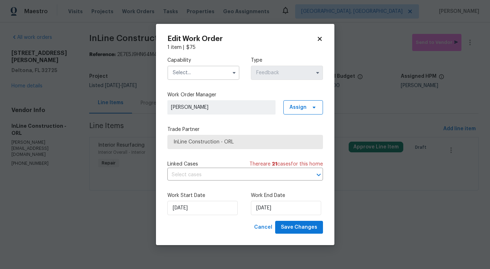
click at [217, 84] on div "Capability Type Feedback" at bounding box center [245, 68] width 156 height 35
click at [220, 72] on input "text" at bounding box center [203, 73] width 72 height 14
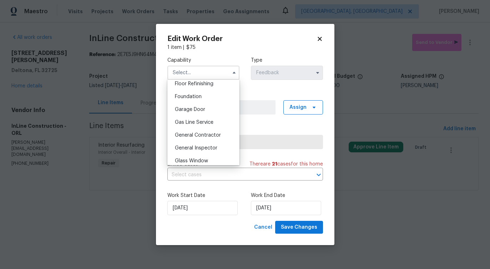
scroll to position [310, 0]
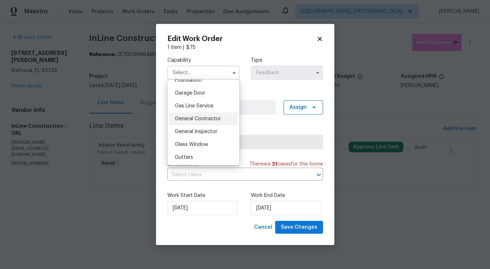
click at [211, 120] on span "General Contractor" at bounding box center [198, 118] width 46 height 5
type input "General Contractor"
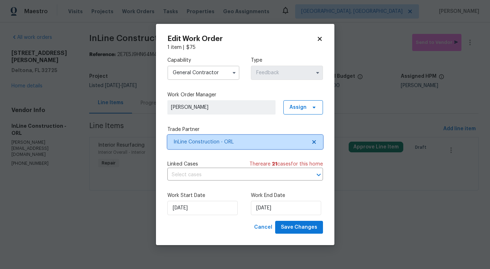
click at [222, 141] on span "InLine Construction - ORL" at bounding box center [239, 142] width 133 height 7
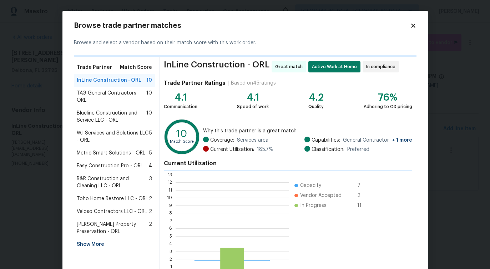
scroll to position [100, 113]
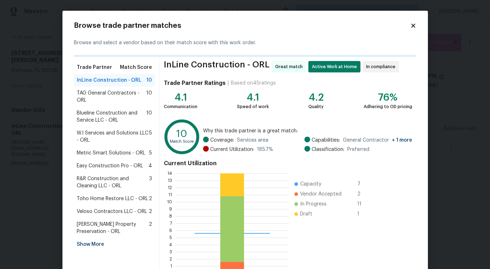
click at [110, 99] on span "TAG General Contractors - ORL" at bounding box center [112, 97] width 70 height 14
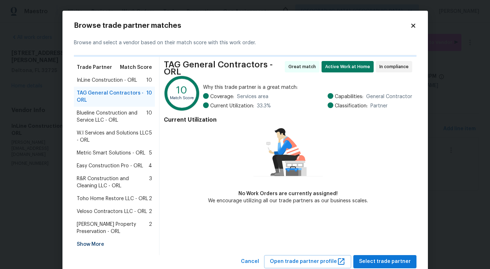
click at [110, 121] on span "Blueline Construction and Service LLC - ORL" at bounding box center [112, 117] width 70 height 14
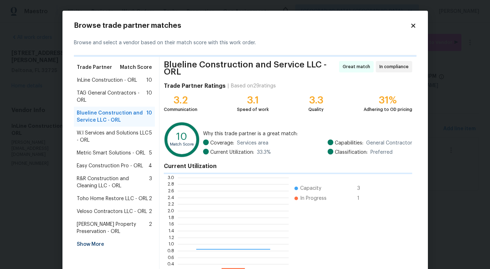
scroll to position [100, 111]
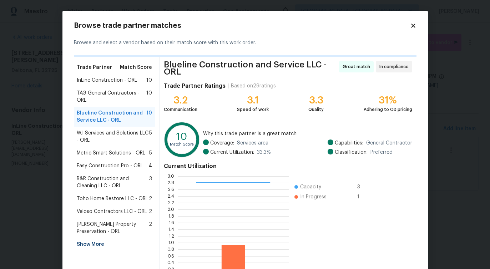
click at [110, 137] on span "W.I Services and Solutions LLC - ORL" at bounding box center [113, 137] width 73 height 14
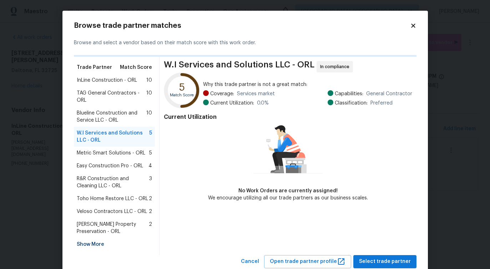
click at [109, 154] on span "Metric Smart Solutions - ORL" at bounding box center [111, 153] width 69 height 7
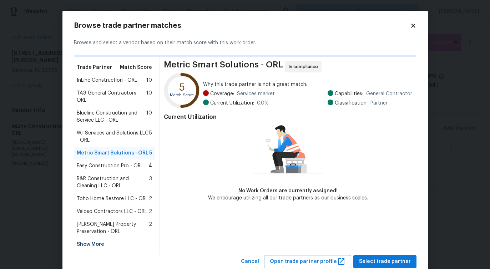
click at [109, 167] on span "Easy Construction Pro - ORL" at bounding box center [110, 165] width 66 height 7
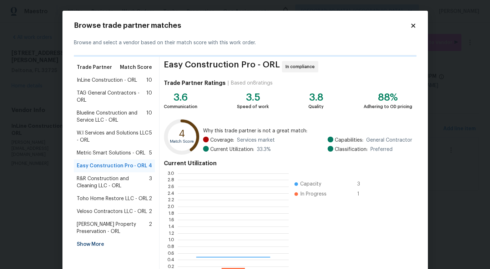
click at [108, 180] on span "R&R Construction and Cleaning LLC - ORL" at bounding box center [113, 182] width 73 height 14
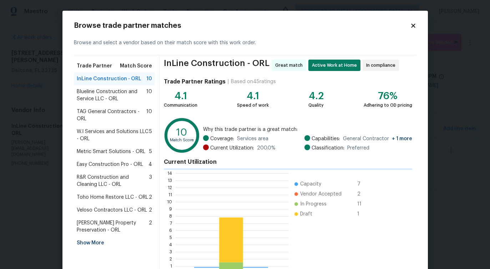
scroll to position [1, 1]
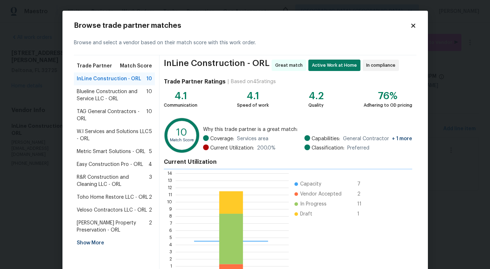
click at [109, 96] on span "Blueline Construction and Service LLC - ORL" at bounding box center [112, 95] width 70 height 14
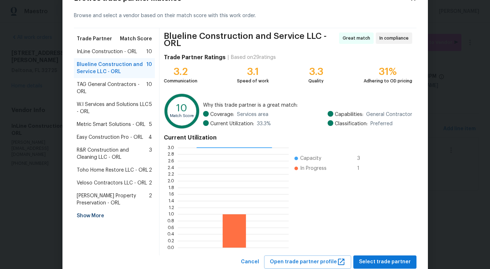
scroll to position [41, 0]
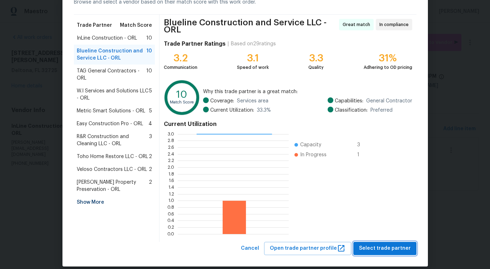
click at [376, 247] on span "Select trade partner" at bounding box center [385, 248] width 52 height 9
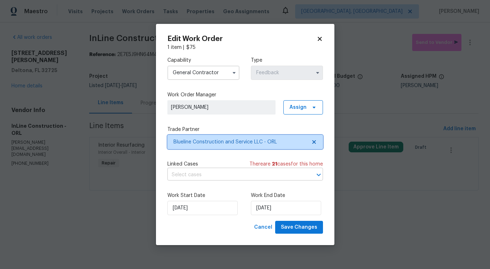
scroll to position [0, 0]
click at [205, 175] on input "text" at bounding box center [235, 175] width 136 height 11
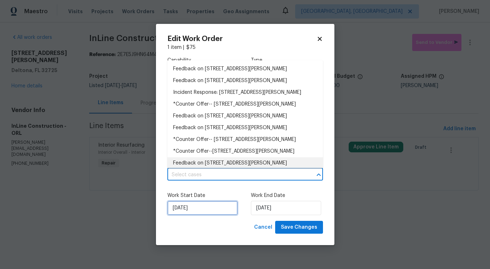
click at [209, 214] on input "[DATE]" at bounding box center [202, 208] width 70 height 14
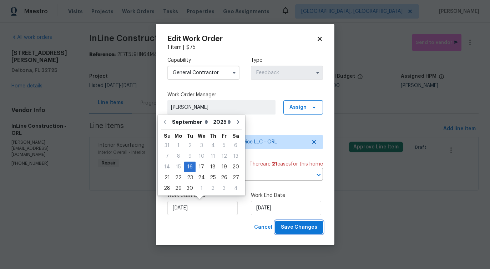
click at [289, 226] on span "Save Changes" at bounding box center [299, 227] width 36 height 9
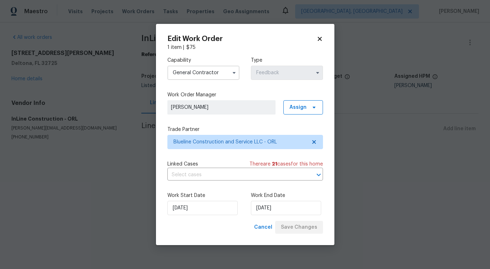
click at [33, 82] on body "Maestro Visits Projects Work Orders Tasks Properties Geo Assignments Albuquerqu…" at bounding box center [245, 84] width 490 height 169
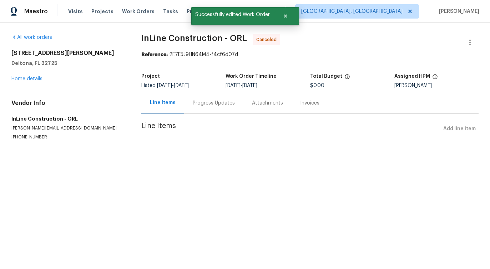
click at [33, 82] on div "1350 Bailey Ave Deltona, FL 32725 Home details" at bounding box center [67, 66] width 113 height 33
click at [31, 76] on link "Home details" at bounding box center [26, 78] width 31 height 5
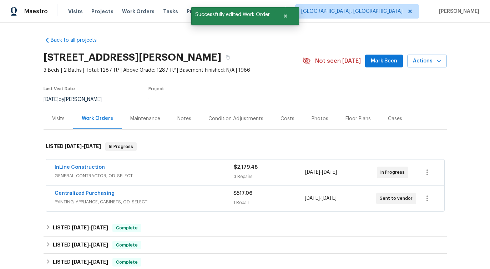
scroll to position [17, 0]
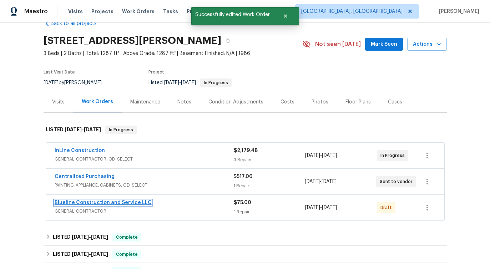
click at [80, 203] on link "Blueline Construction and Service LLC" at bounding box center [103, 202] width 97 height 5
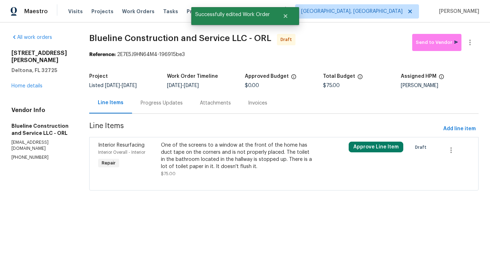
click at [217, 169] on div "One of the screens to a window at the front of the home has duct tape on the co…" at bounding box center [237, 156] width 152 height 29
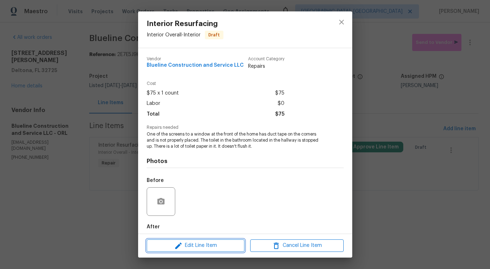
click at [205, 247] on span "Edit Line Item" at bounding box center [196, 245] width 94 height 9
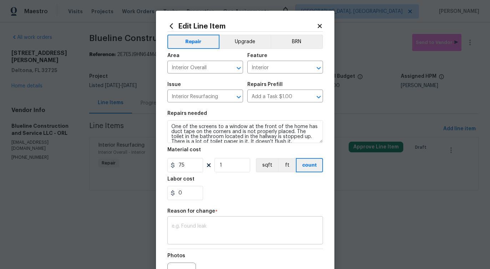
click at [197, 228] on textarea at bounding box center [245, 231] width 147 height 15
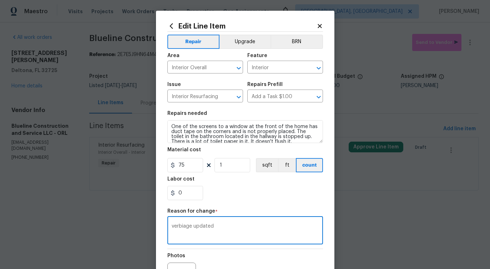
scroll to position [83, 0]
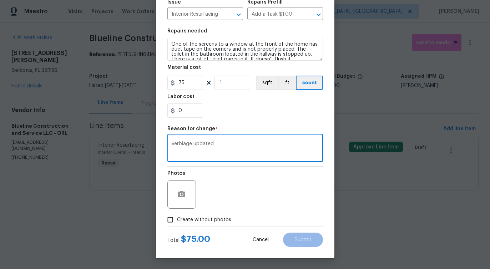
type textarea "verbiage updated"
click at [216, 219] on span "Create without photos" at bounding box center [204, 219] width 54 height 7
click at [177, 219] on input "Create without photos" at bounding box center [170, 220] width 14 height 14
checkbox input "true"
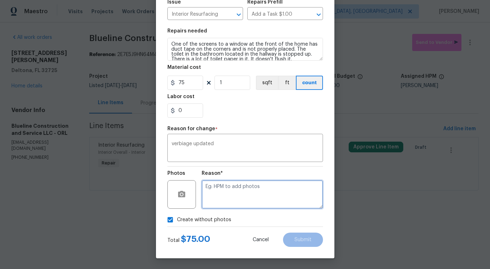
click at [240, 206] on textarea at bounding box center [262, 194] width 121 height 29
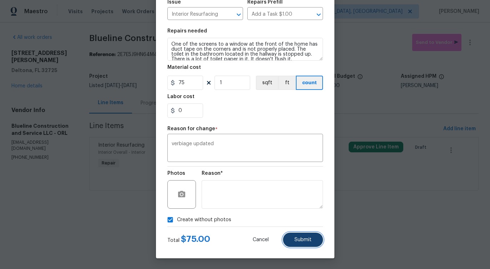
click at [301, 243] on button "Submit" at bounding box center [303, 240] width 40 height 14
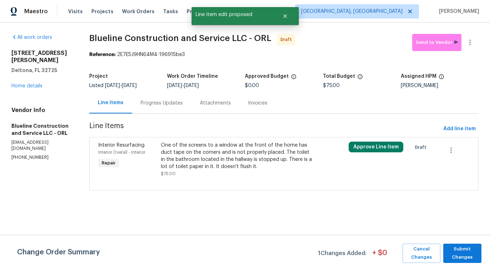
scroll to position [0, 0]
click at [454, 253] on span "Submit Changes" at bounding box center [462, 253] width 31 height 16
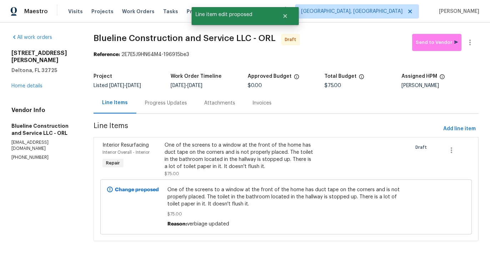
click at [180, 155] on div "One of the screens to a window at the front of the home has duct tape on the co…" at bounding box center [240, 156] width 151 height 29
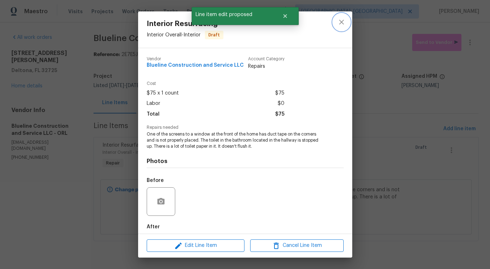
click at [340, 23] on icon "close" at bounding box center [341, 22] width 5 height 5
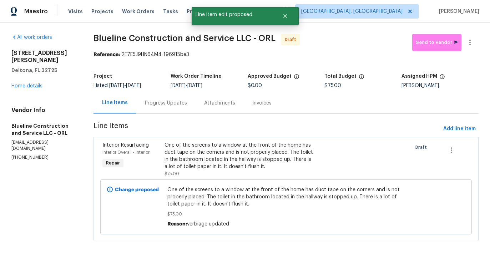
click at [172, 111] on div "Progress Updates" at bounding box center [165, 102] width 59 height 21
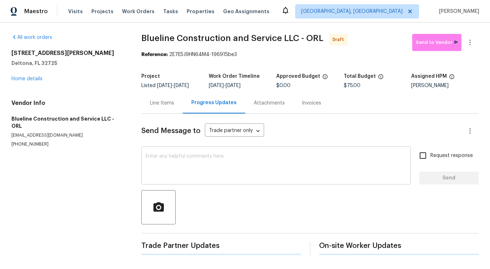
click at [190, 174] on textarea at bounding box center [276, 166] width 261 height 25
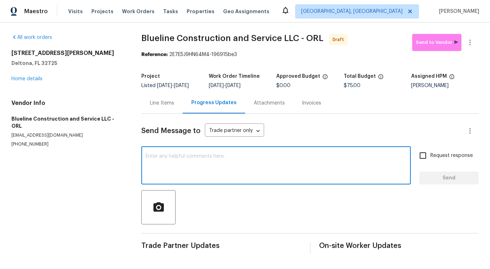
click at [264, 157] on textarea at bounding box center [276, 166] width 261 height 25
paste textarea "Hi this is [PERSON_NAME] with Opendoor. I’m confirming you received the WO for …"
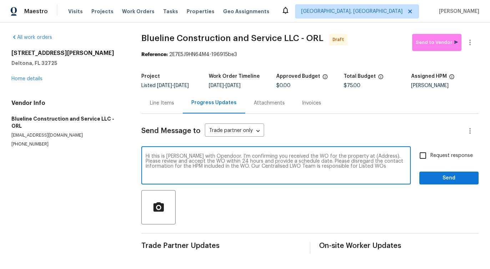
click at [362, 158] on textarea "Hi this is [PERSON_NAME] with Opendoor. I’m confirming you received the WO for …" at bounding box center [276, 166] width 261 height 25
paste textarea "1350 Bailey Ave, Deltona, FL 32725"
type textarea "Hi this is Pavithra with Opendoor. I’m confirming you received the WO for the p…"
click at [446, 163] on label "Request response" at bounding box center [444, 155] width 57 height 15
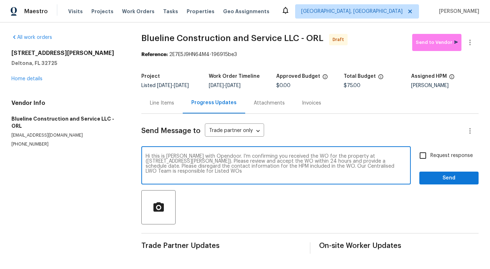
click at [431, 163] on input "Request response" at bounding box center [423, 155] width 15 height 15
checkbox input "true"
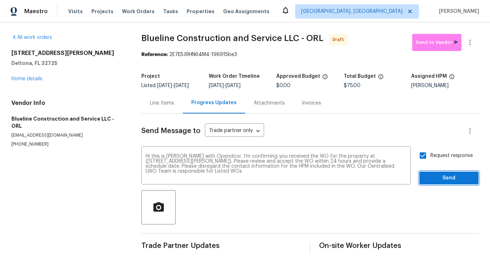
click at [448, 182] on button "Send" at bounding box center [448, 178] width 59 height 13
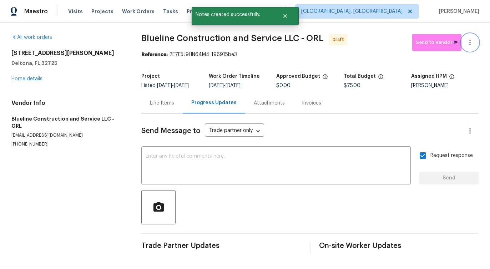
click at [472, 46] on icon "button" at bounding box center [470, 42] width 9 height 9
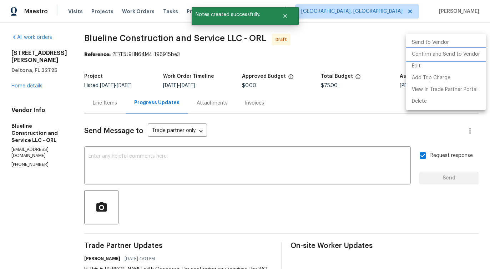
click at [449, 52] on li "Confirm and Send to Vendor" at bounding box center [446, 55] width 80 height 12
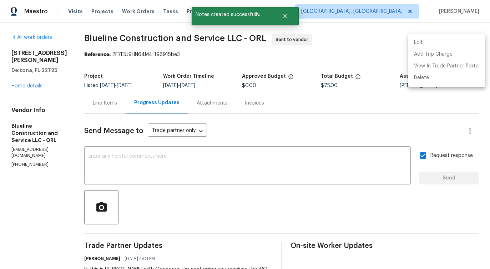
click at [212, 160] on div at bounding box center [245, 134] width 490 height 269
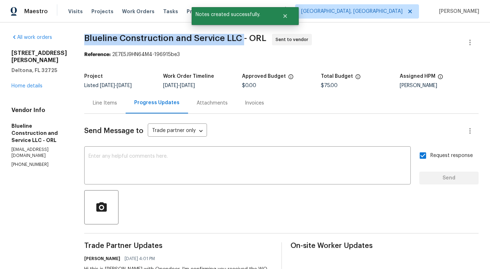
drag, startPoint x: 97, startPoint y: 36, endPoint x: 257, endPoint y: 36, distance: 159.9
click at [257, 36] on span "Blueline Construction and Service LLC - ORL" at bounding box center [175, 38] width 182 height 9
copy span "Blueline Construction and Service LLC"
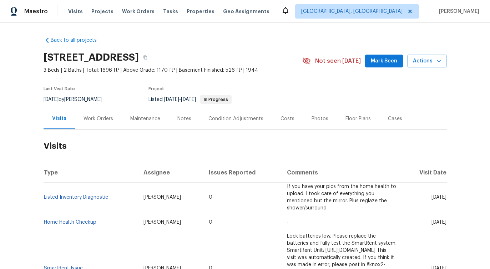
click at [99, 126] on div "Work Orders" at bounding box center [98, 118] width 47 height 21
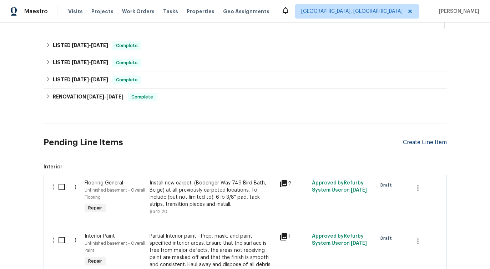
scroll to position [207, 0]
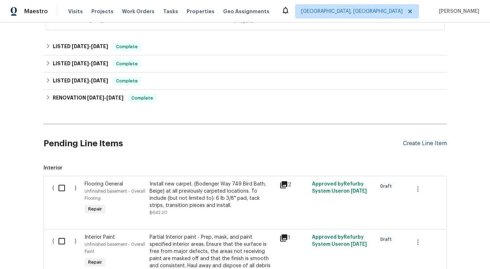
click at [422, 141] on div "Create Line Item" at bounding box center [425, 143] width 44 height 7
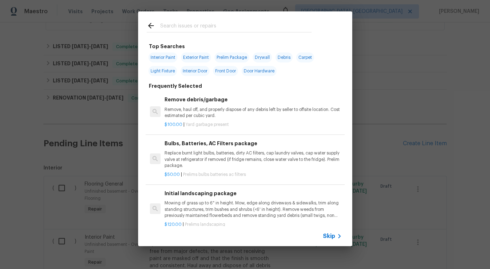
click at [327, 236] on span "Skip" at bounding box center [329, 236] width 12 height 7
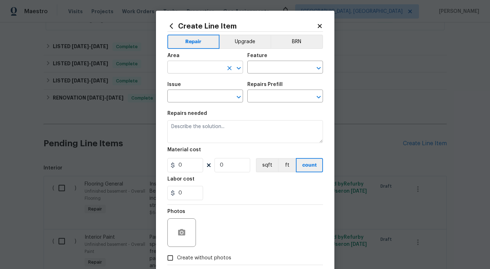
click at [207, 69] on input "text" at bounding box center [195, 67] width 56 height 11
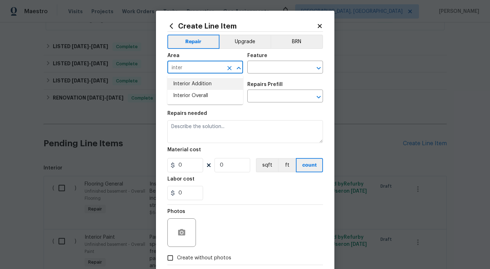
click at [203, 82] on li "Interior Addition" at bounding box center [205, 84] width 76 height 12
type input "Interior Addition"
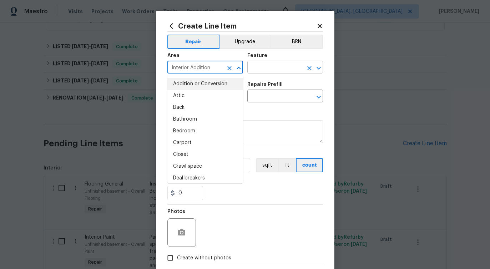
click at [264, 64] on input "text" at bounding box center [275, 67] width 56 height 11
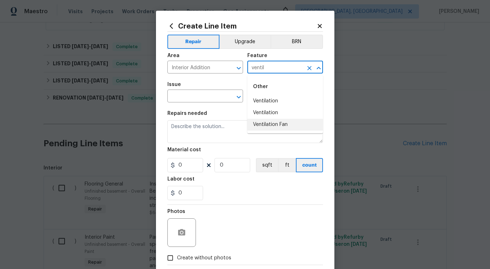
click at [269, 125] on li "Ventilation Fan" at bounding box center [285, 125] width 76 height 12
type input "Ventilation Fan"
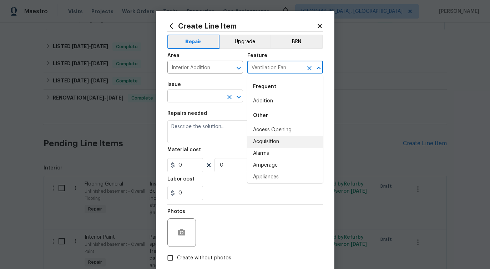
click at [196, 98] on input "text" at bounding box center [195, 96] width 56 height 11
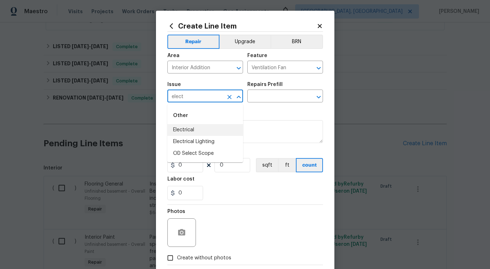
click at [195, 131] on li "Electrical" at bounding box center [205, 130] width 76 height 12
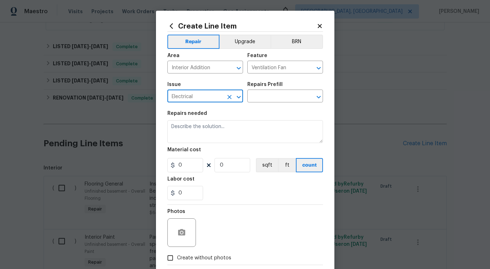
type input "Electrical"
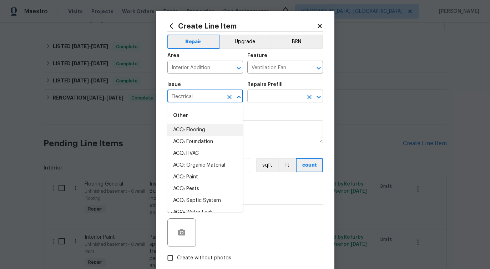
click at [290, 99] on input "text" at bounding box center [275, 96] width 56 height 11
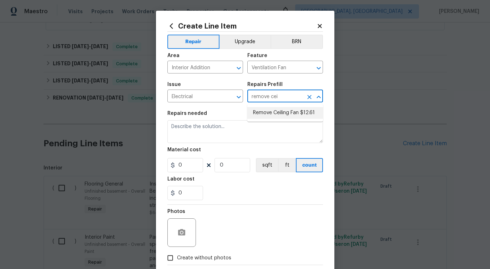
click at [266, 114] on li "Remove Ceiling Fan $12.61" at bounding box center [285, 113] width 76 height 12
type input "Remove Ceiling Fan $12.61"
type textarea "Remove the existing, damaged ceiling fan. Properly terminate/cap the wiring and…"
type input "1"
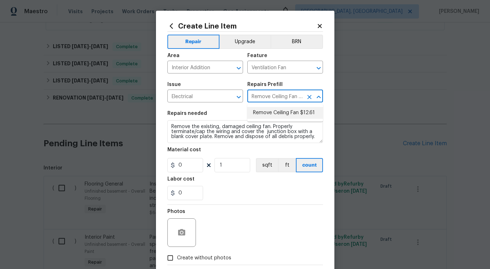
type input "12.61"
type input "Remove Ceiling Fan $12.61"
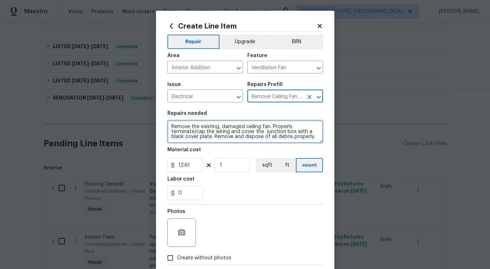
click at [212, 129] on textarea "Remove the existing, damaged ceiling fan. Properly terminate/cap the wiring and…" at bounding box center [245, 131] width 156 height 23
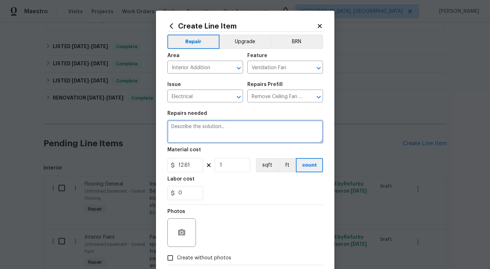
paste textarea "Received feedback that the ceiling fan was not properly hung. Please inspect th…"
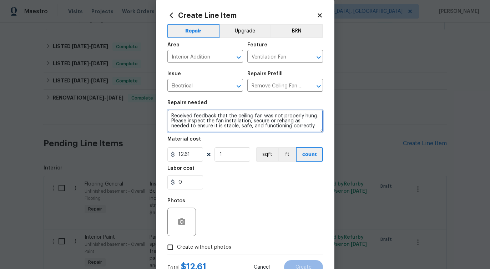
scroll to position [13, 0]
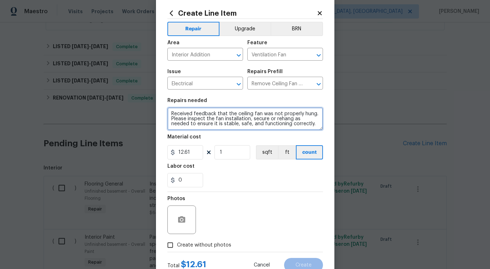
type textarea "Received feedback that the ceiling fan was not properly hung. Please inspect th…"
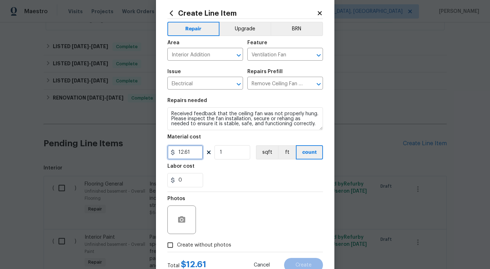
click at [189, 155] on input "12.61" at bounding box center [185, 152] width 36 height 14
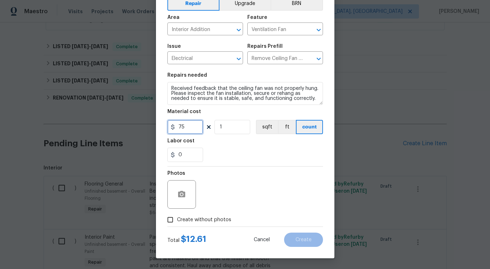
type input "75"
click at [197, 219] on span "Create without photos" at bounding box center [204, 219] width 54 height 7
click at [177, 219] on input "Create without photos" at bounding box center [170, 220] width 14 height 14
checkbox input "true"
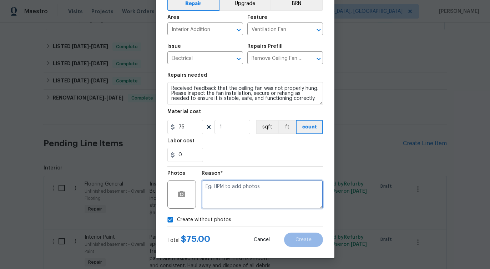
click at [237, 202] on textarea at bounding box center [262, 194] width 121 height 29
click at [238, 190] on textarea at bounding box center [262, 194] width 121 height 29
type textarea "verbiage updated"
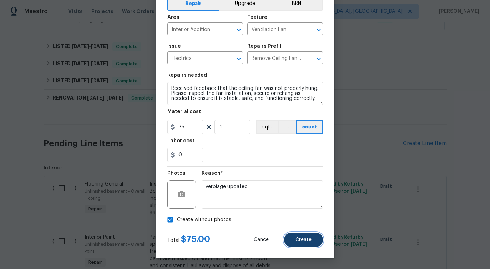
click at [304, 233] on button "Create" at bounding box center [303, 240] width 39 height 14
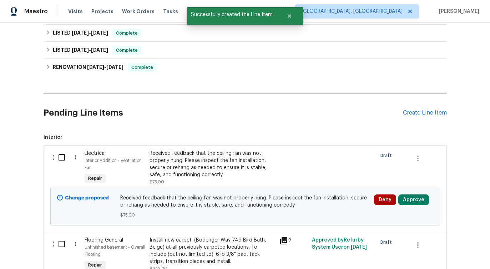
scroll to position [236, 0]
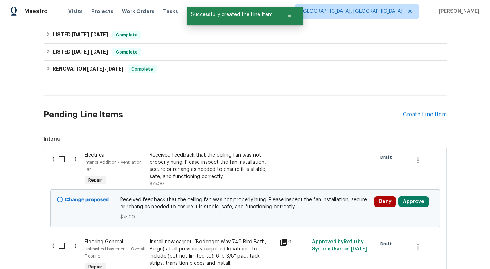
click at [59, 160] on input "checkbox" at bounding box center [64, 159] width 20 height 15
checkbox input "true"
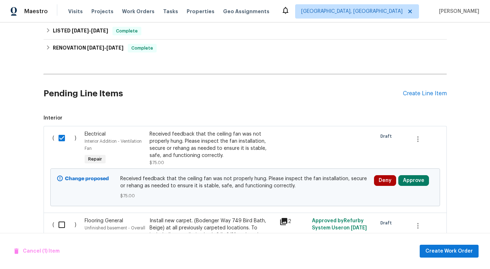
scroll to position [264, 0]
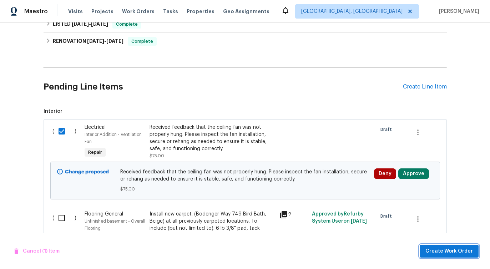
click at [450, 245] on button "Create Work Order" at bounding box center [449, 251] width 59 height 13
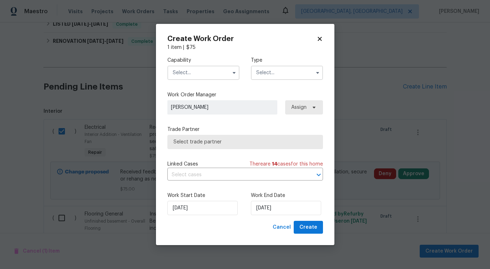
click at [200, 73] on input "text" at bounding box center [203, 73] width 72 height 14
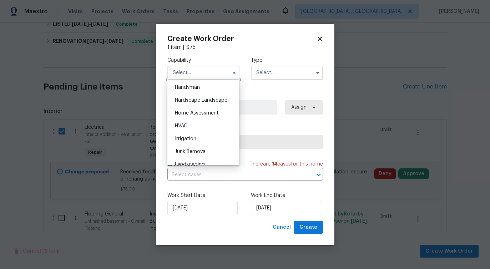
scroll to position [378, 0]
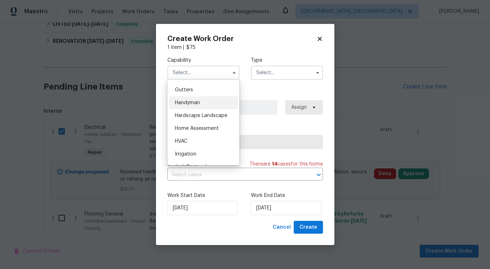
click at [207, 101] on div "Handyman" at bounding box center [203, 102] width 69 height 13
type input "Handyman"
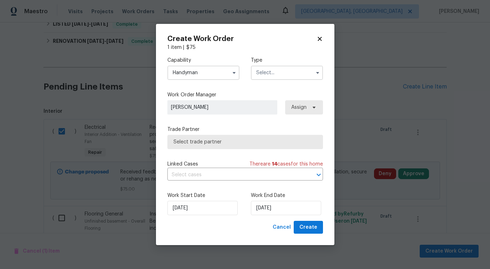
click at [270, 71] on input "text" at bounding box center [287, 73] width 72 height 14
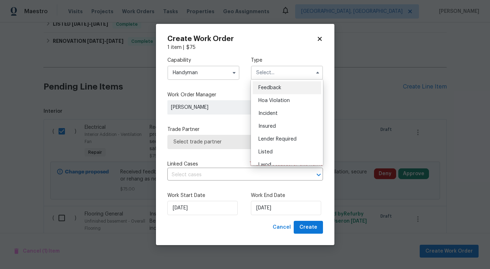
click at [270, 83] on div "Feedback" at bounding box center [287, 87] width 69 height 13
type input "Feedback"
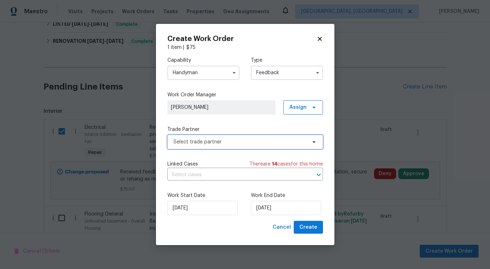
click at [223, 147] on span "Select trade partner" at bounding box center [245, 142] width 156 height 14
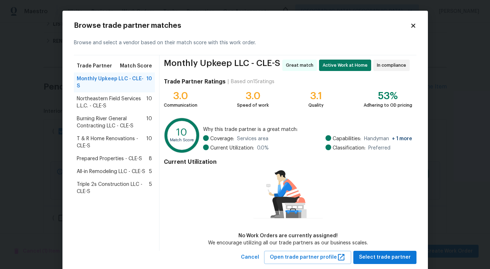
click at [120, 95] on span "Northeastern Field Services L.L.C. - CLE-S" at bounding box center [112, 102] width 70 height 14
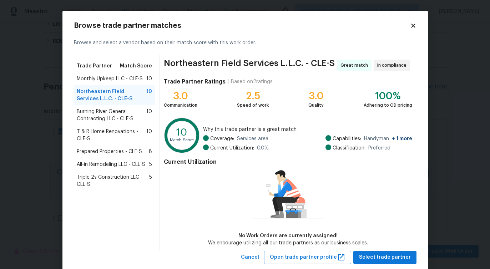
click at [110, 117] on span "Burning River General Contracting LLC - CLE-S" at bounding box center [112, 115] width 70 height 14
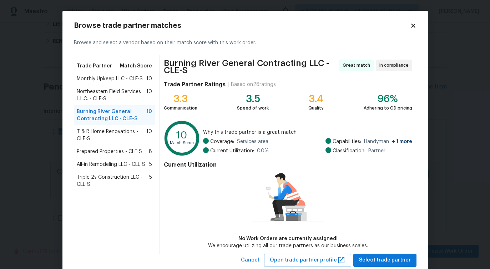
click at [107, 136] on span "T & R Home Renovations - CLE-S" at bounding box center [112, 135] width 70 height 14
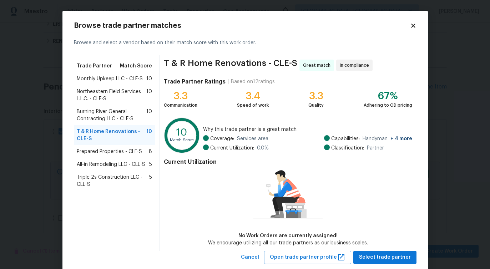
click at [112, 119] on span "Burning River General Contracting LLC - CLE-S" at bounding box center [112, 115] width 70 height 14
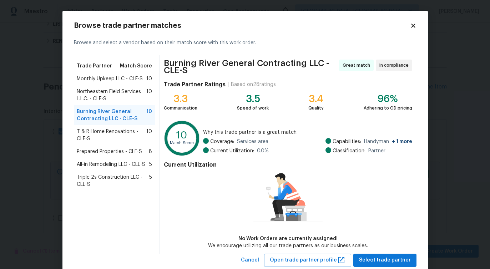
click at [108, 96] on span "Northeastern Field Services L.L.C. - CLE-S" at bounding box center [112, 95] width 70 height 14
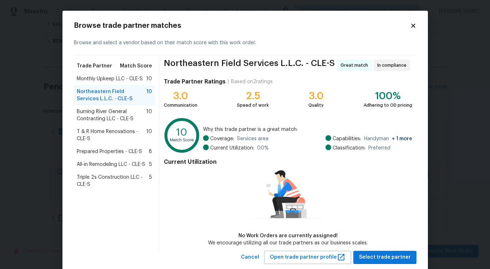
click at [104, 113] on span "Burning River General Contracting LLC - CLE-S" at bounding box center [112, 115] width 70 height 14
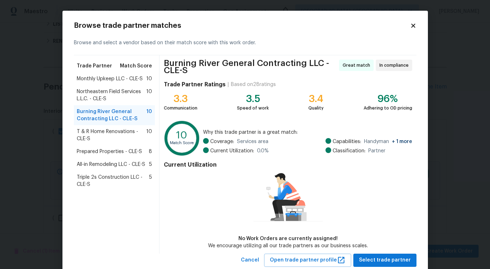
scroll to position [19, 0]
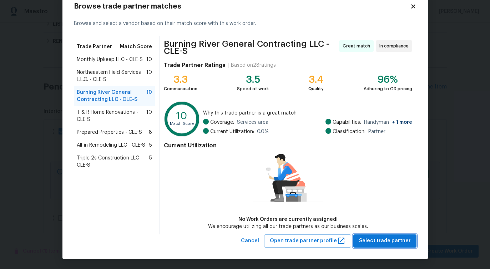
click at [376, 246] on button "Select trade partner" at bounding box center [384, 241] width 63 height 13
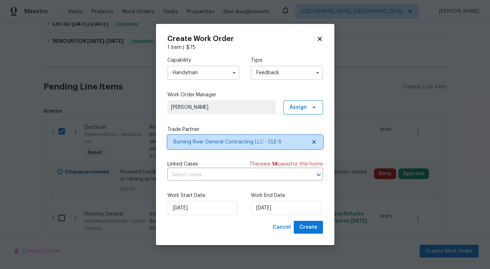
scroll to position [0, 0]
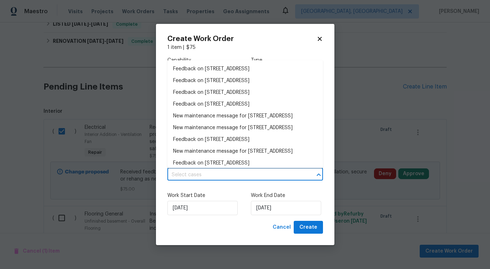
click at [216, 176] on input "text" at bounding box center [235, 175] width 136 height 11
click at [222, 121] on li "New maintenance message for [STREET_ADDRESS]" at bounding box center [245, 116] width 156 height 12
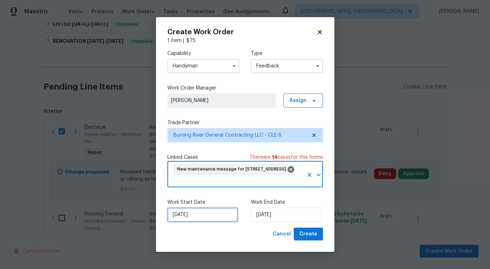
click at [200, 213] on input "[DATE]" at bounding box center [202, 215] width 70 height 14
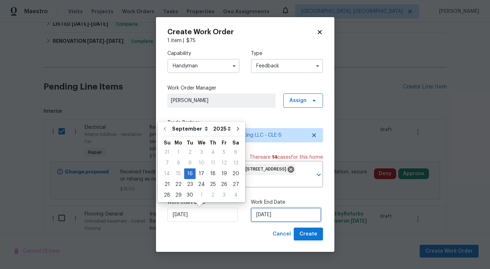
click at [270, 218] on input "[DATE]" at bounding box center [286, 215] width 70 height 14
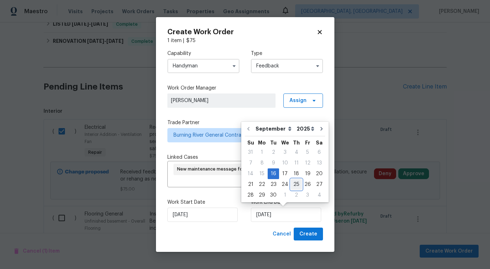
click at [293, 180] on div "25" at bounding box center [296, 185] width 11 height 10
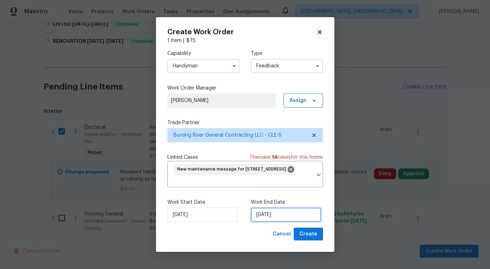
click at [272, 212] on input "[DATE]" at bounding box center [286, 215] width 70 height 14
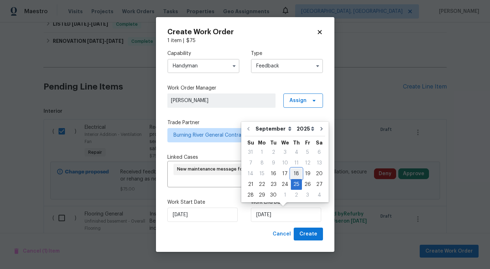
click at [292, 175] on div "18" at bounding box center [296, 174] width 11 height 10
type input "[DATE]"
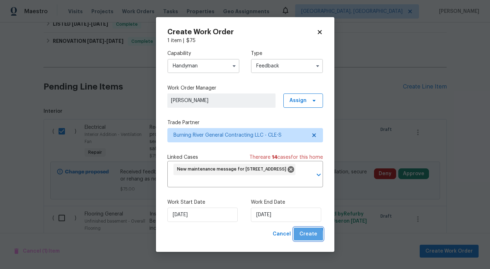
click at [308, 235] on span "Create" at bounding box center [309, 234] width 18 height 9
checkbox input "false"
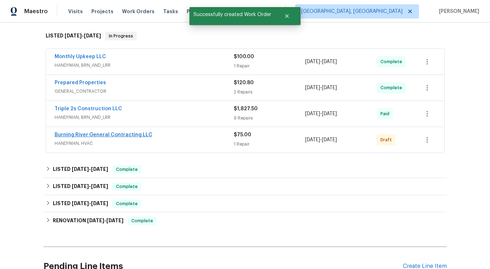
scroll to position [124, 0]
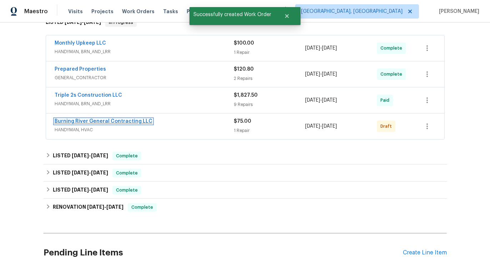
click at [102, 120] on link "Burning River General Contracting LLC" at bounding box center [104, 121] width 98 height 5
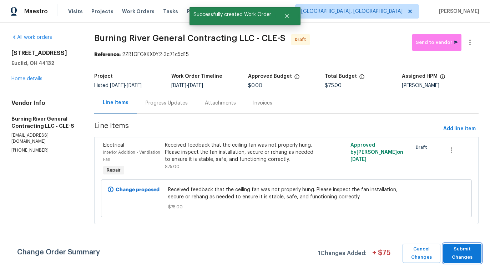
click at [459, 254] on span "Submit Changes" at bounding box center [462, 253] width 31 height 16
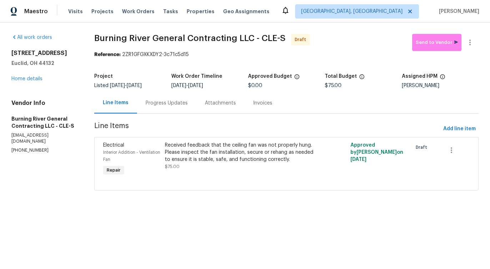
click at [168, 104] on div "Progress Updates" at bounding box center [167, 103] width 42 height 7
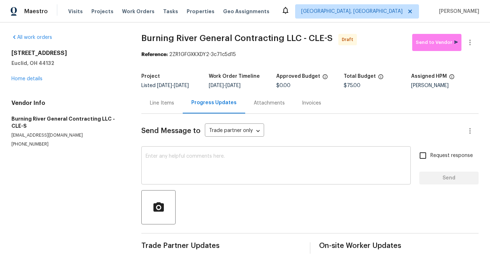
click at [230, 167] on textarea at bounding box center [276, 166] width 261 height 25
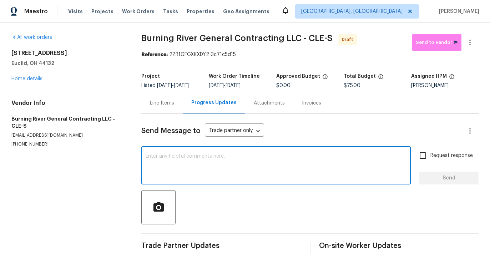
paste textarea "Hi this is [PERSON_NAME] with Opendoor. I’m confirming you received the WO for …"
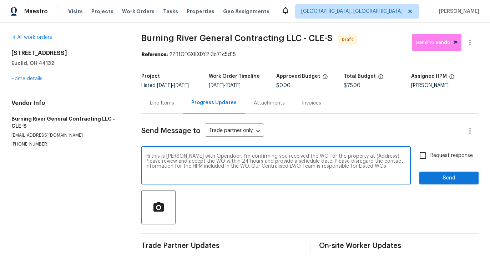
click at [363, 156] on textarea "Hi this is [PERSON_NAME] with Opendoor. I’m confirming you received the WO for …" at bounding box center [276, 166] width 261 height 25
paste textarea "[STREET_ADDRESS]"
type textarea "Hi this is [PERSON_NAME] with Opendoor. I’m confirming you received the WO for …"
click at [441, 165] on div "Request response Send" at bounding box center [448, 166] width 59 height 36
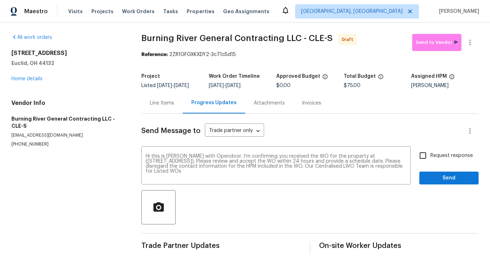
click at [441, 156] on span "Request response" at bounding box center [452, 155] width 42 height 7
click at [431, 156] on input "Request response" at bounding box center [423, 155] width 15 height 15
checkbox input "true"
click at [442, 179] on span "Send" at bounding box center [449, 178] width 48 height 9
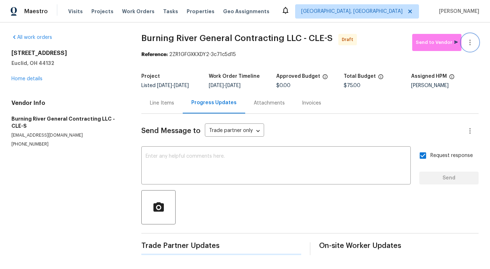
click at [468, 46] on icon "button" at bounding box center [470, 42] width 9 height 9
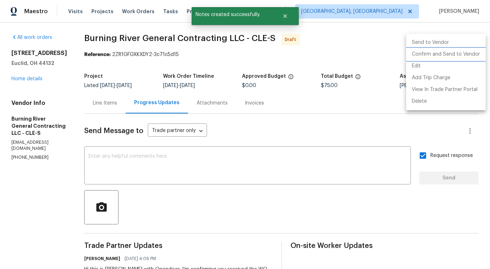
click at [447, 53] on li "Confirm and Send to Vendor" at bounding box center [446, 55] width 80 height 12
click at [236, 177] on div at bounding box center [245, 134] width 490 height 269
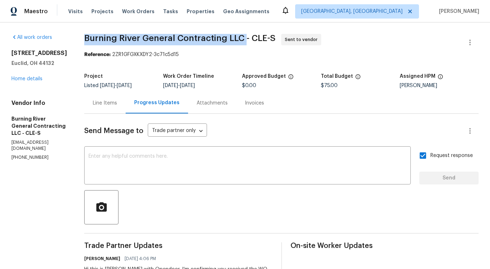
drag, startPoint x: 81, startPoint y: 34, endPoint x: 243, endPoint y: 34, distance: 161.4
click at [243, 34] on div "All work orders [STREET_ADDRESS] Home details Vendor Info Burning River General…" at bounding box center [245, 171] width 490 height 299
copy span "Burning River General Contracting LLC"
